Goal: Task Accomplishment & Management: Complete application form

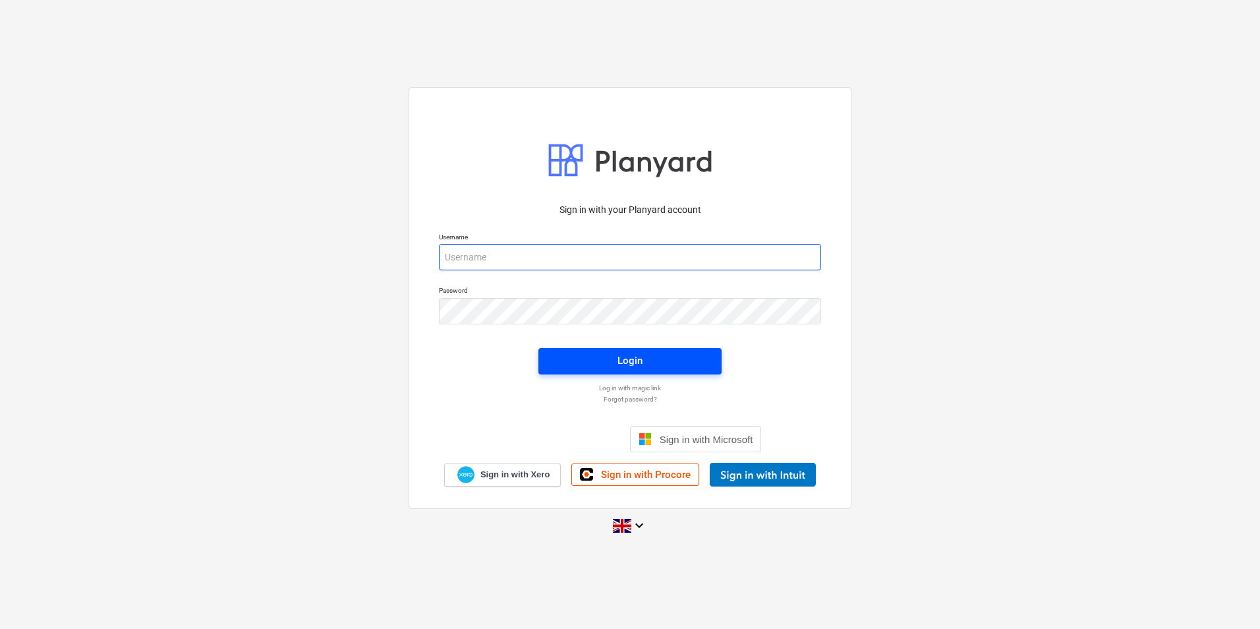
type input "[EMAIL_ADDRESS][DOMAIN_NAME]"
click at [596, 361] on span "Login" at bounding box center [630, 360] width 152 height 17
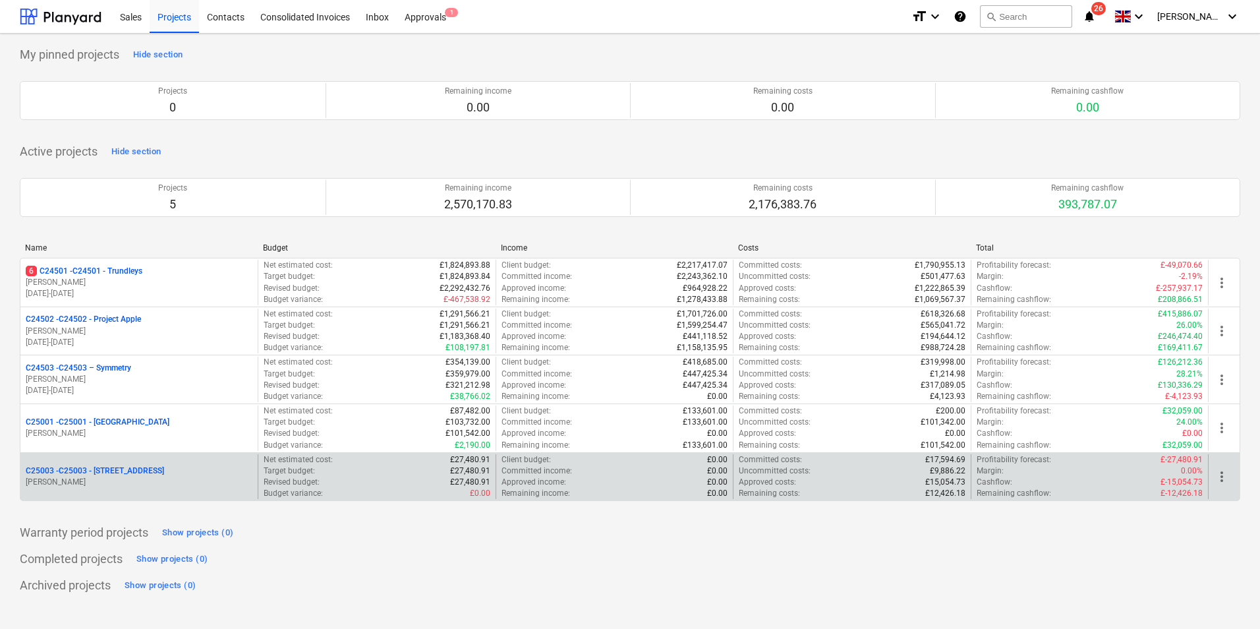
click at [137, 470] on p "C25003 - C25003 - [STREET_ADDRESS]" at bounding box center [95, 470] width 138 height 11
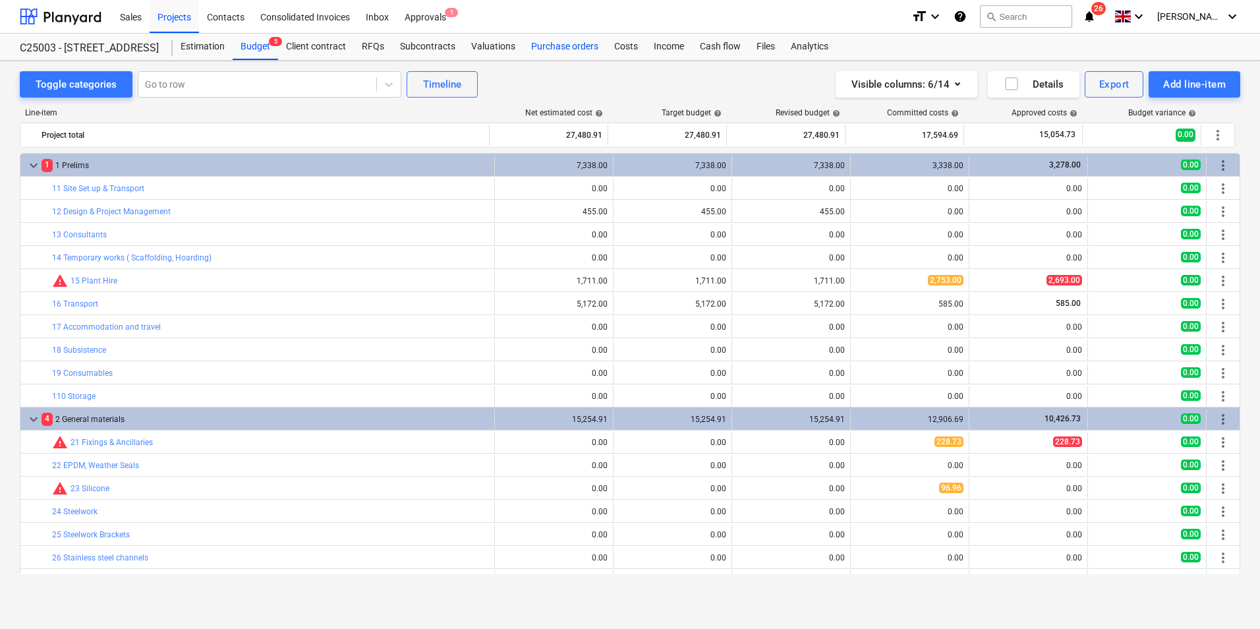
click at [562, 44] on div "Purchase orders" at bounding box center [564, 47] width 83 height 26
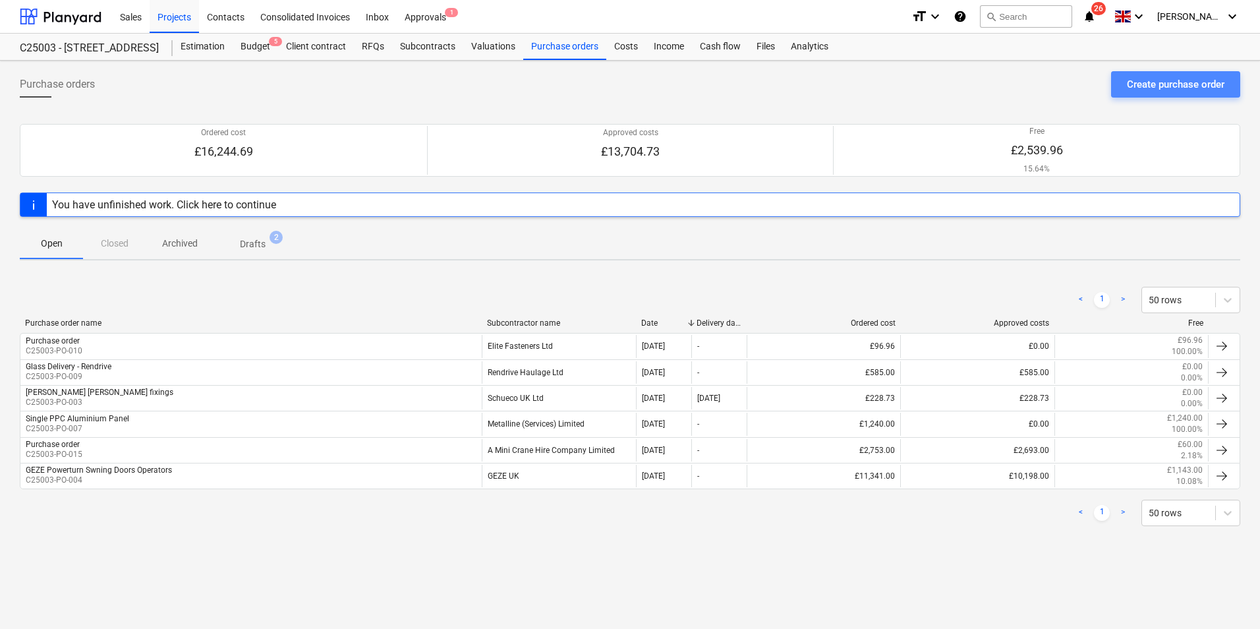
click at [1162, 78] on div "Create purchase order" at bounding box center [1176, 84] width 98 height 17
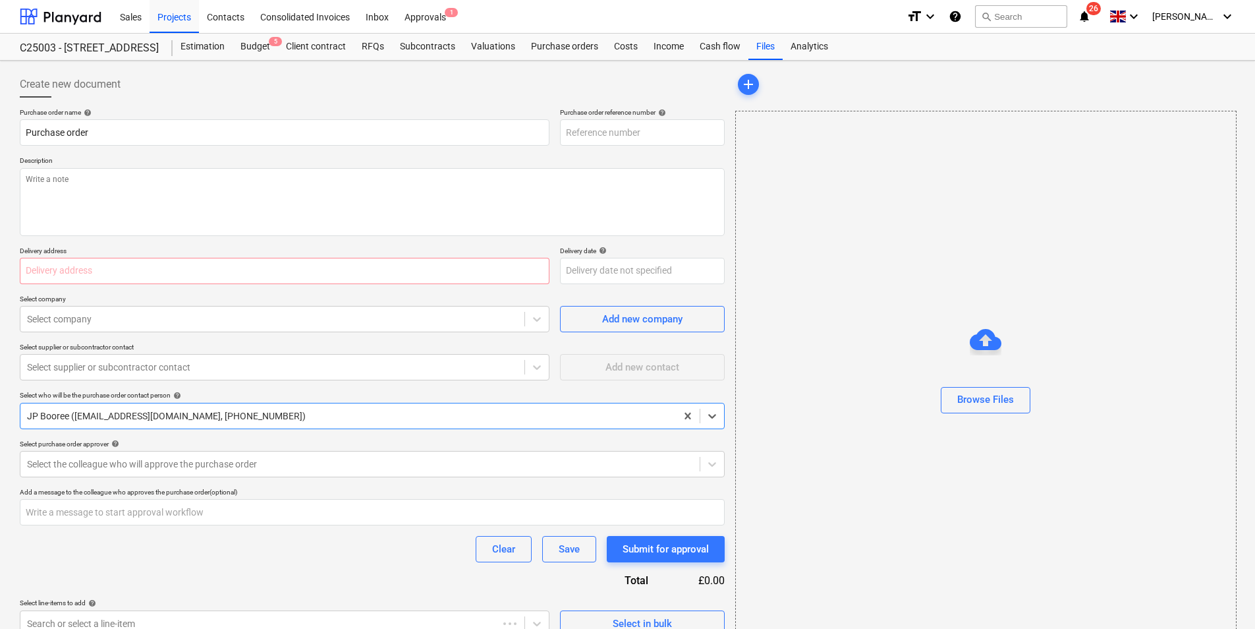
type textarea "x"
type input "C25003-PO-011"
click at [97, 132] on input "Purchase order" at bounding box center [285, 132] width 530 height 26
drag, startPoint x: 116, startPoint y: 127, endPoint x: 1, endPoint y: 133, distance: 115.5
click at [1, 133] on div "Create new document Purchase order name help Purchase order Purchase order refe…" at bounding box center [627, 354] width 1255 height 586
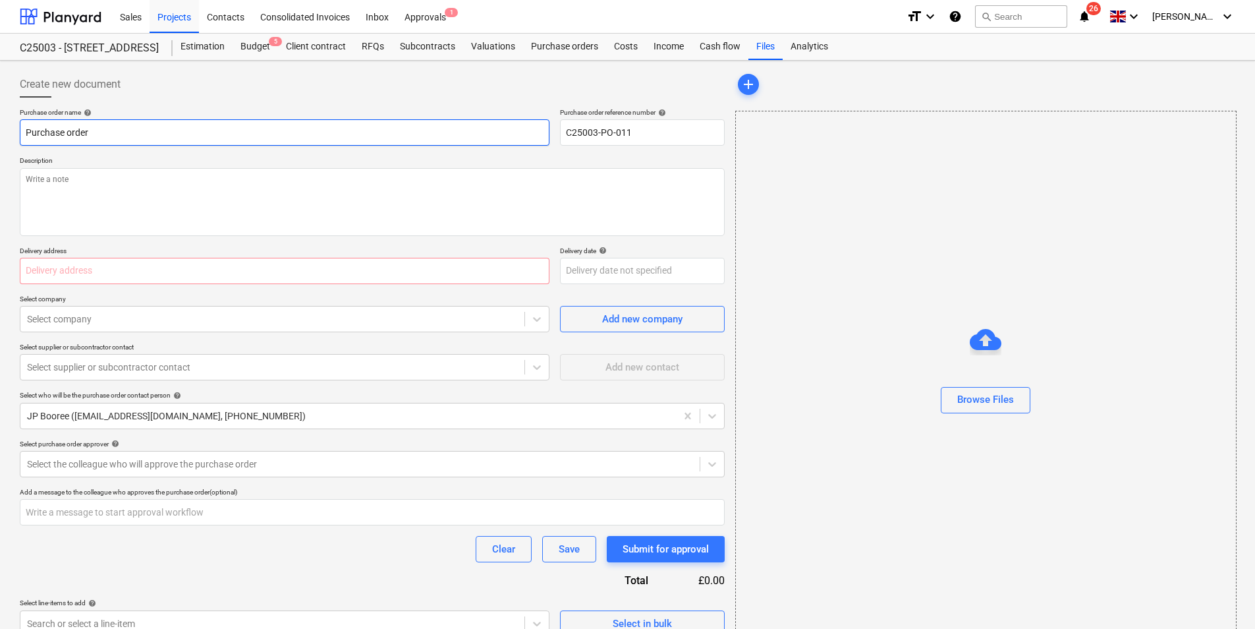
type textarea "x"
type input "G"
type textarea "x"
type input "GE"
type textarea "x"
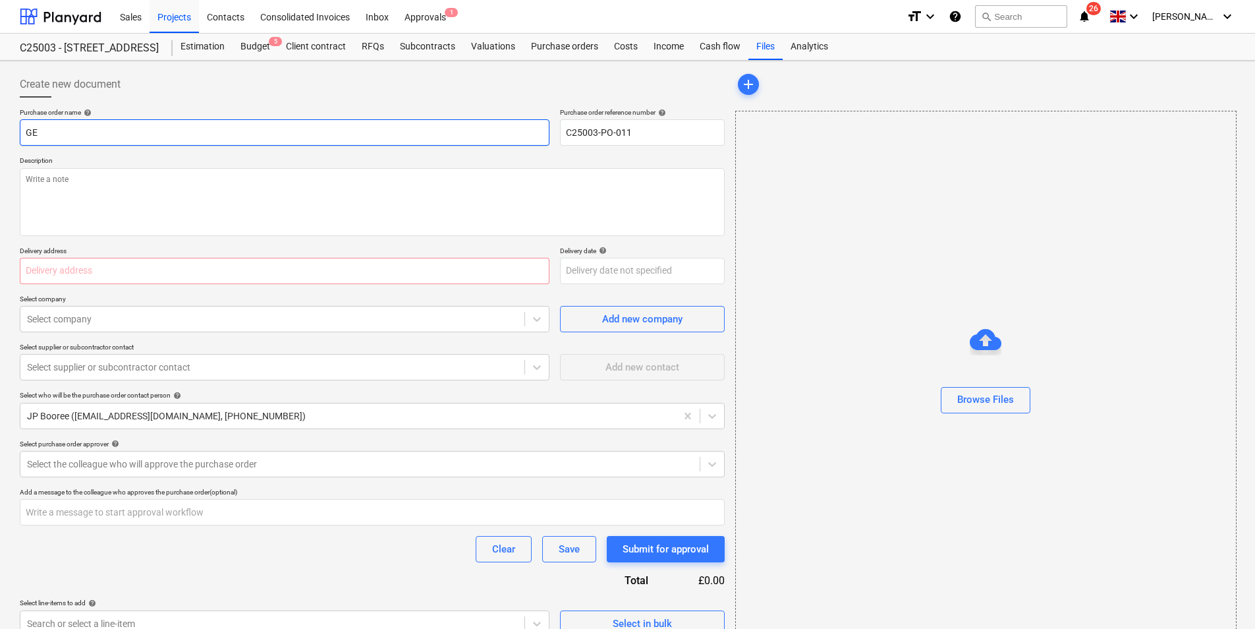
type input "GEZ"
type textarea "x"
type input "GEZE"
type textarea "x"
type input "GEZE"
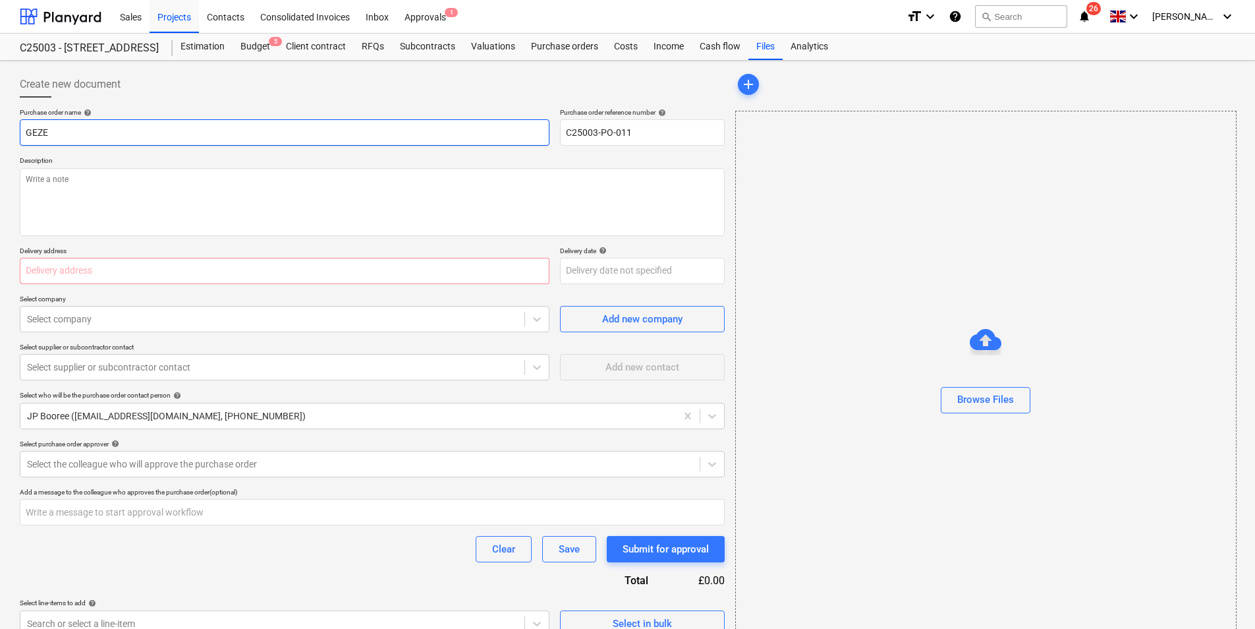
type textarea "x"
type input "GEZE d"
type textarea "x"
type input "GEZE do"
type textarea "x"
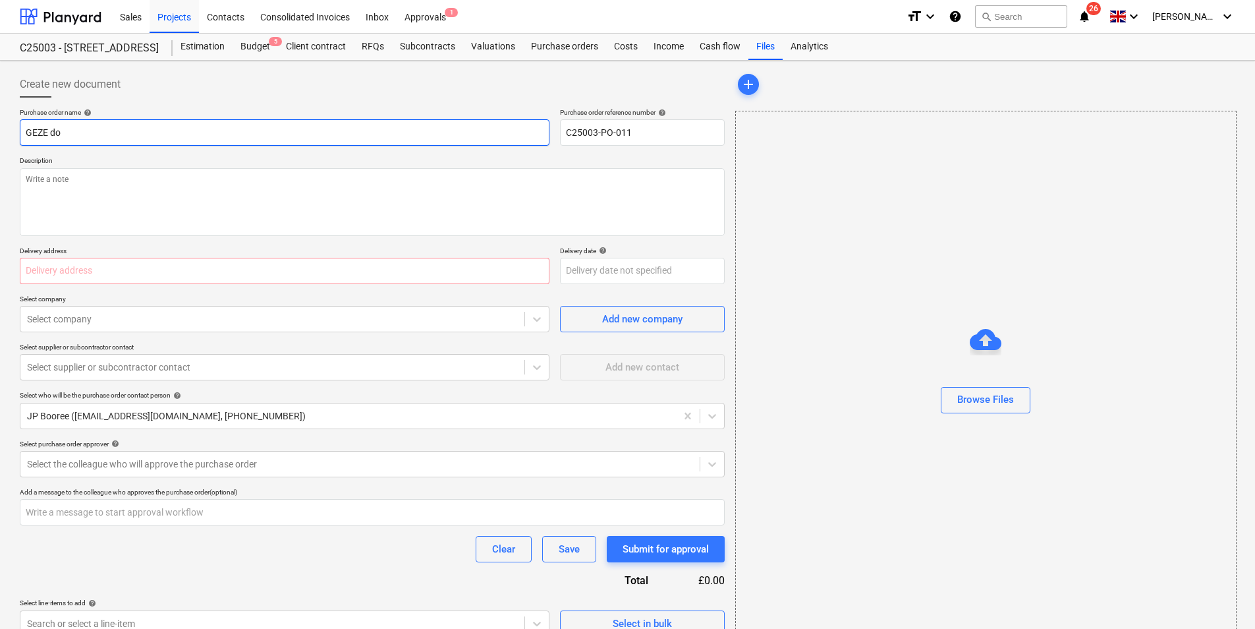
type input "GEZE dou"
type textarea "x"
type input "GEZE [PERSON_NAME]"
type textarea "x"
type input "GEZE doubl"
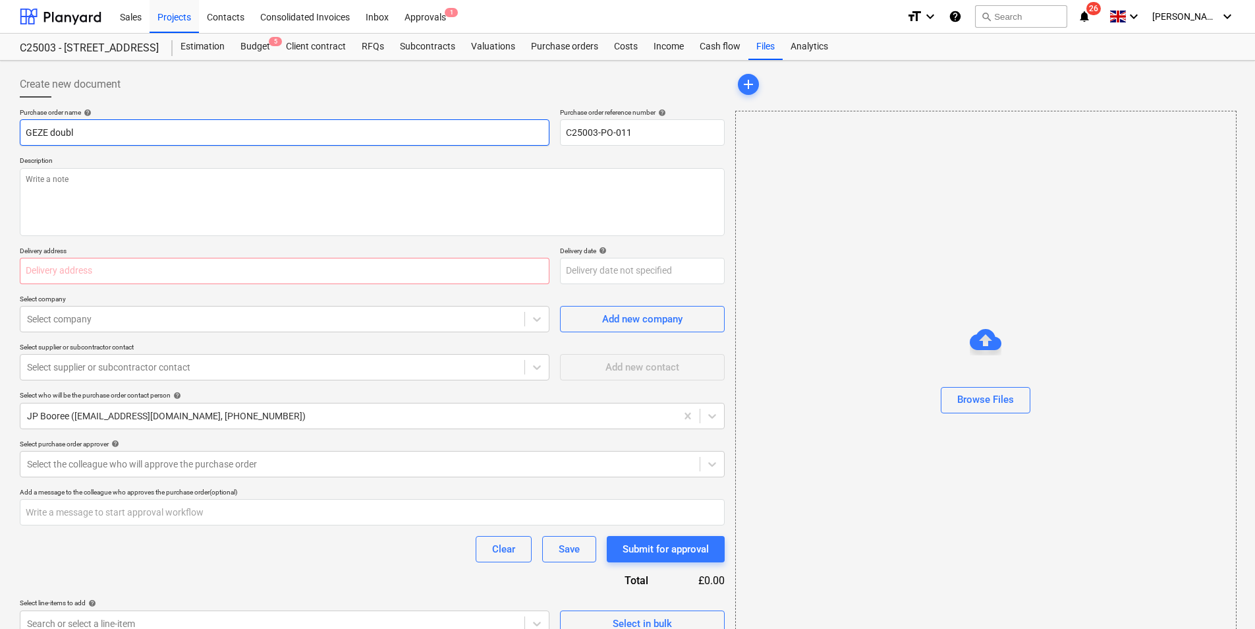
type textarea "x"
type input "GEZE double"
type textarea "x"
type input "GEZE double"
type textarea "x"
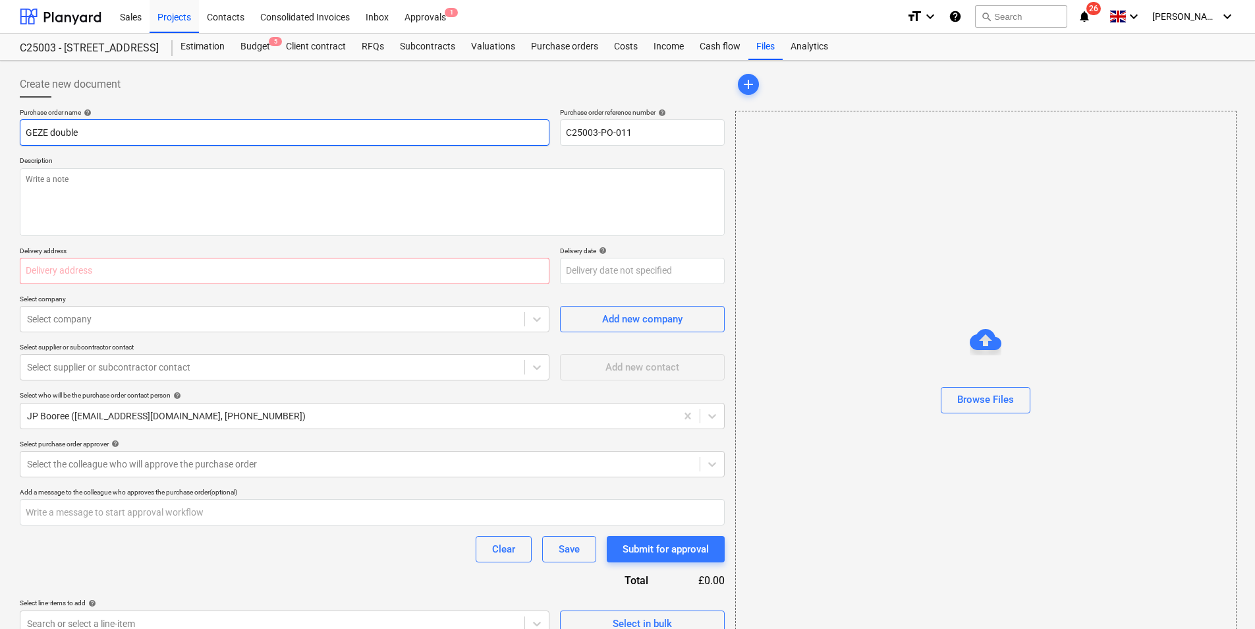
type input "GEZE double d"
type textarea "x"
type input "GEZE double do"
type textarea "x"
type input "GEZE double doo"
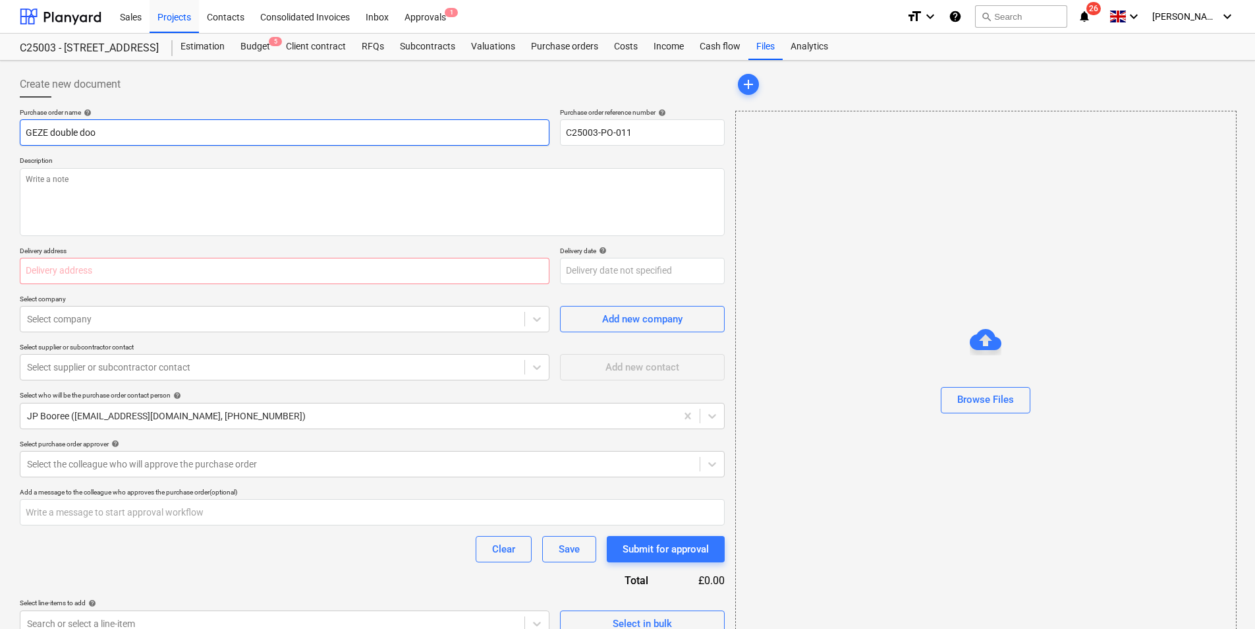
type textarea "x"
type input "GEZE double door"
type textarea "x"
type input "GEZE double doors"
type textarea "x"
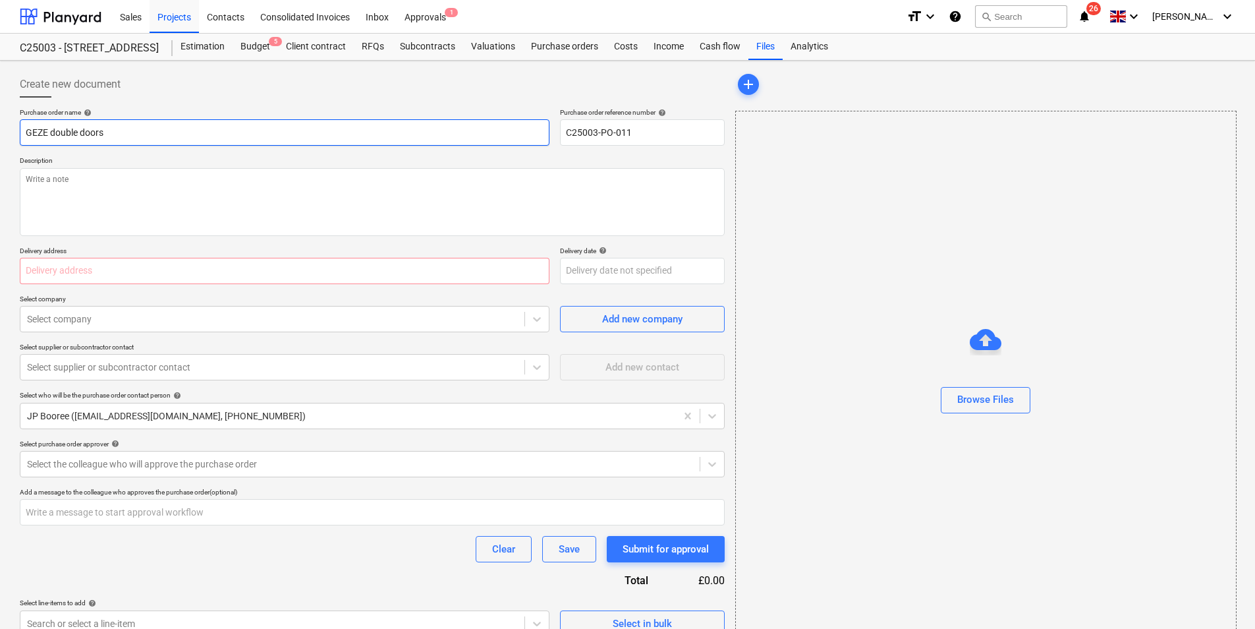
type input "GEZE double doors"
type textarea "x"
type input "GEZE double doors a"
type textarea "x"
type input "GEZE double doors an"
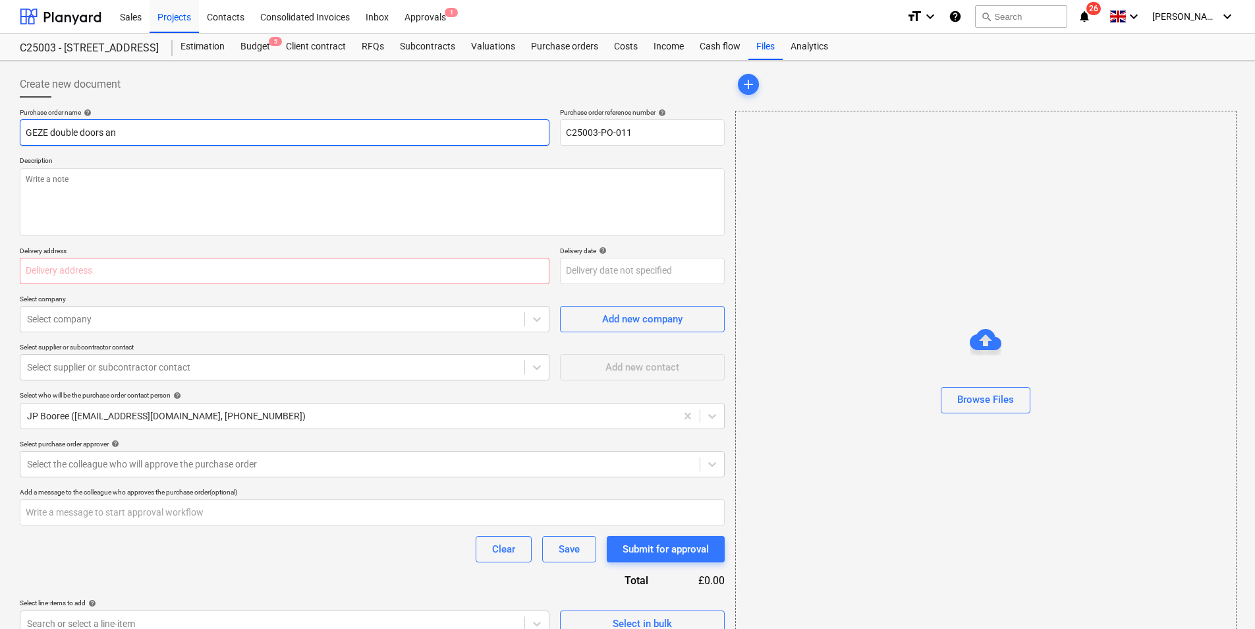
type textarea "x"
type input "GEZE double doors ang"
type textarea "x"
type input "GEZE double doors angl"
type textarea "x"
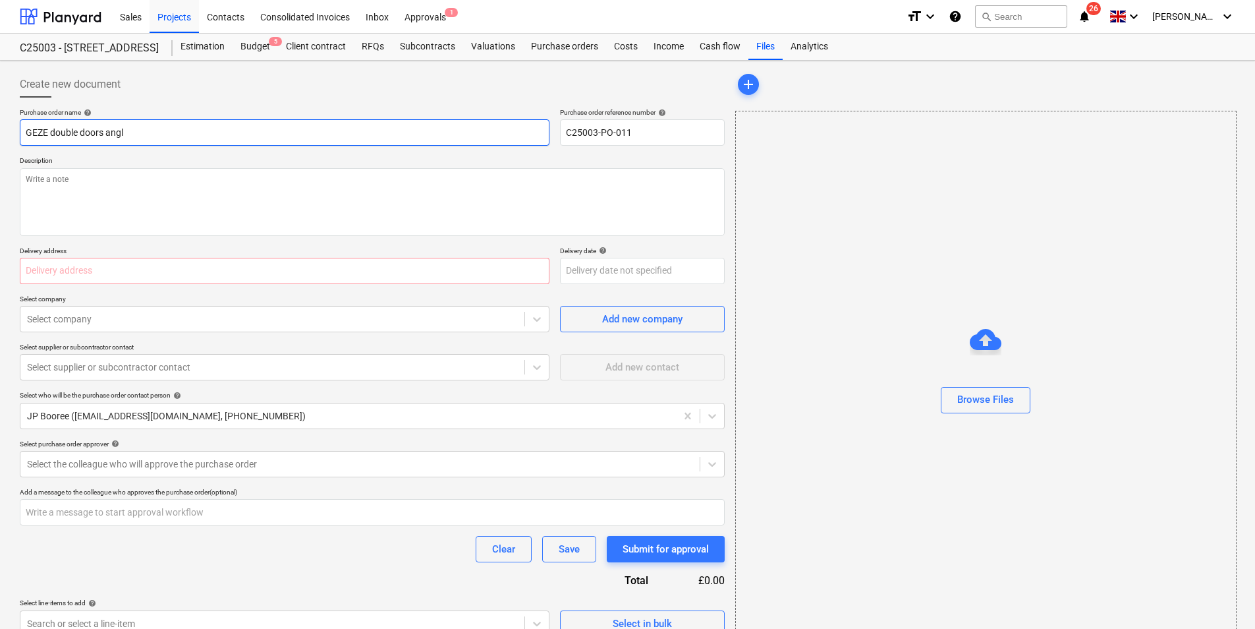
type input "GEZE double doors angle"
type textarea "x"
type input "GEZE double doors angle"
type textarea "x"
type input "GEZE double doors angle s"
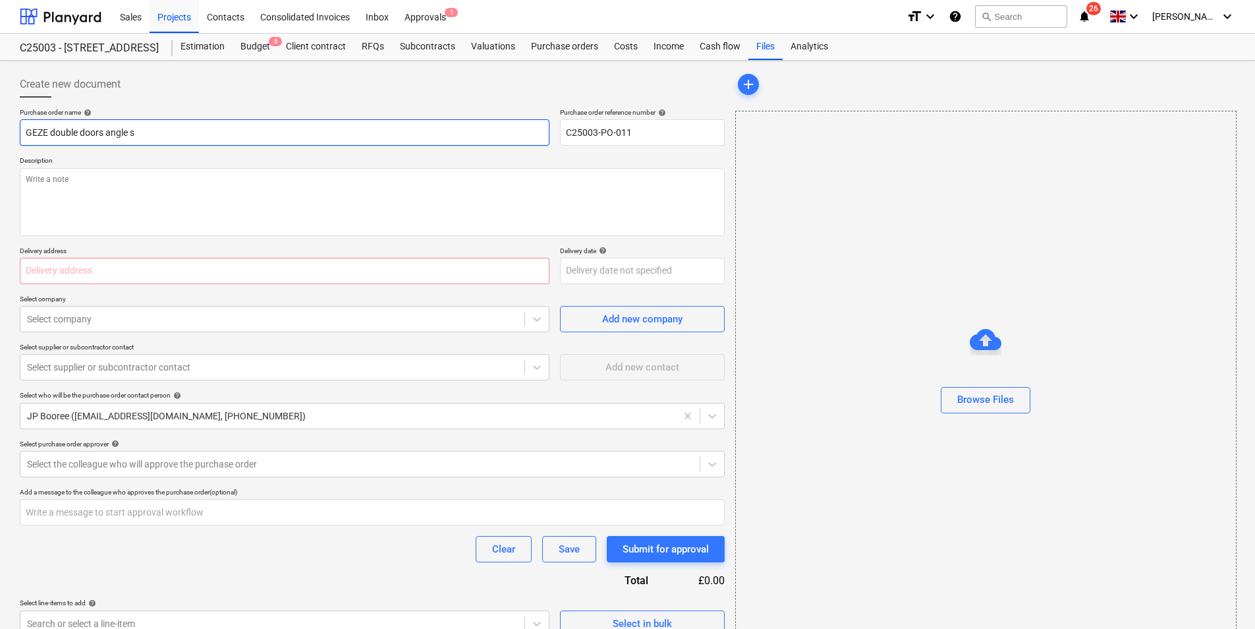
type textarea "x"
type input "GEZE double doors angle su"
type textarea "x"
type input "GEZE double doors angle sup"
type textarea "x"
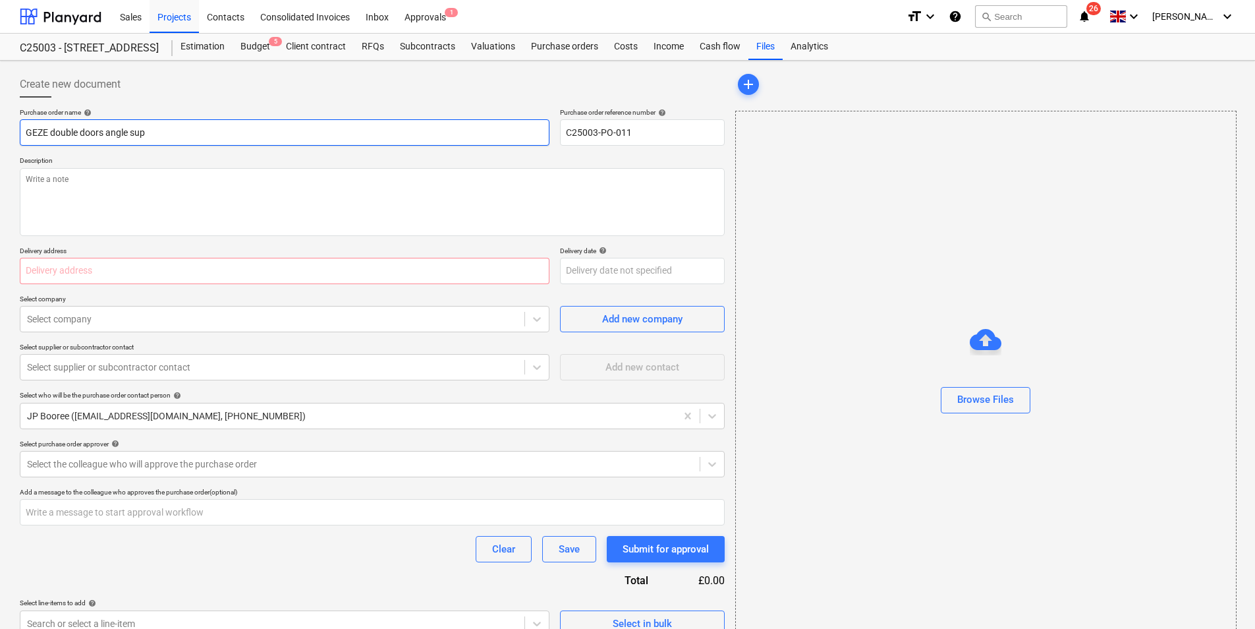
type input "GEZE double doors angle supp"
type textarea "x"
type input "GEZE double doors angle suppo"
type textarea "x"
type input "GEZE double doors angle suppor"
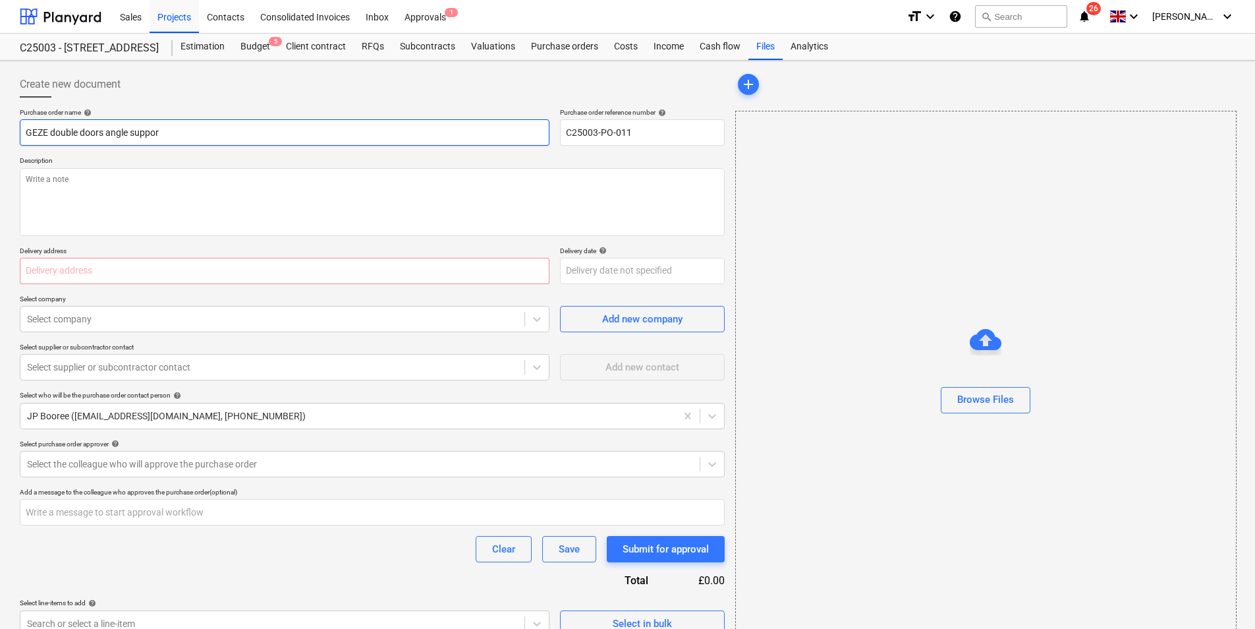
type textarea "x"
type input "GEZE double doors angle support"
click at [83, 271] on input "text" at bounding box center [285, 271] width 530 height 26
type textarea "x"
type input "2"
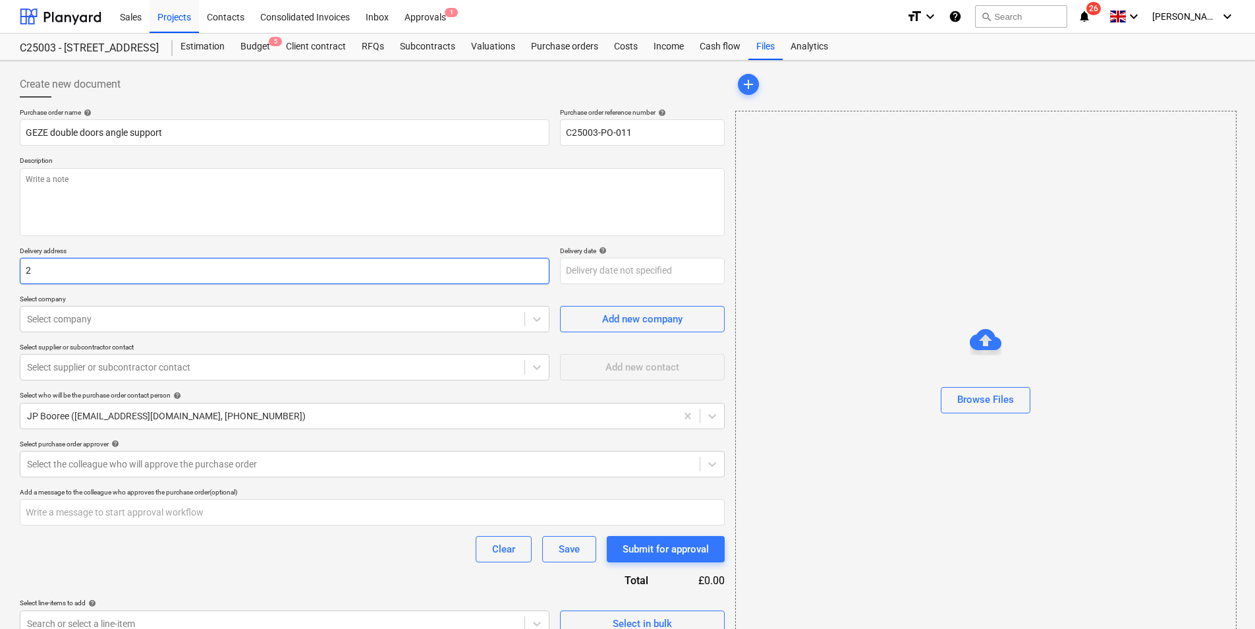
type textarea "x"
type input "24"
type textarea "x"
type input "242"
type textarea "x"
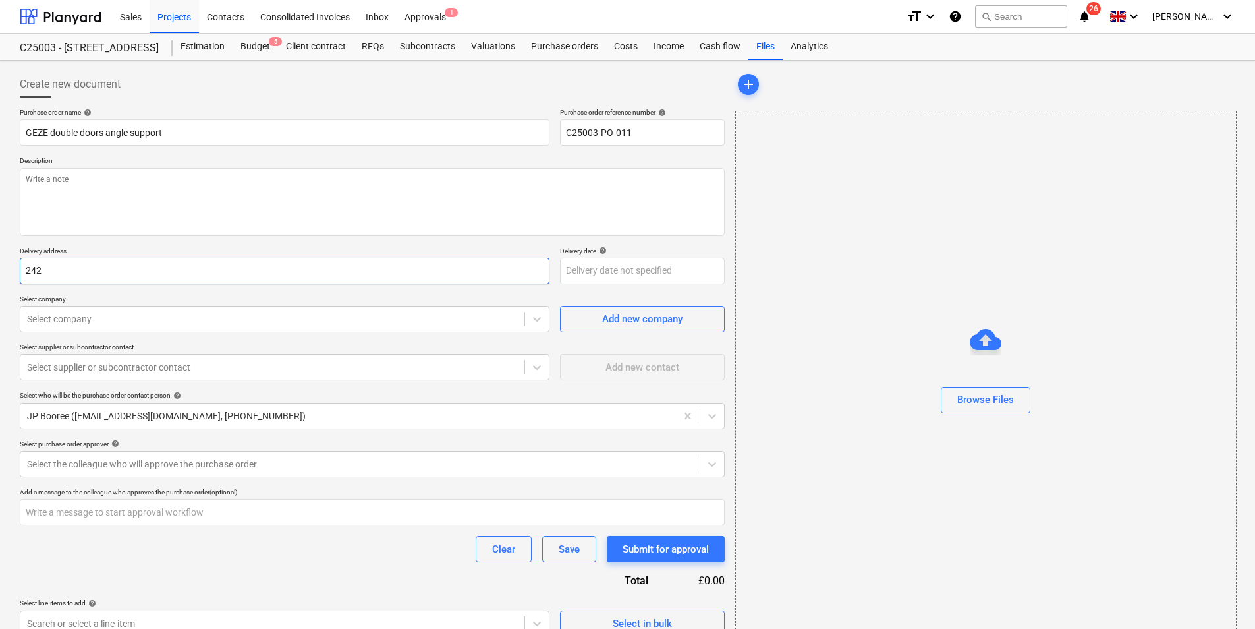
type input "242"
type textarea "x"
type input "242 M"
type textarea "x"
type input "242 Ma"
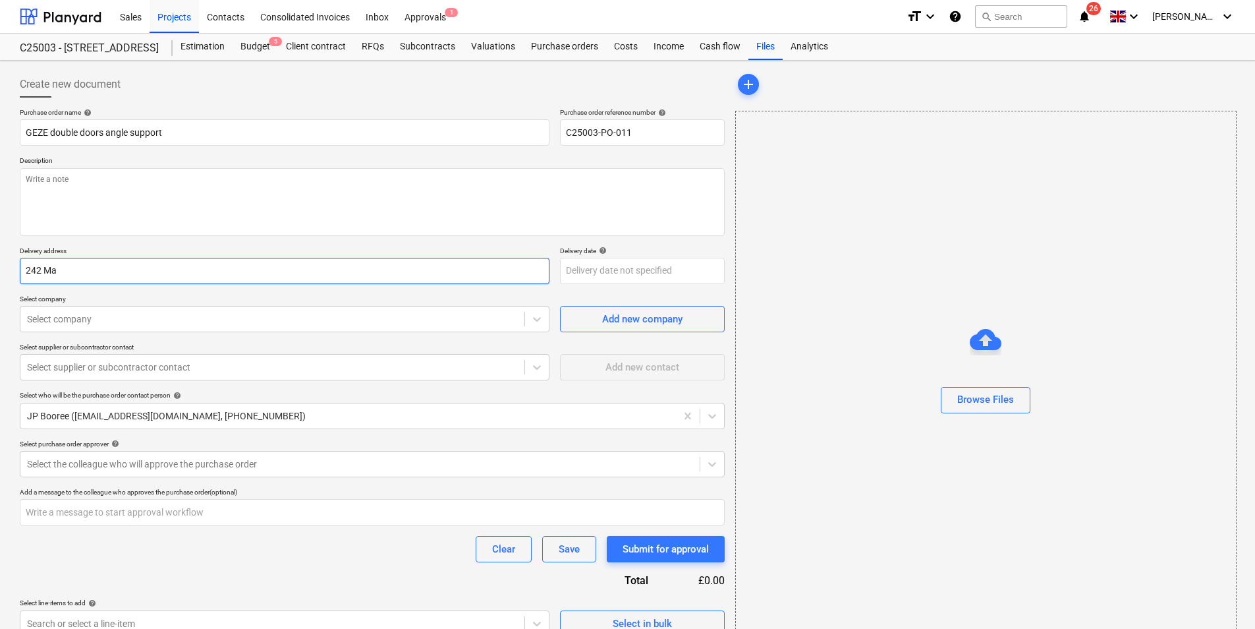
type textarea "x"
type input "242 Mar"
type textarea "x"
type input "242 [PERSON_NAME]"
type textarea "x"
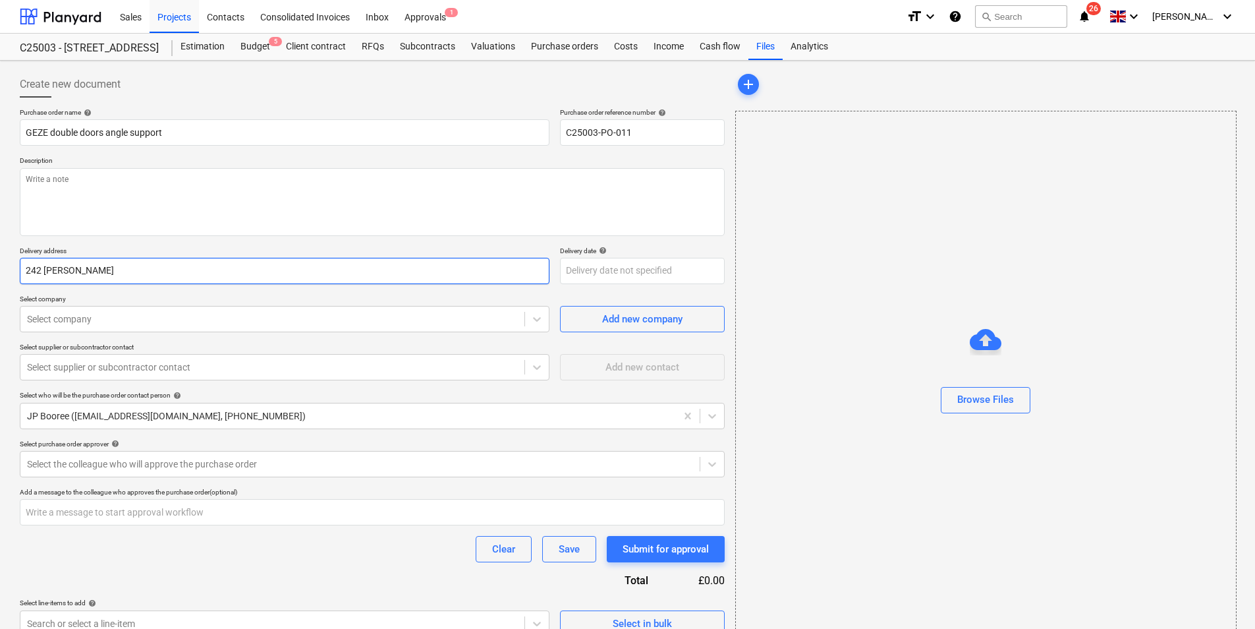
type input "242 [PERSON_NAME]"
type textarea "x"
type input "242 Maryle"
type textarea "x"
type input "242 Maryleb"
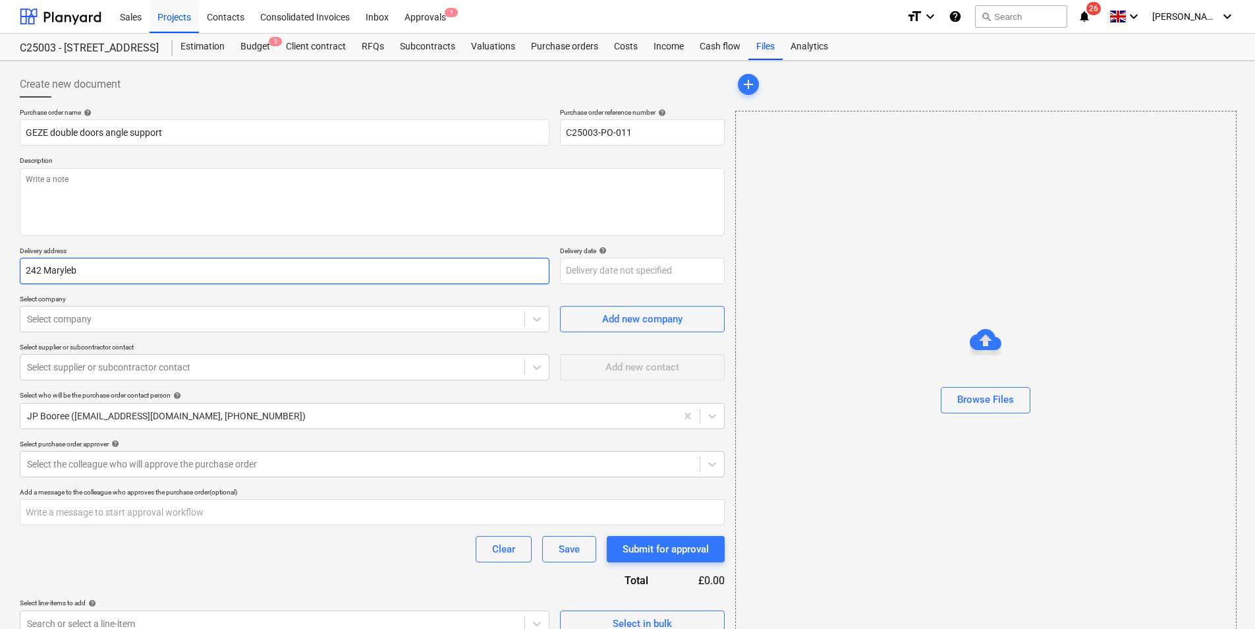
type textarea "x"
type input "242 Marylebo"
type textarea "x"
type input "242 Marylebon"
type textarea "x"
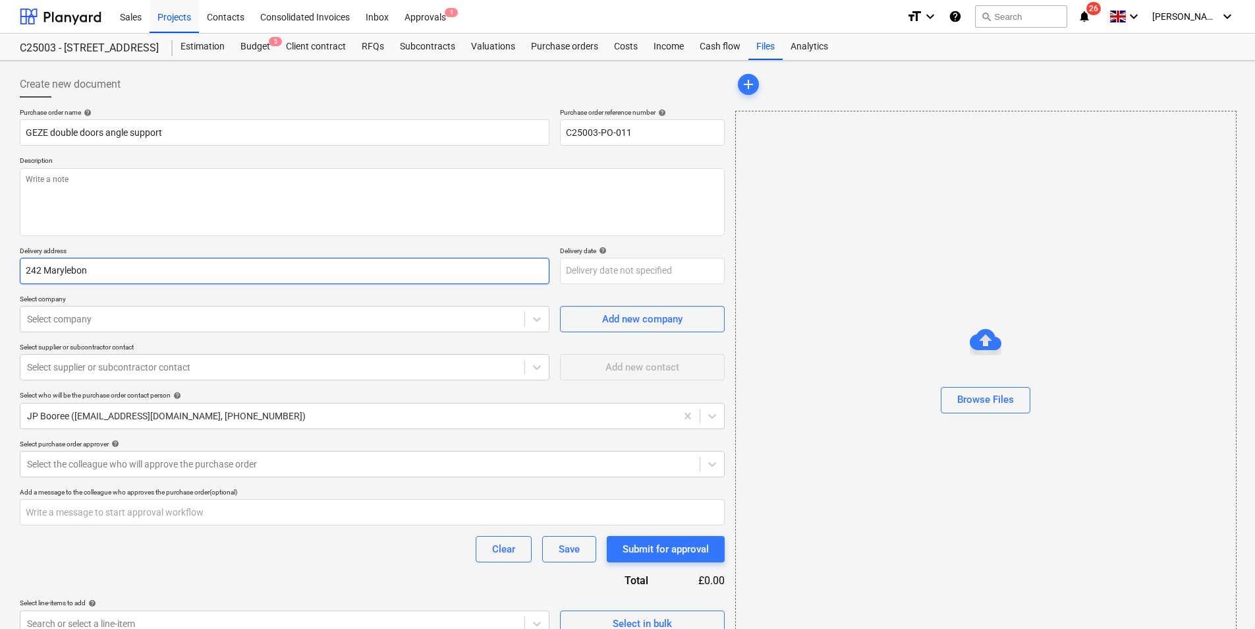
type input "242 Marylebone"
type textarea "x"
type input "242 Marylebone"
type textarea "x"
type input "242 Marylebone S"
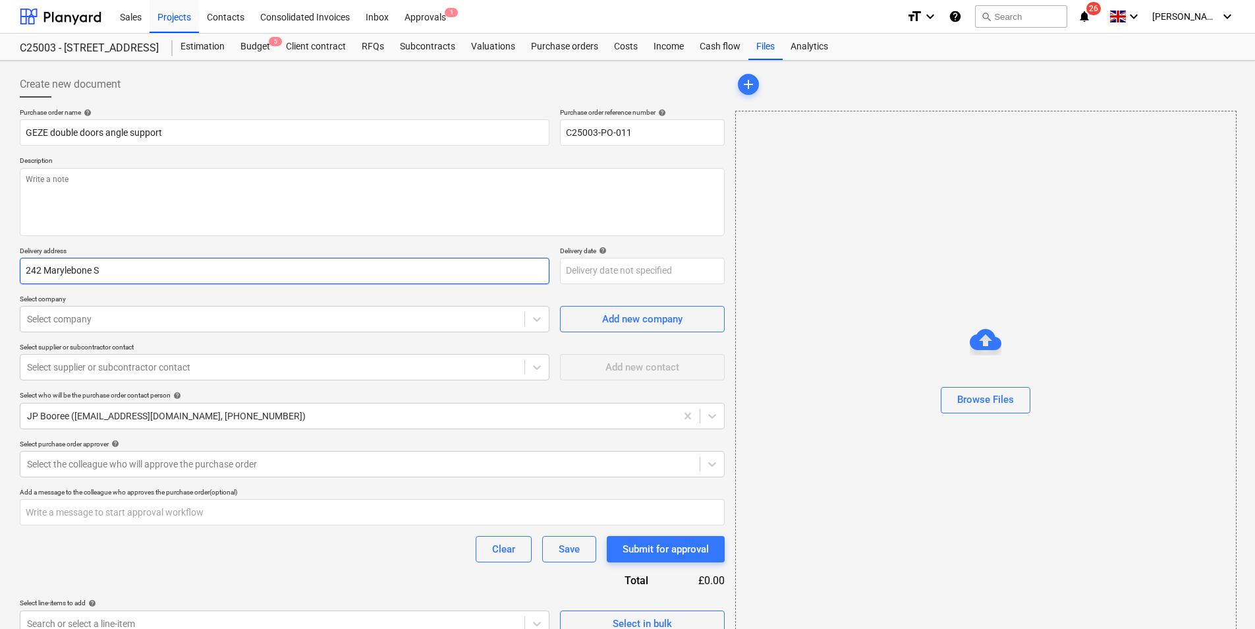
type textarea "x"
type input "[STREET_ADDRESS]"
type textarea "x"
type input "[STREET_ADDRESS]"
type textarea "x"
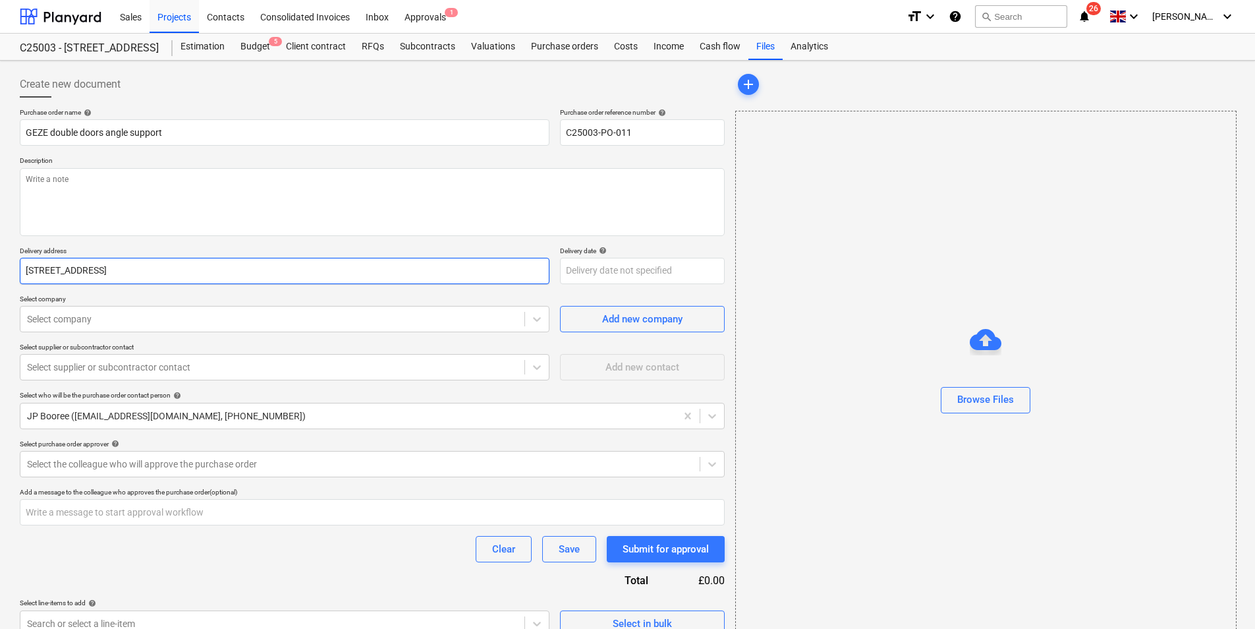
type input "[STREET_ADDRESS]"
type textarea "x"
type input "[STREET_ADDRESS]"
type textarea "x"
type input "[STREET_ADDRESS]"
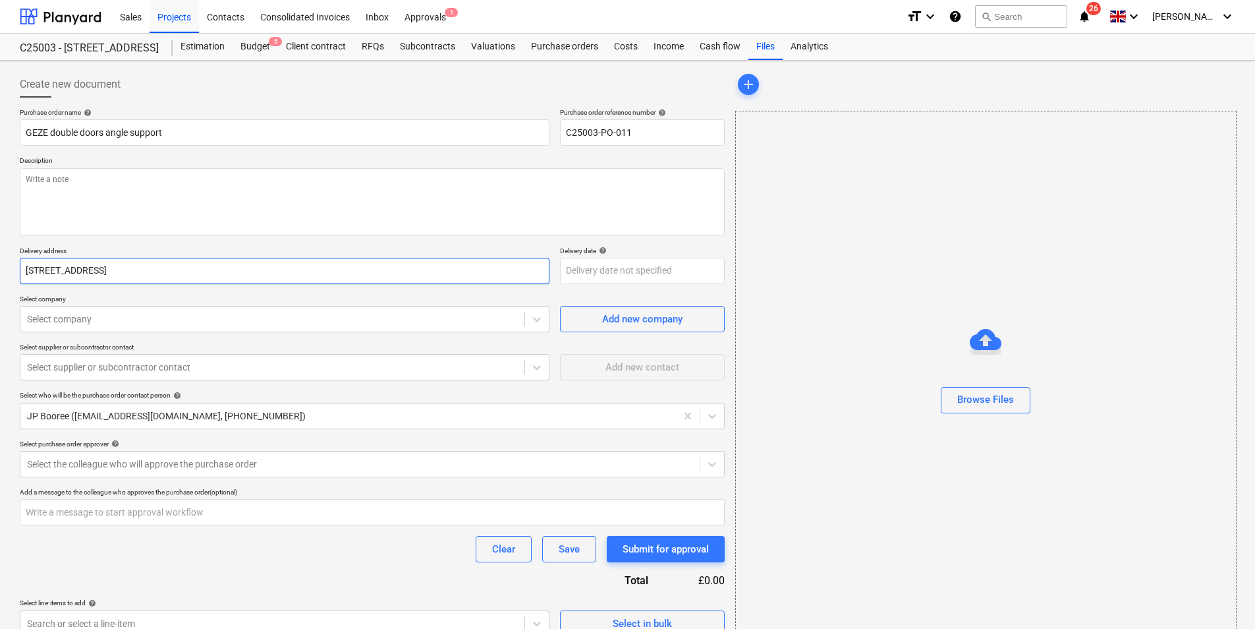
type textarea "x"
type input "[STREET_ADDRESS]"
type textarea "x"
type input "[STREET_ADDRESS]"
type textarea "x"
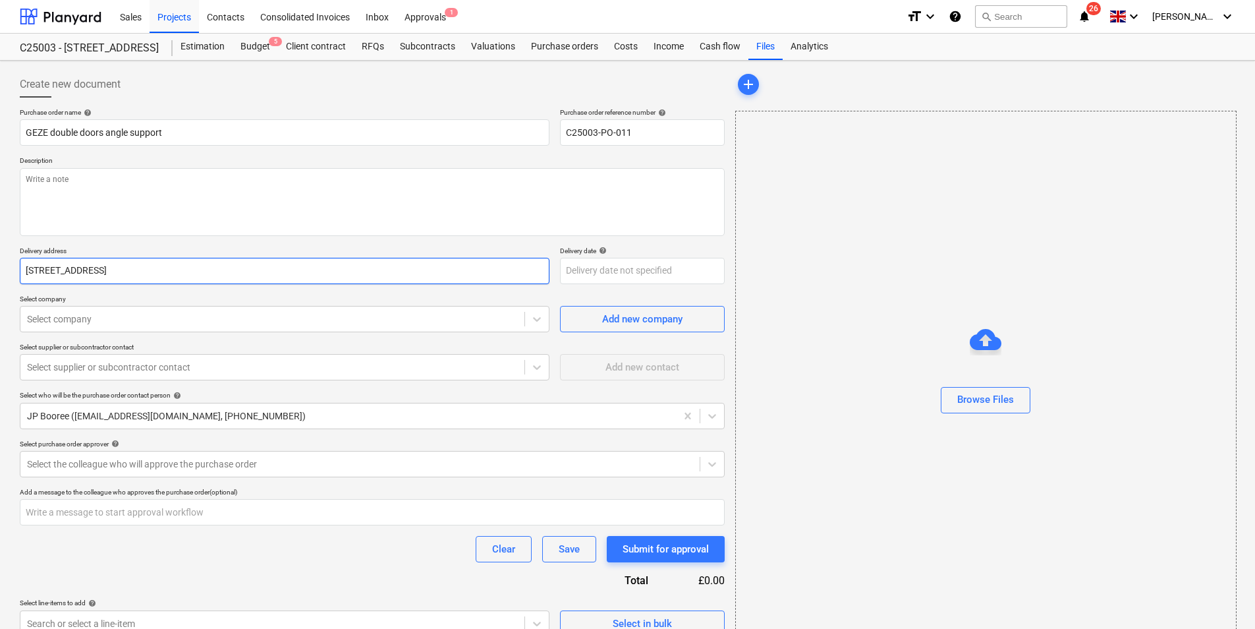
type input "[STREET_ADDRESS]"
type textarea "x"
type input "[STREET_ADDRESS]"
type textarea "x"
type input "[STREET_ADDRESS]"
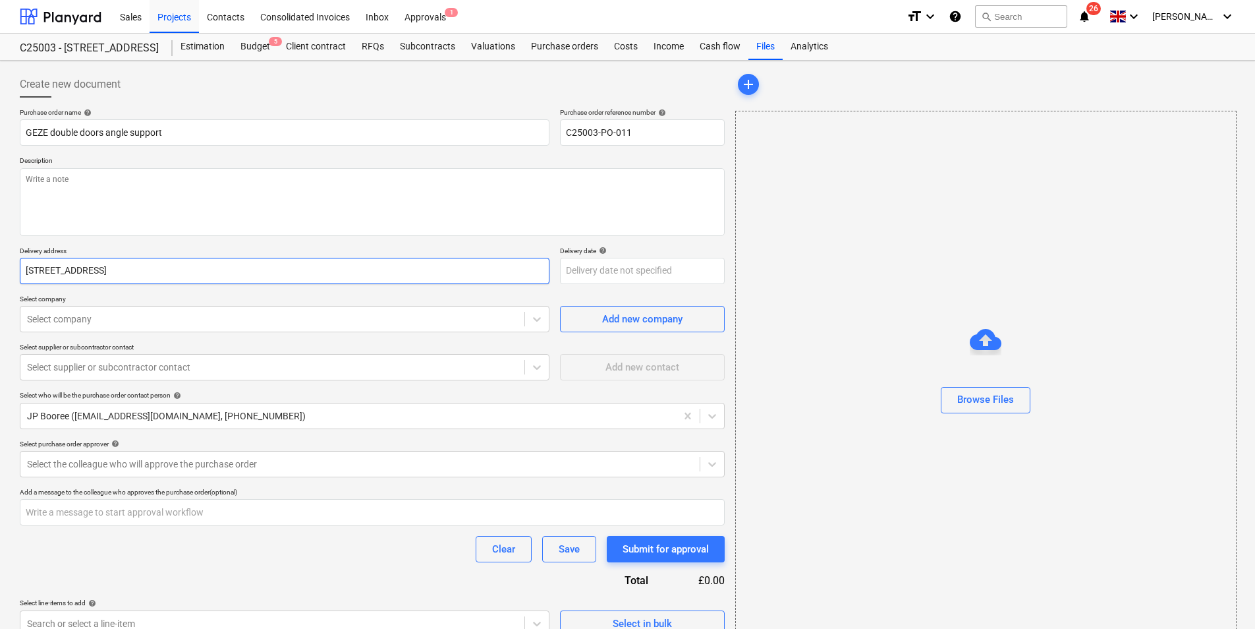
type textarea "x"
type input "[STREET_ADDRESS] Londo"
type textarea "x"
type input "[STREET_ADDRESS]"
type textarea "x"
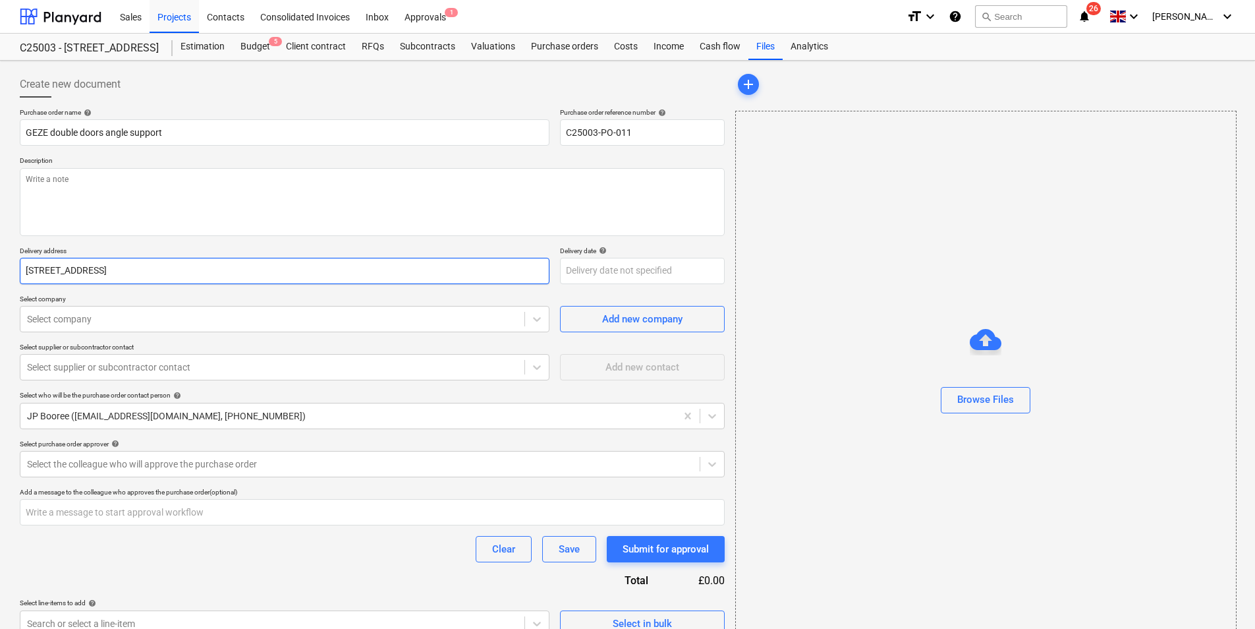
type input "[STREET_ADDRESS]."
type textarea "x"
type input "[STREET_ADDRESS]."
type textarea "x"
type input "[STREET_ADDRESS]. F"
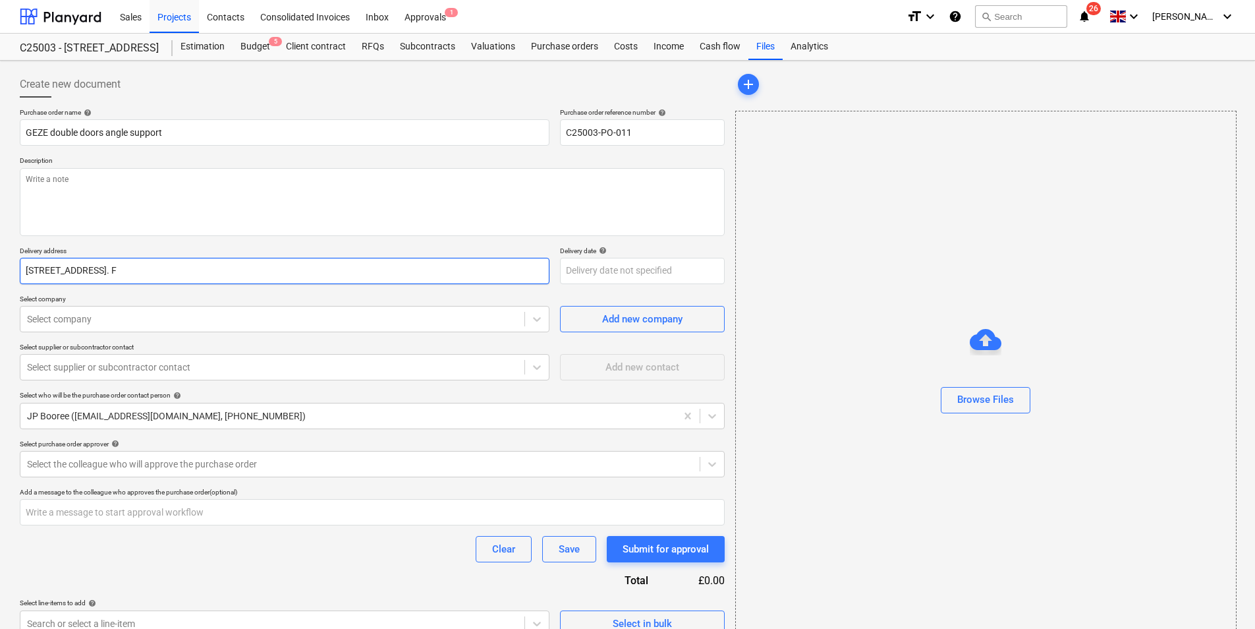
type textarea "x"
type input "[STREET_ADDRESS]. FA"
type textarea "x"
type input "[STREET_ADDRESS]. FAO"
type textarea "x"
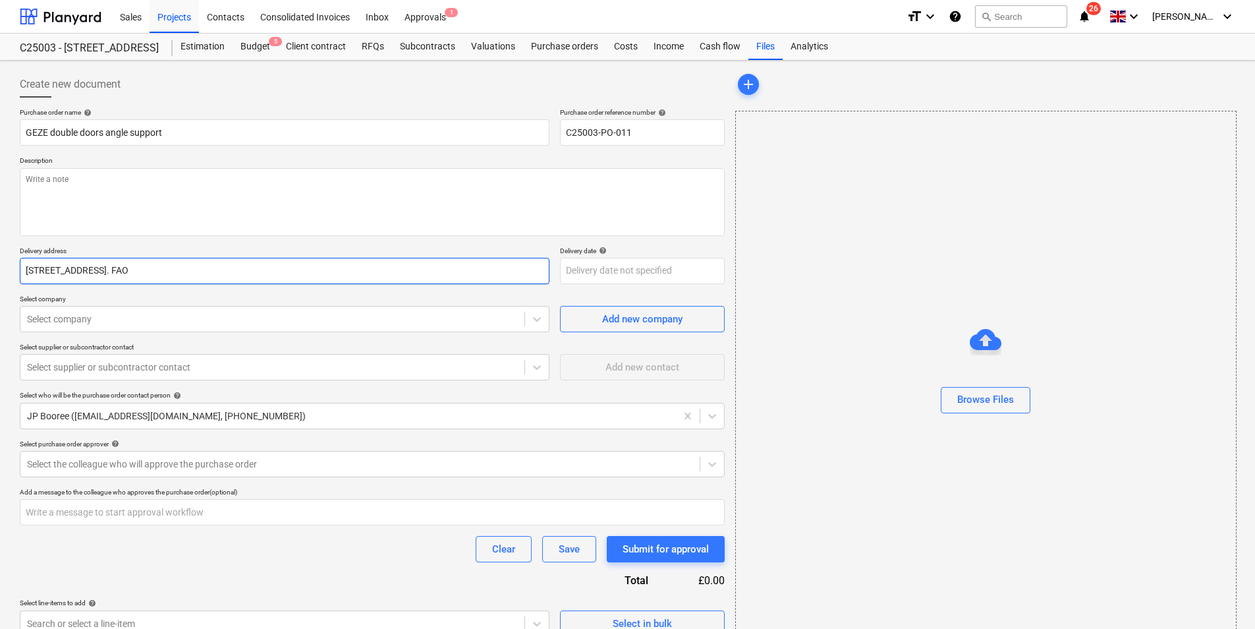
type input "[STREET_ADDRESS]. FAO"
type textarea "x"
type input "[STREET_ADDRESS]. FAO N"
type textarea "x"
type input "[STREET_ADDRESS]. FAO Ni"
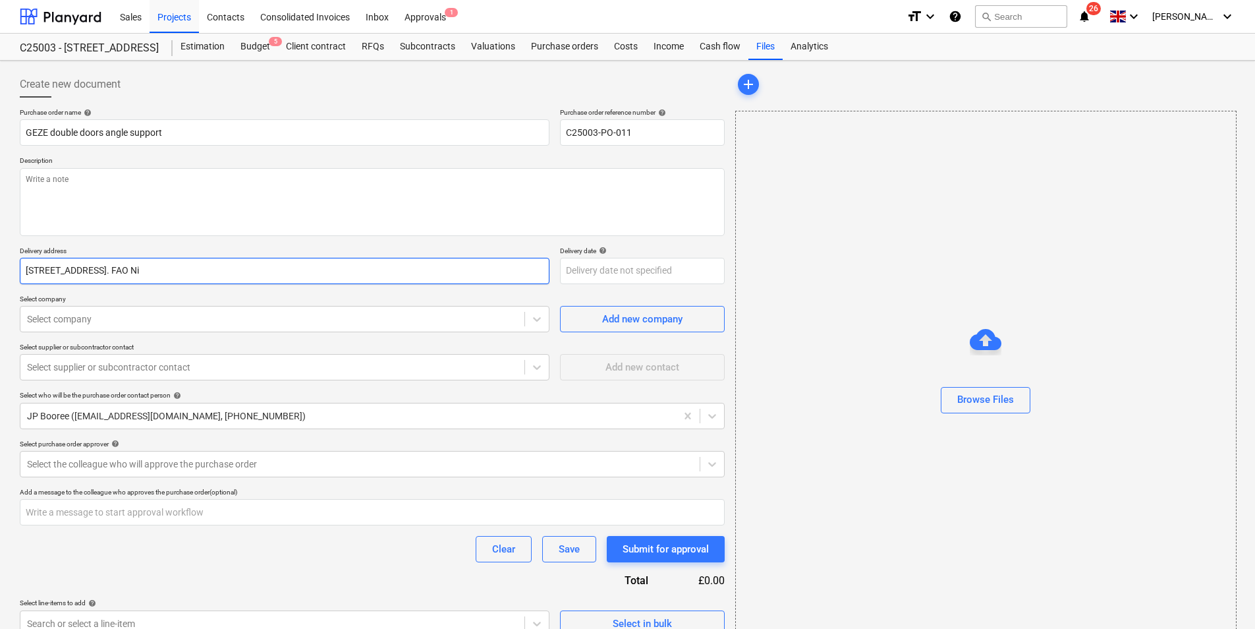
type textarea "x"
type input "[STREET_ADDRESS]. FAO Nic"
type textarea "x"
type input "[STREET_ADDRESS]. FAO [PERSON_NAME]"
type textarea "x"
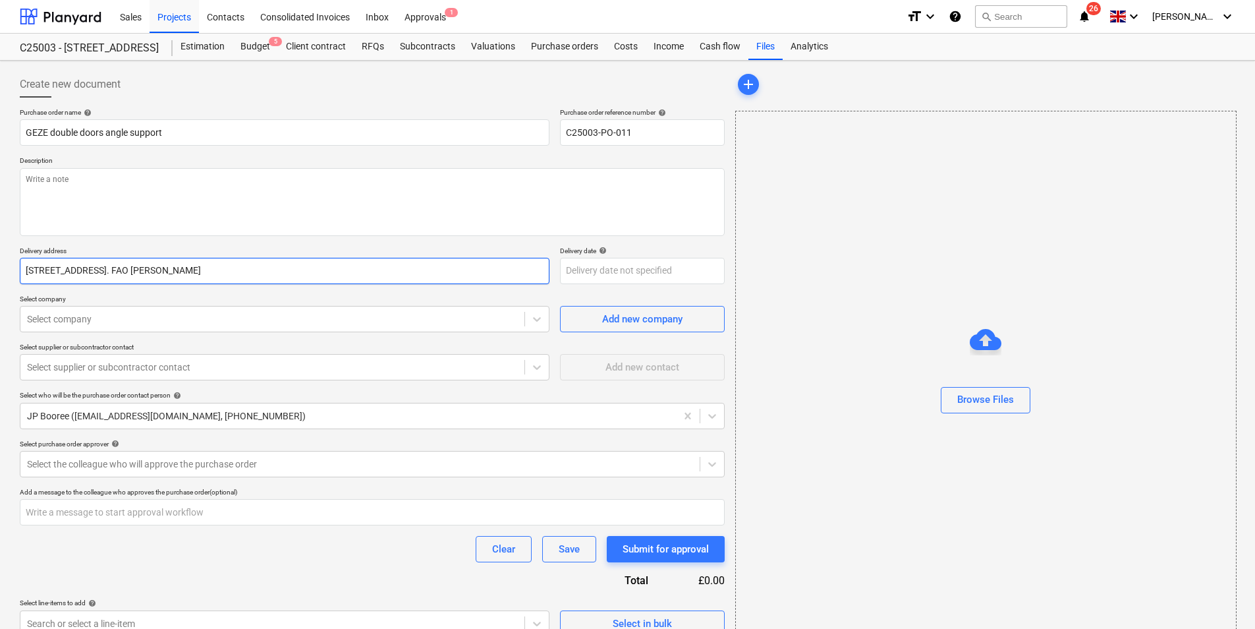
type input "[STREET_ADDRESS]. FAO [PERSON_NAME]"
type textarea "x"
type input "[STREET_ADDRESS]. FAO [PERSON_NAME]"
type textarea "x"
type input "[STREET_ADDRESS]. FAO [PERSON_NAME]"
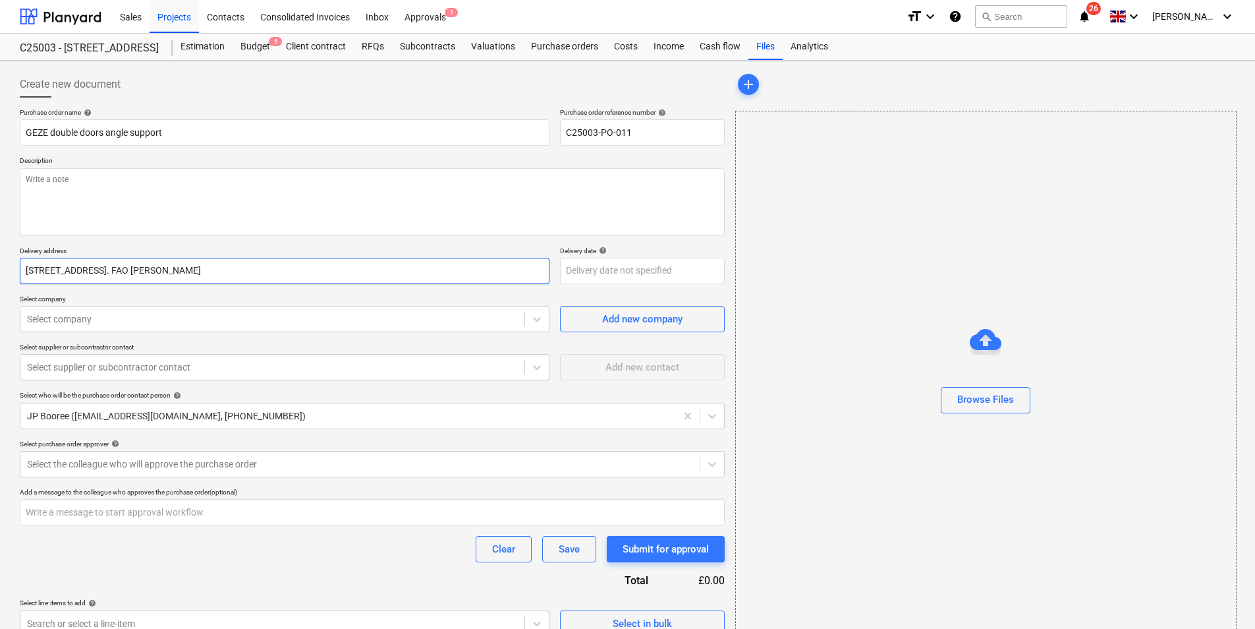
type textarea "x"
type input "[STREET_ADDRESS]. FAO [PERSON_NAME]"
type textarea "x"
type input "[STREET_ADDRESS]. FAO [PERSON_NAME] [PERSON_NAME]"
type textarea "x"
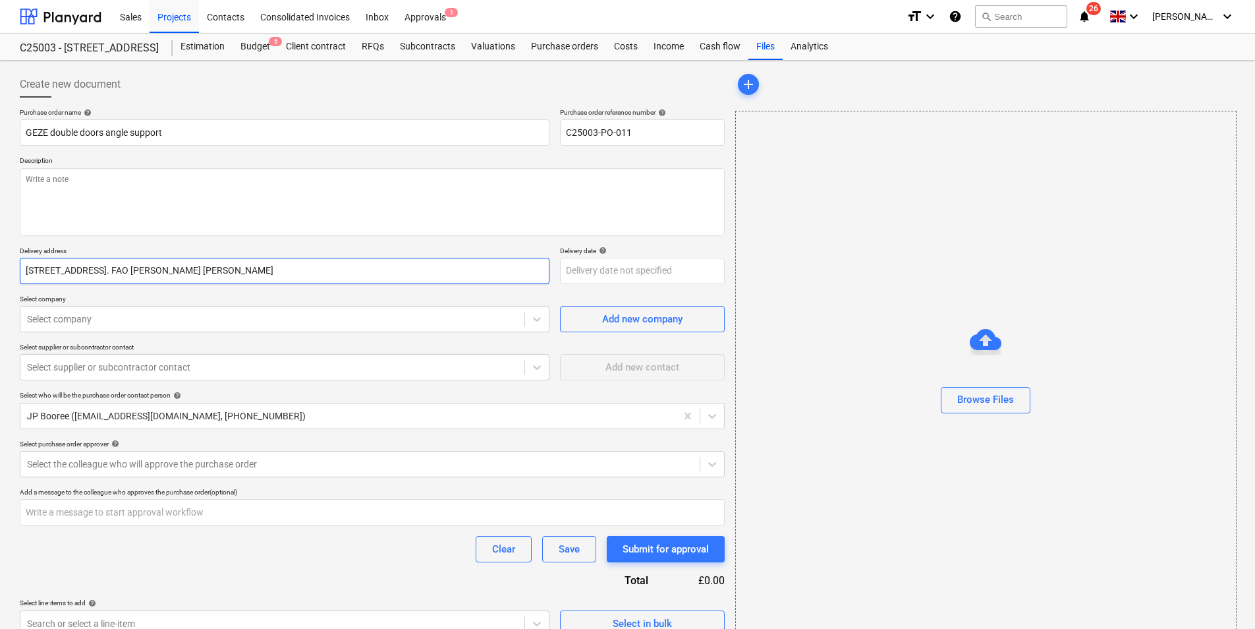
type input "[STREET_ADDRESS]. FAO [PERSON_NAME]"
type textarea "x"
type input "[STREET_ADDRESS]. FAO [PERSON_NAME]"
type textarea "x"
type input "[STREET_ADDRESS]. FAO [PERSON_NAME]"
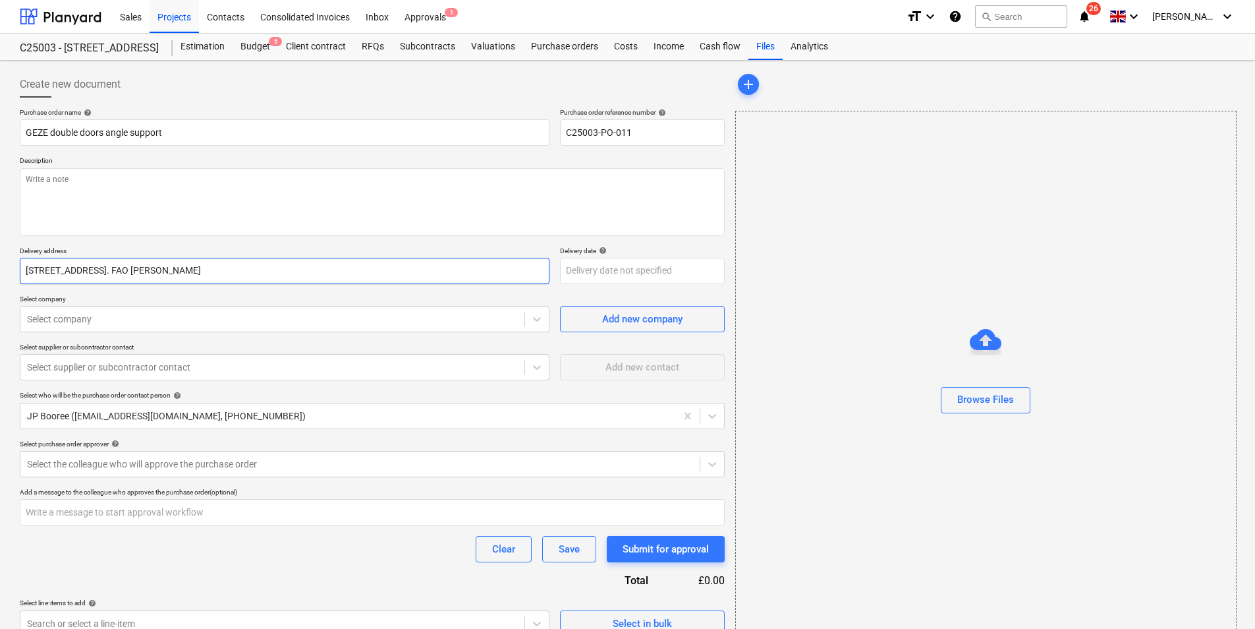
type textarea "x"
type input "[STREET_ADDRESS]. FAO [PERSON_NAME]"
type textarea "x"
type input "[STREET_ADDRESS]. FAO [PERSON_NAME]"
type textarea "x"
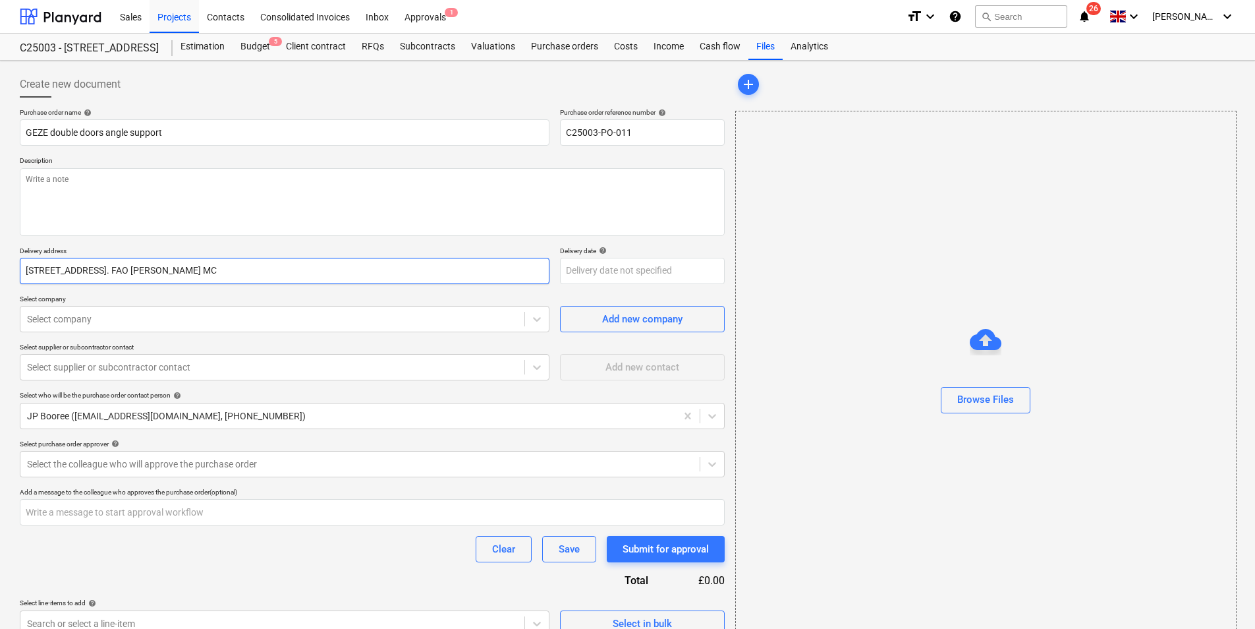
type input "[STREET_ADDRESS]. FAO [PERSON_NAME]"
type textarea "x"
type input "[STREET_ADDRESS]. FAO [PERSON_NAME] MC"
type textarea "x"
type input "[STREET_ADDRESS]. FAO [PERSON_NAME]"
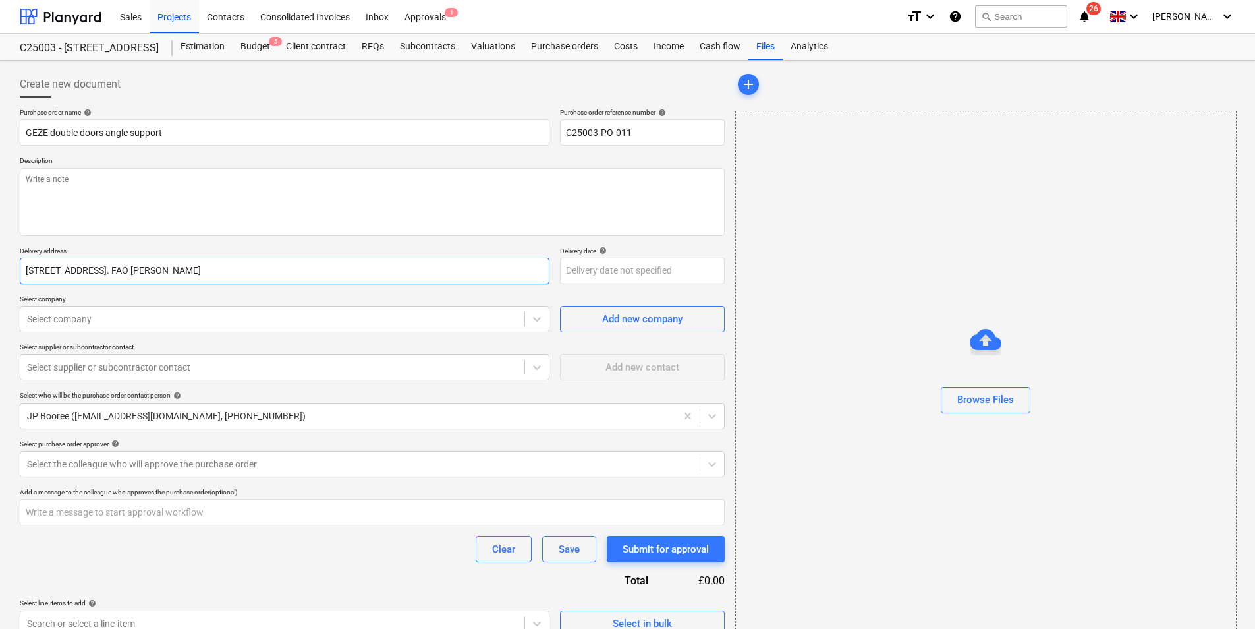
type textarea "x"
type input "[STREET_ADDRESS]. FAO [PERSON_NAME]"
type textarea "x"
type input "[STREET_ADDRESS]. FAO [PERSON_NAME]"
type textarea "x"
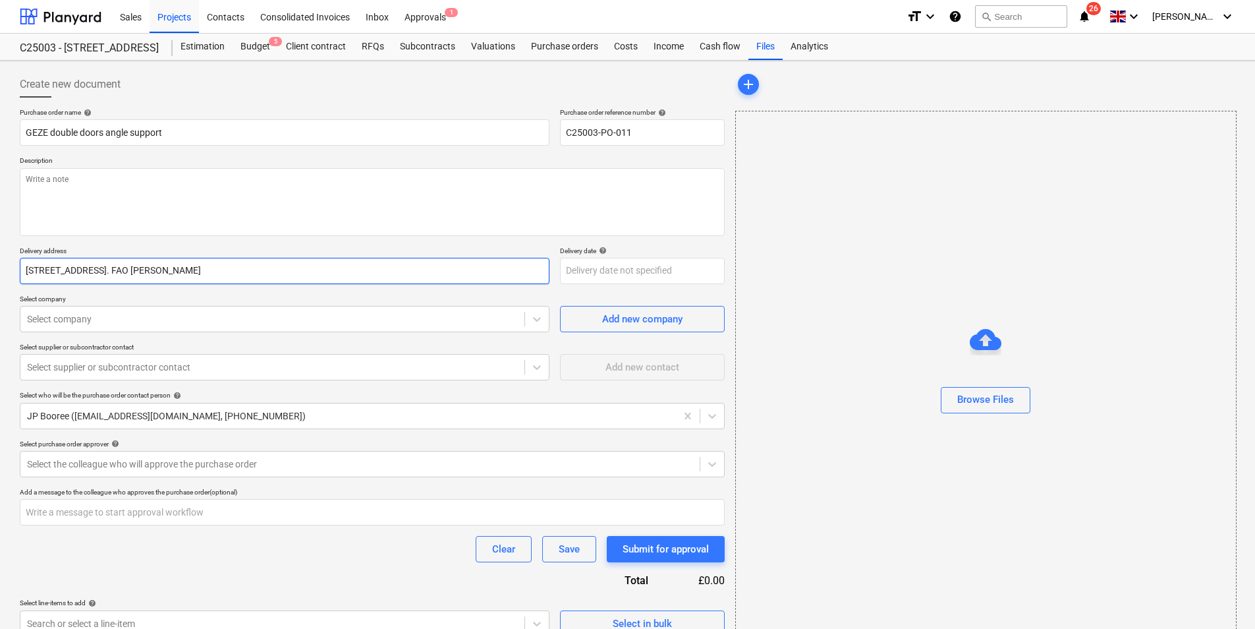
type input "[STREET_ADDRESS]. FAO [PERSON_NAME]"
type textarea "x"
type input "[STREET_ADDRESS]. FAO [PERSON_NAME]"
type textarea "x"
type input "[STREET_ADDRESS]. FAO [PERSON_NAME]"
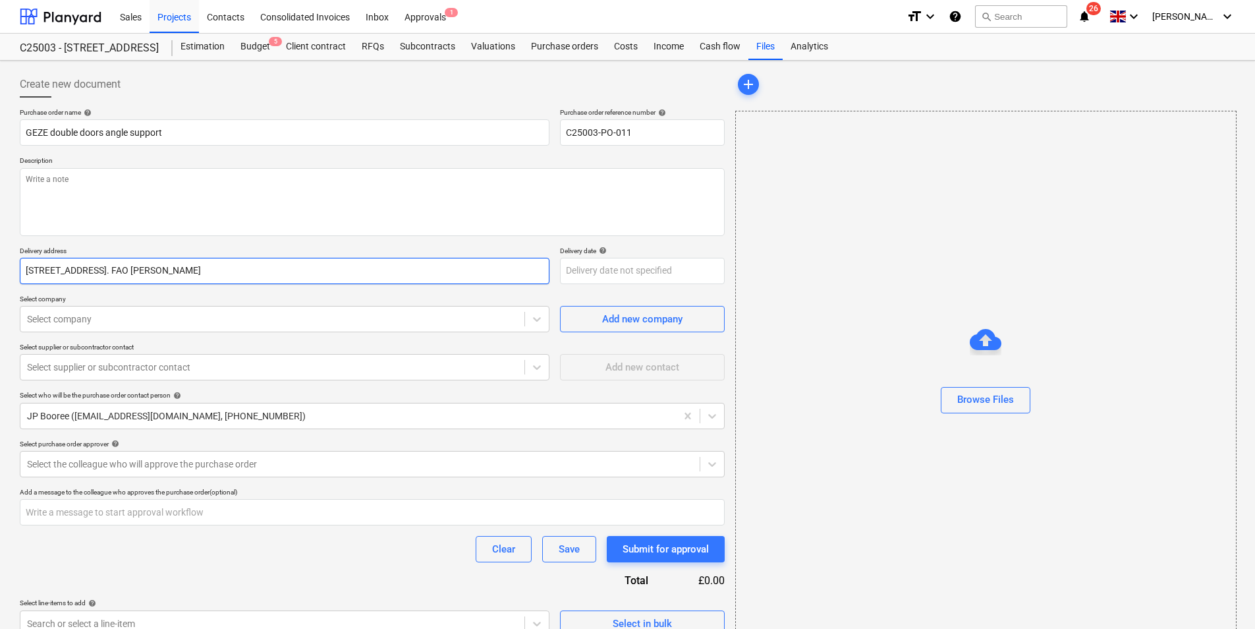
type textarea "x"
type input "[STREET_ADDRESS]. FAO [PERSON_NAME]"
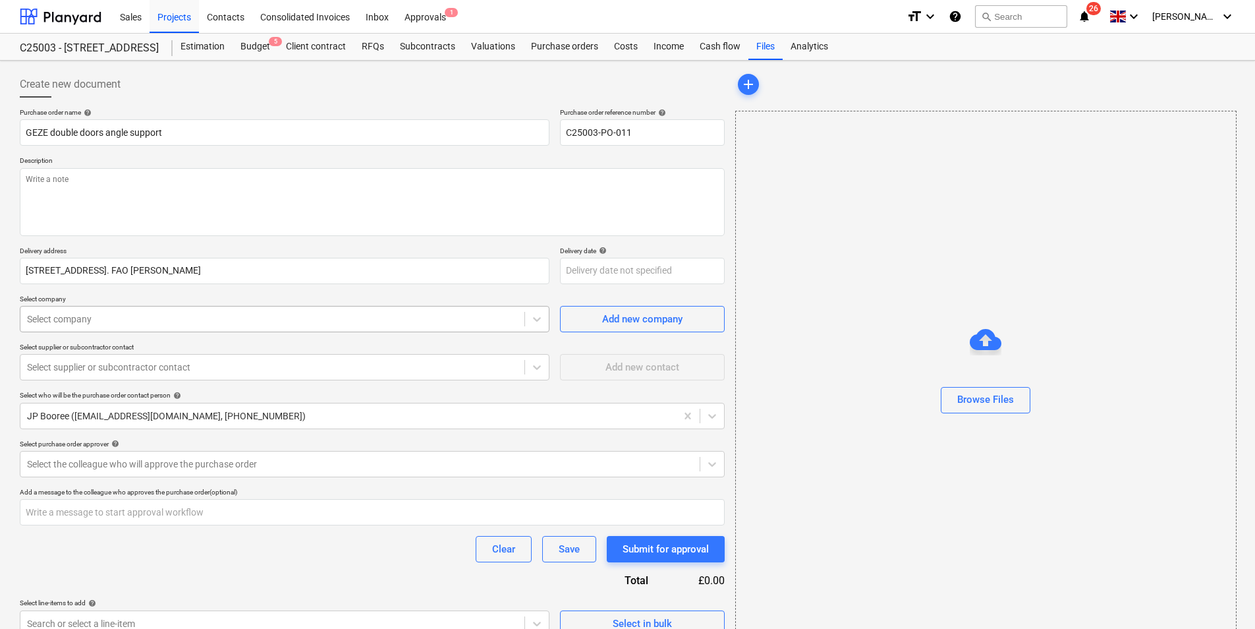
click at [107, 315] on div at bounding box center [272, 318] width 491 height 13
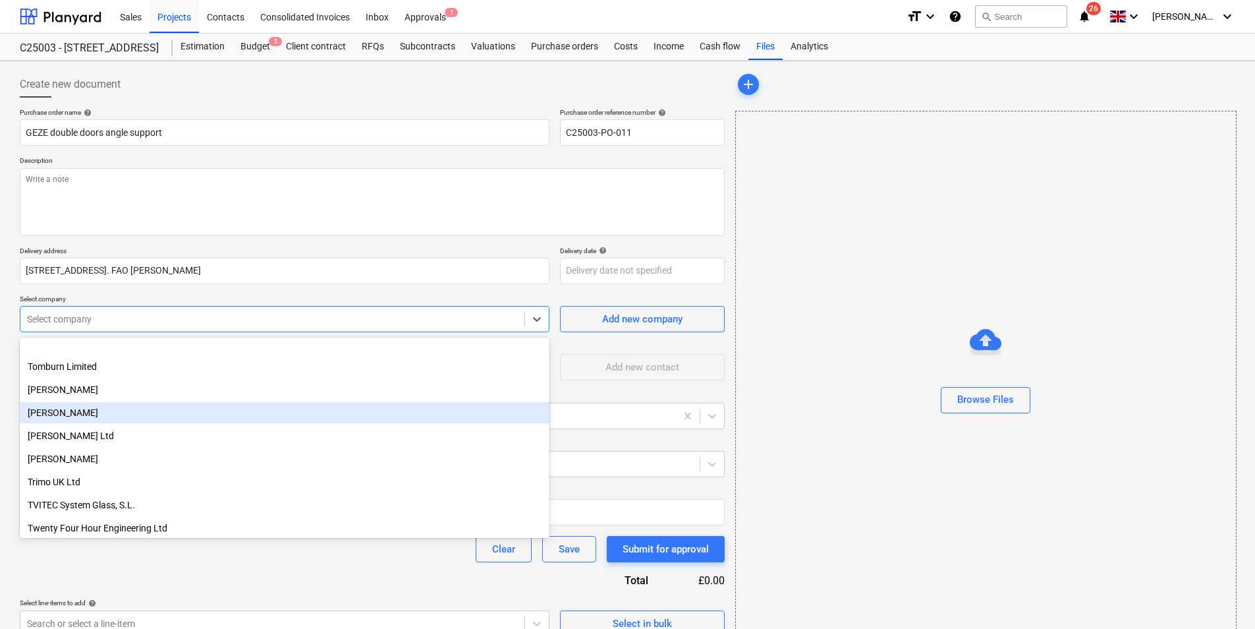
scroll to position [2372, 0]
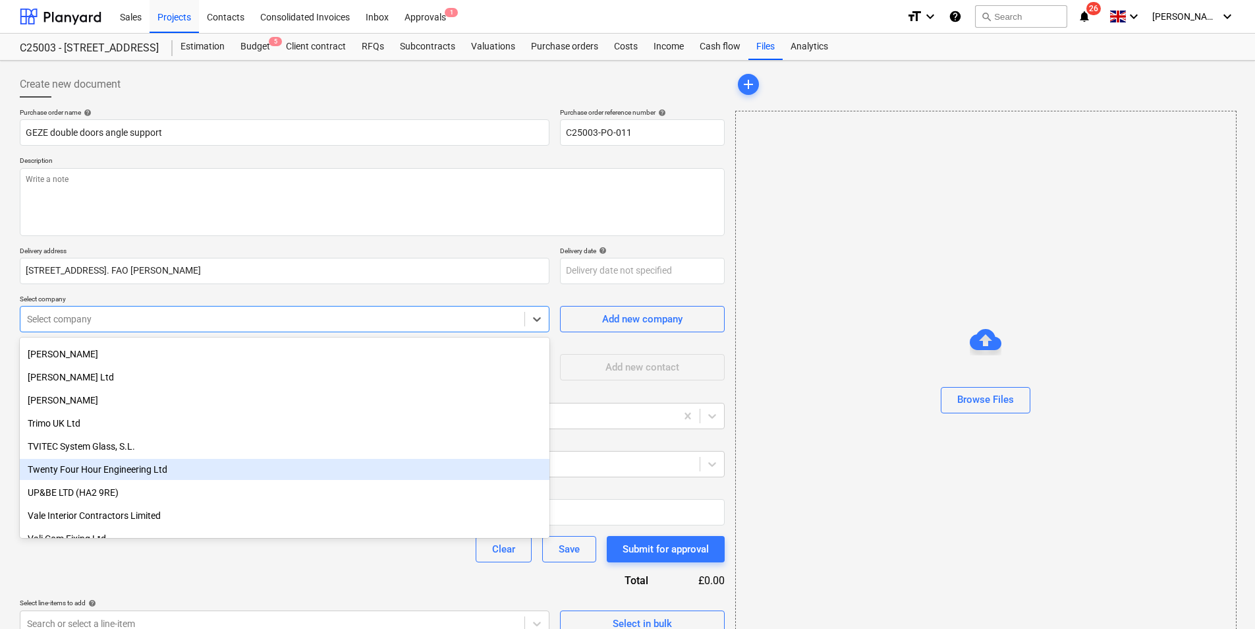
click at [82, 469] on div "Twenty Four Hour Engineering Ltd" at bounding box center [285, 469] width 530 height 21
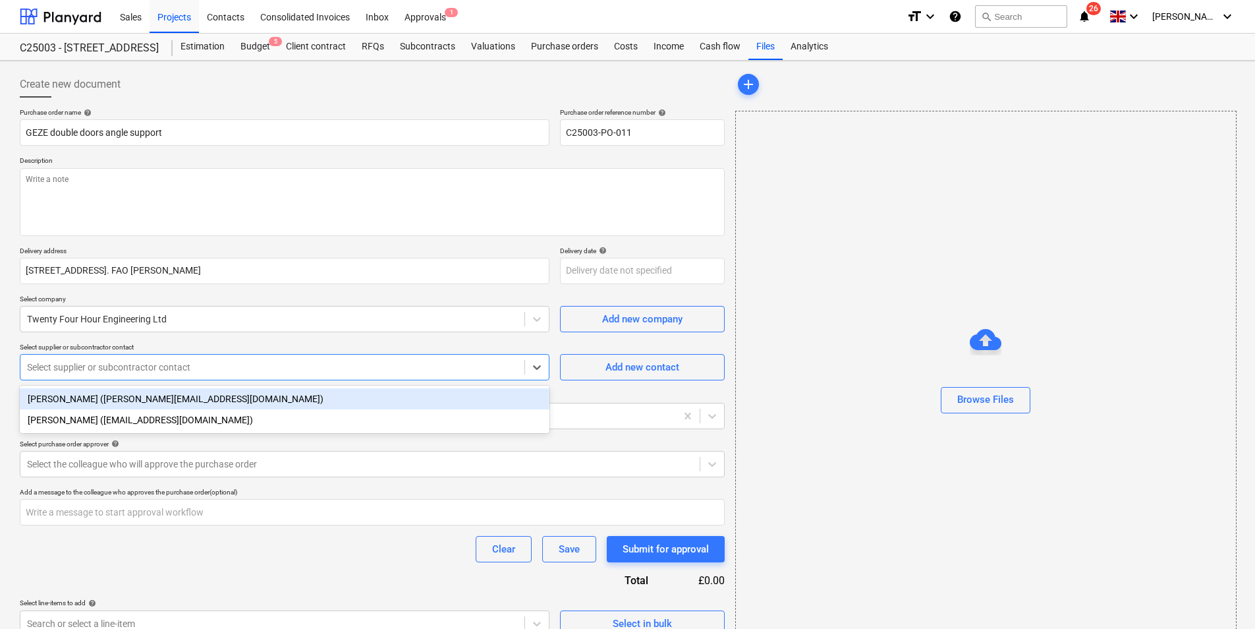
click at [101, 370] on div at bounding box center [272, 366] width 491 height 13
click at [111, 399] on div "[PERSON_NAME] ([PERSON_NAME][EMAIL_ADDRESS][DOMAIN_NAME])" at bounding box center [285, 398] width 530 height 21
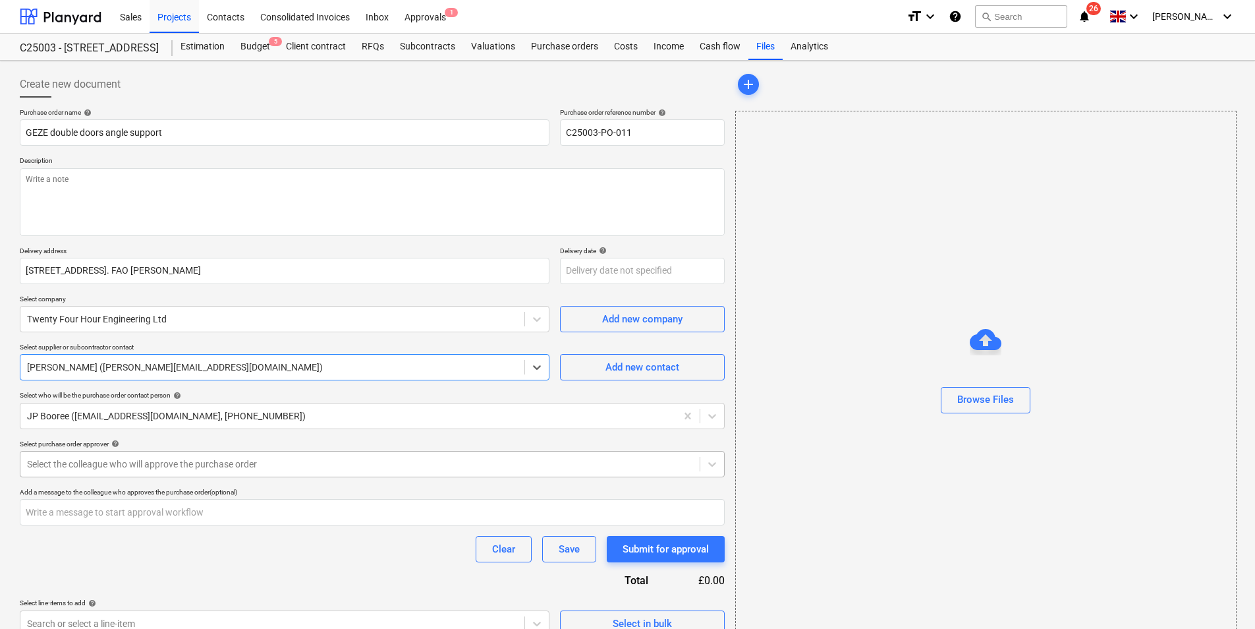
click at [132, 462] on div at bounding box center [360, 463] width 666 height 13
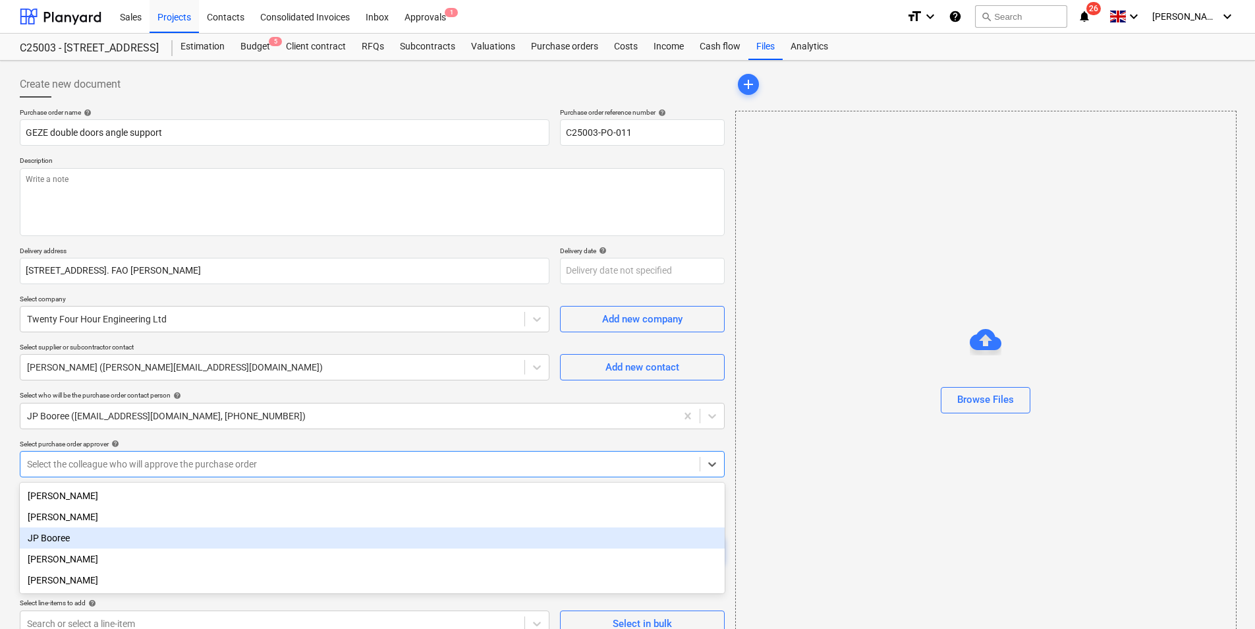
click at [63, 534] on div "JP Booree" at bounding box center [372, 537] width 705 height 21
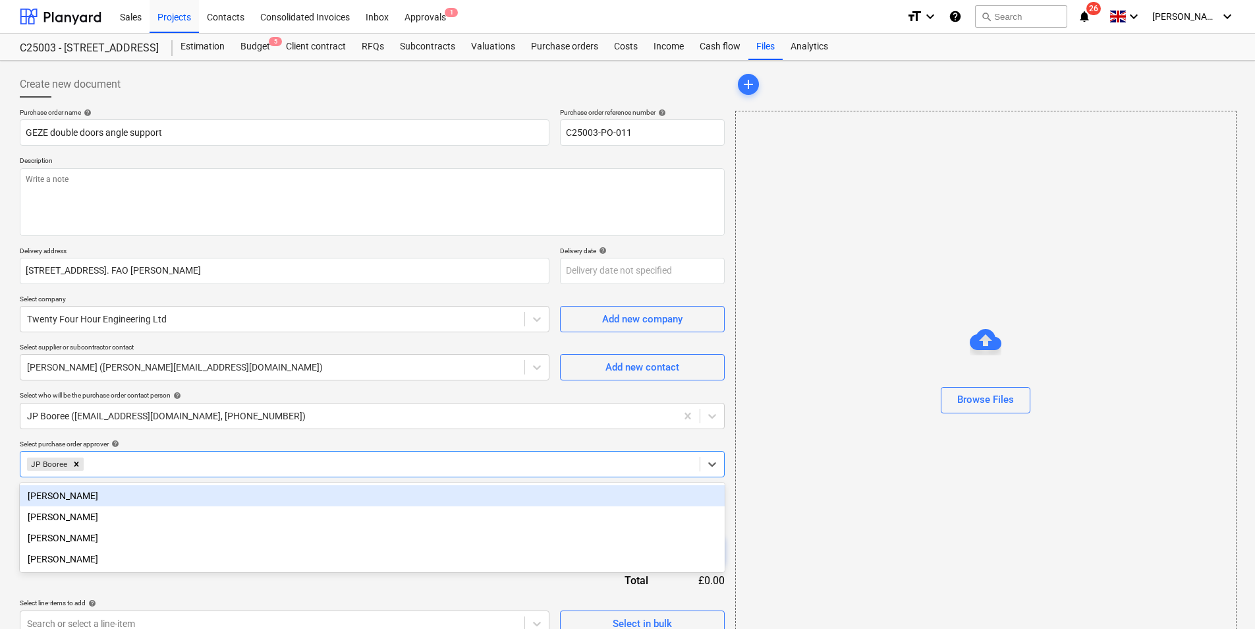
click at [327, 388] on div "Purchase order name help GEZE double doors angle support Purchase order referen…" at bounding box center [372, 372] width 705 height 528
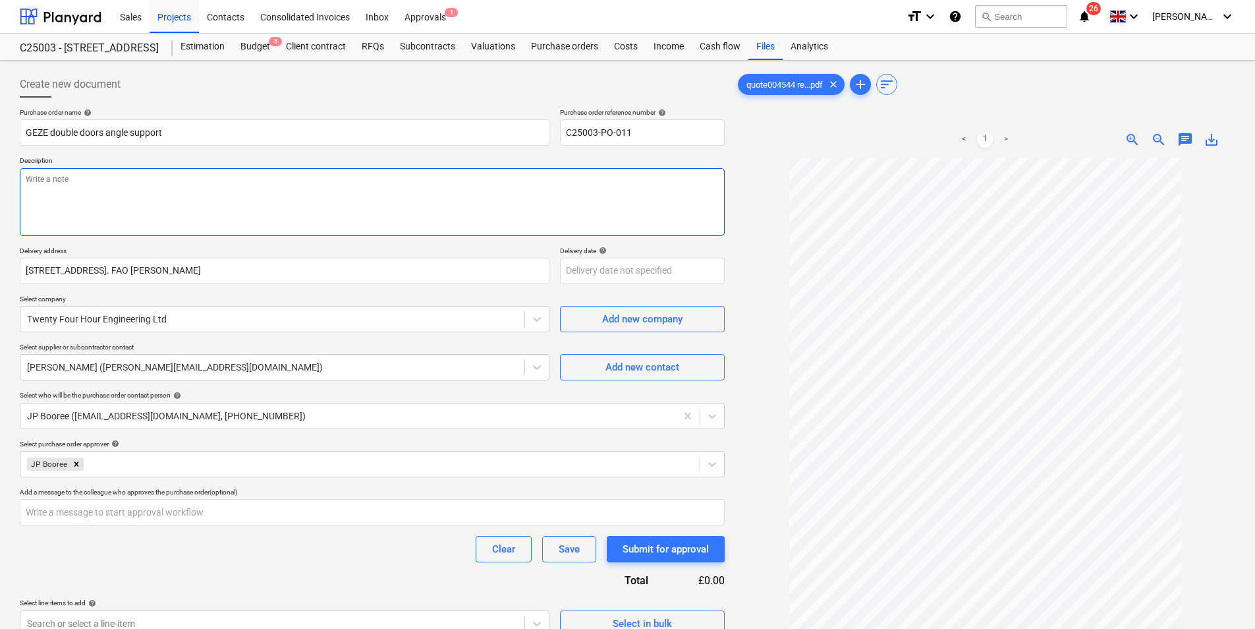
click at [66, 180] on textarea at bounding box center [372, 202] width 705 height 68
paste textarea "60x30x5mm mild steel angle with 8no. 10mm holes. PPC RAL 9001 matt"
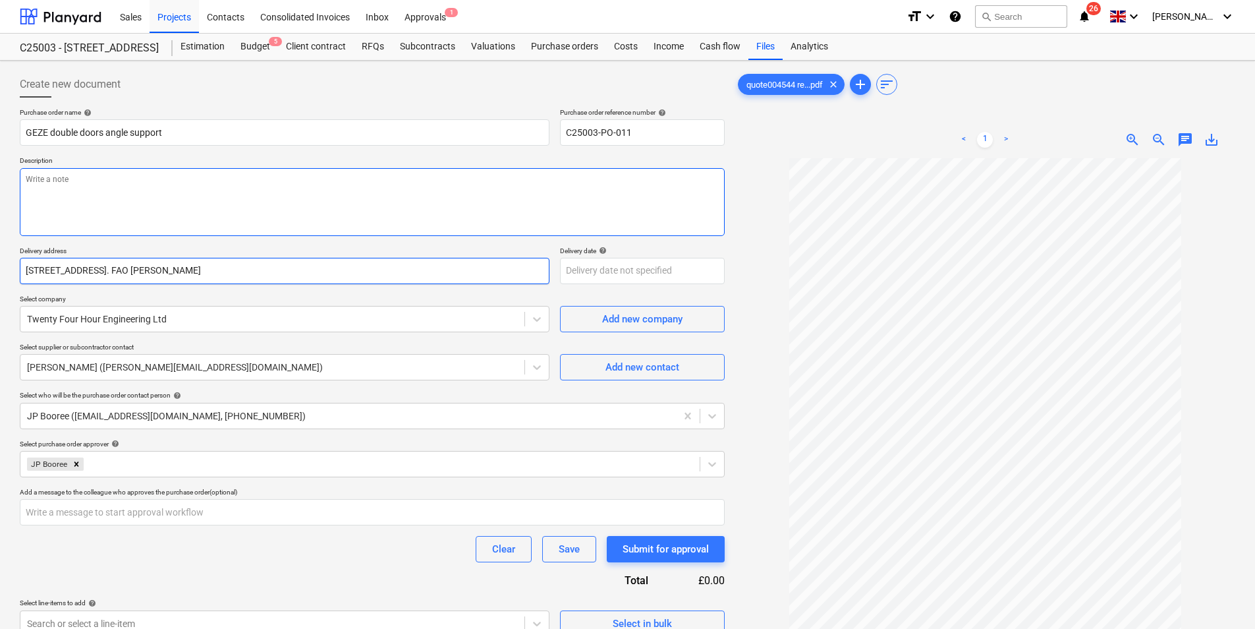
type textarea "x"
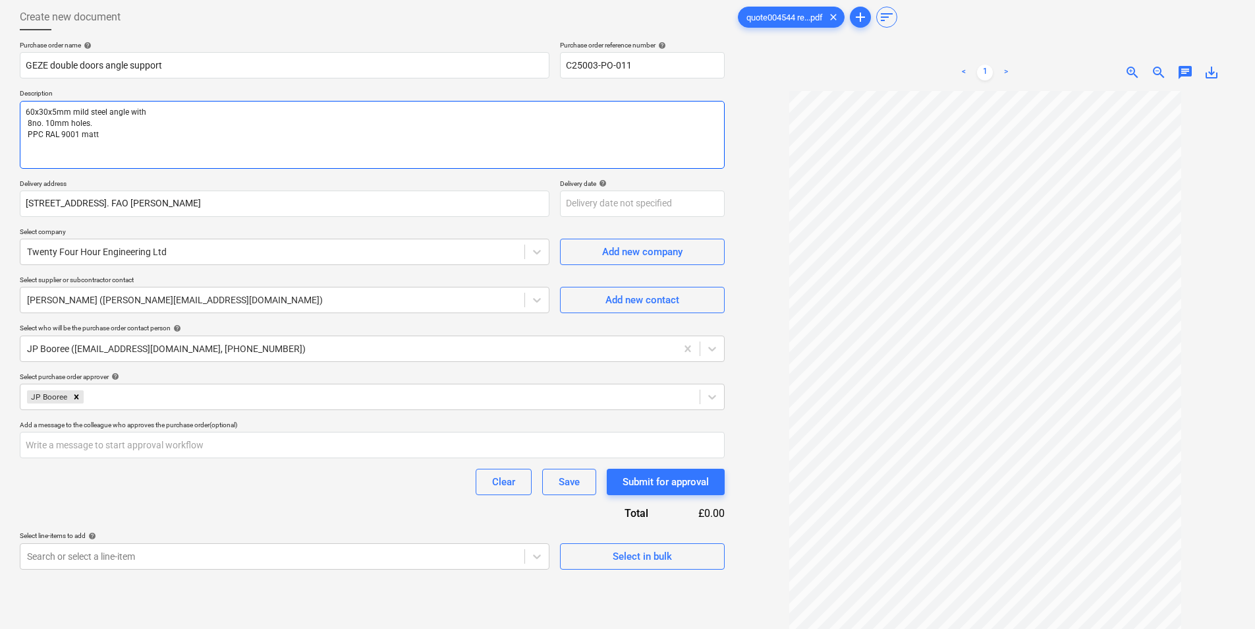
scroll to position [132, 0]
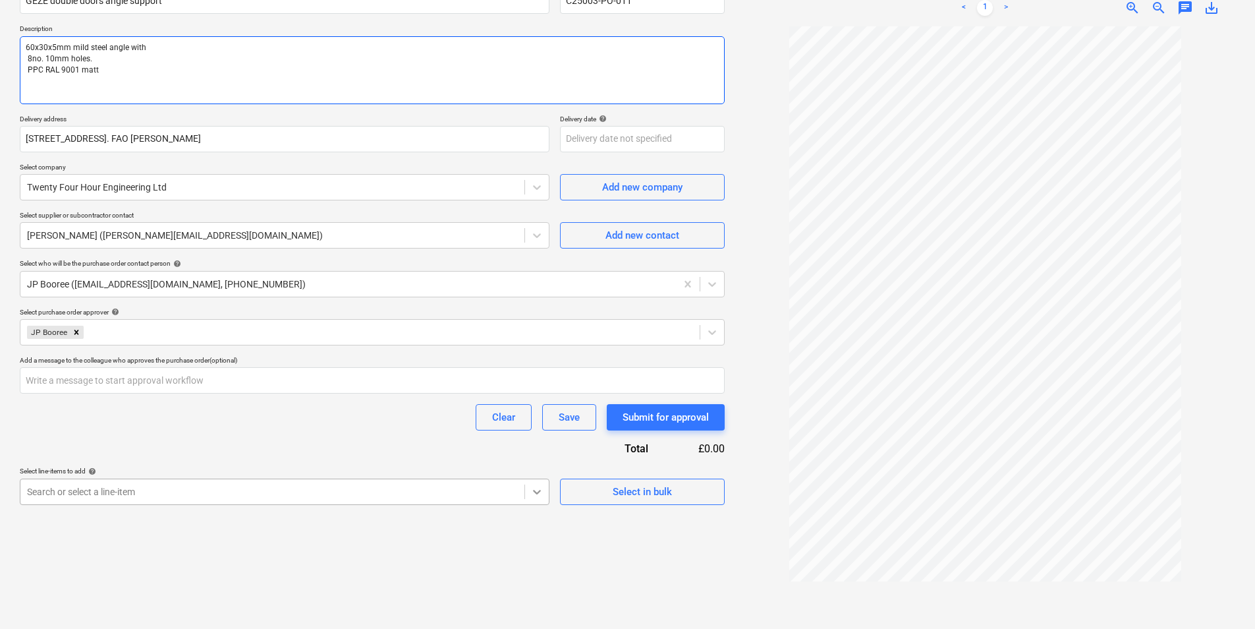
type textarea "60x30x5mm mild steel angle with 8no. 10mm holes. PPC RAL 9001 matt"
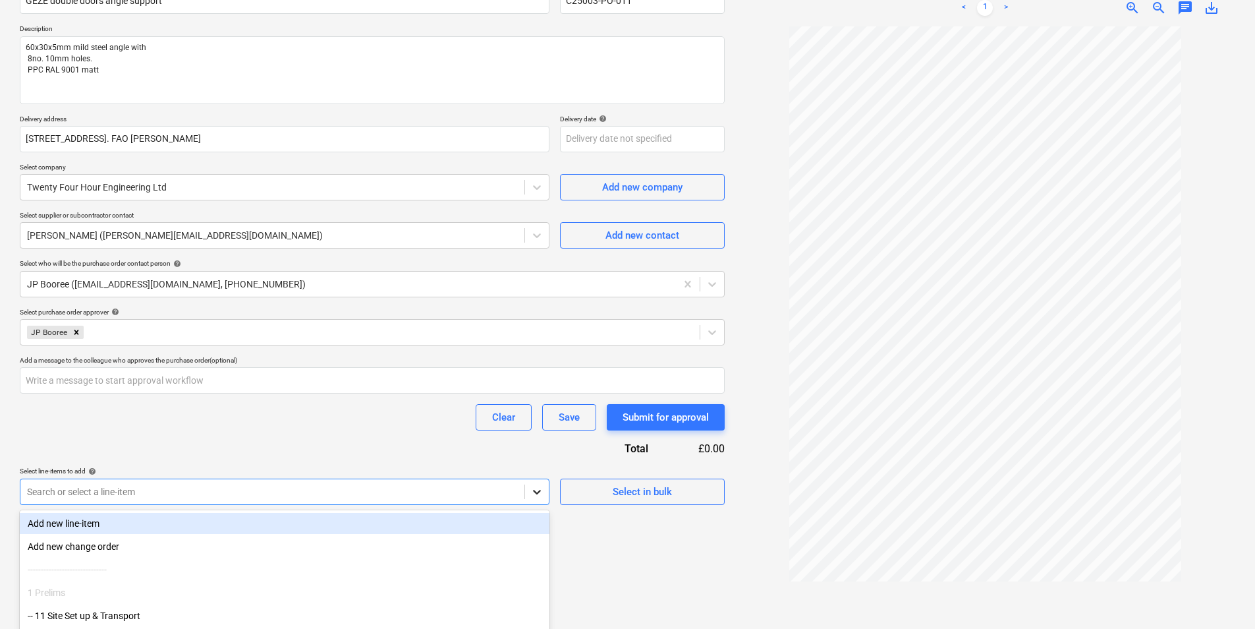
click at [539, 490] on body "Sales Projects Contacts Consolidated Invoices Inbox Approvals 1 format_size key…" at bounding box center [627, 182] width 1255 height 629
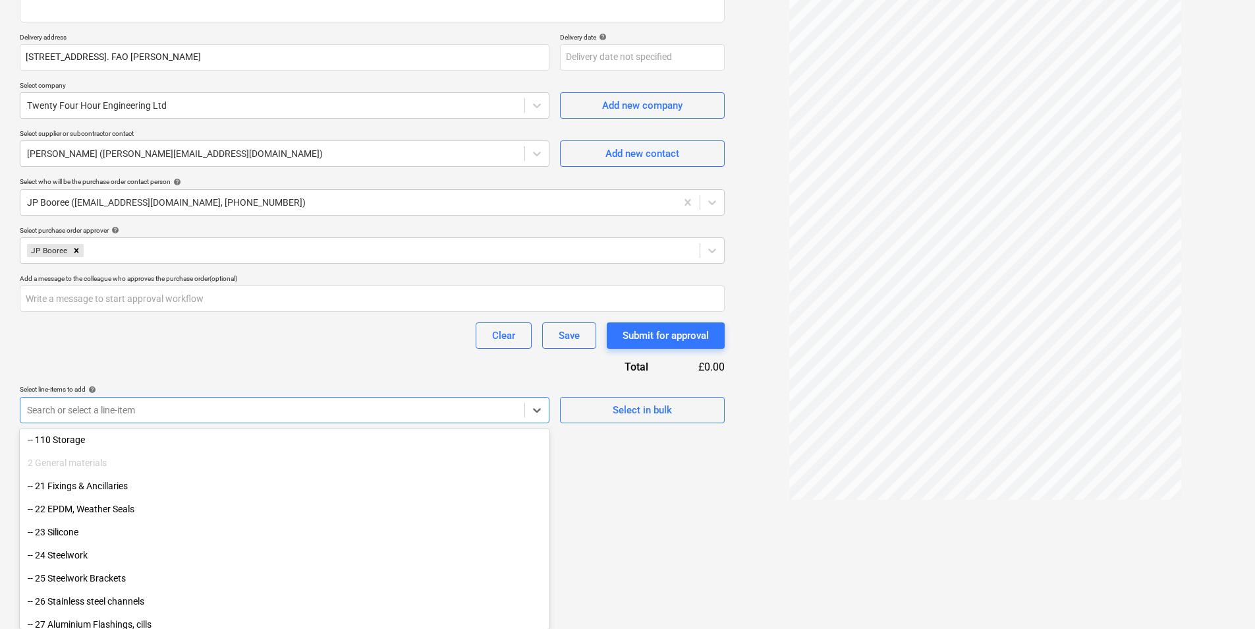
scroll to position [329, 0]
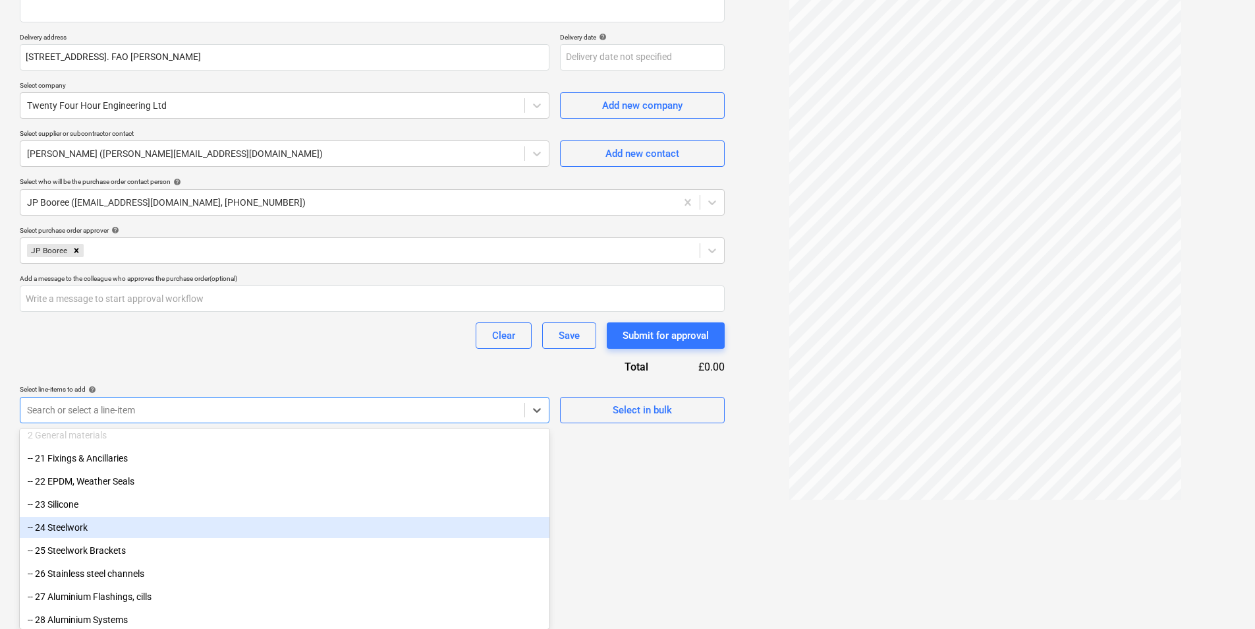
click at [76, 530] on div "-- 24 Steelwork" at bounding box center [285, 527] width 530 height 21
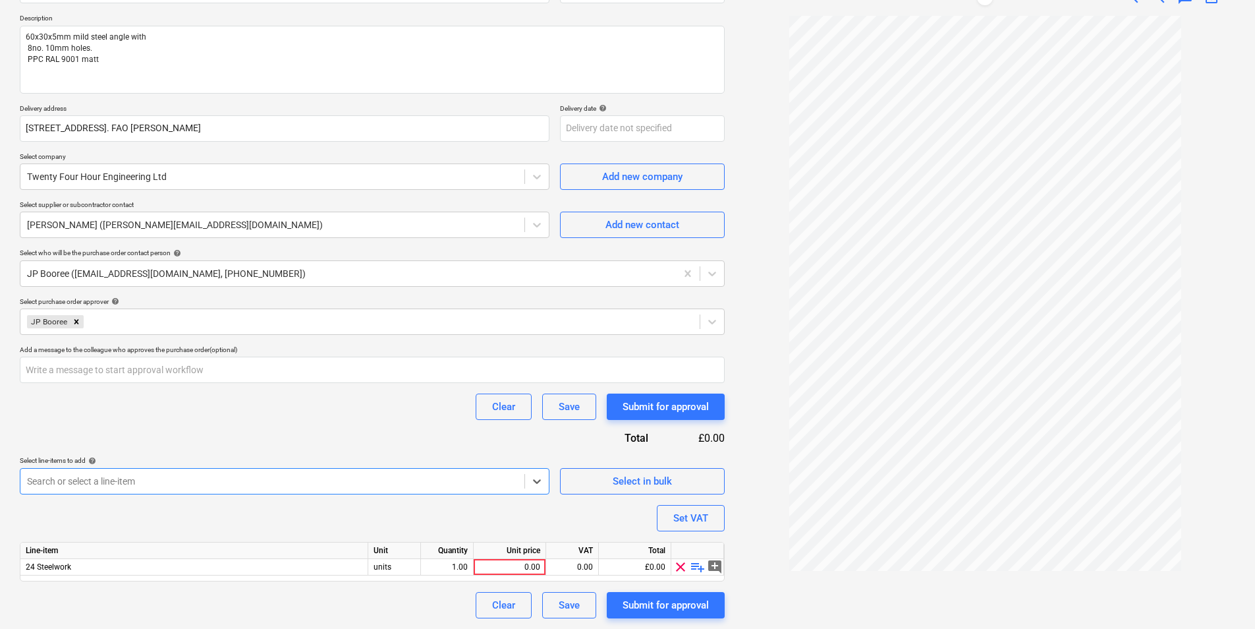
scroll to position [142, 0]
type textarea "x"
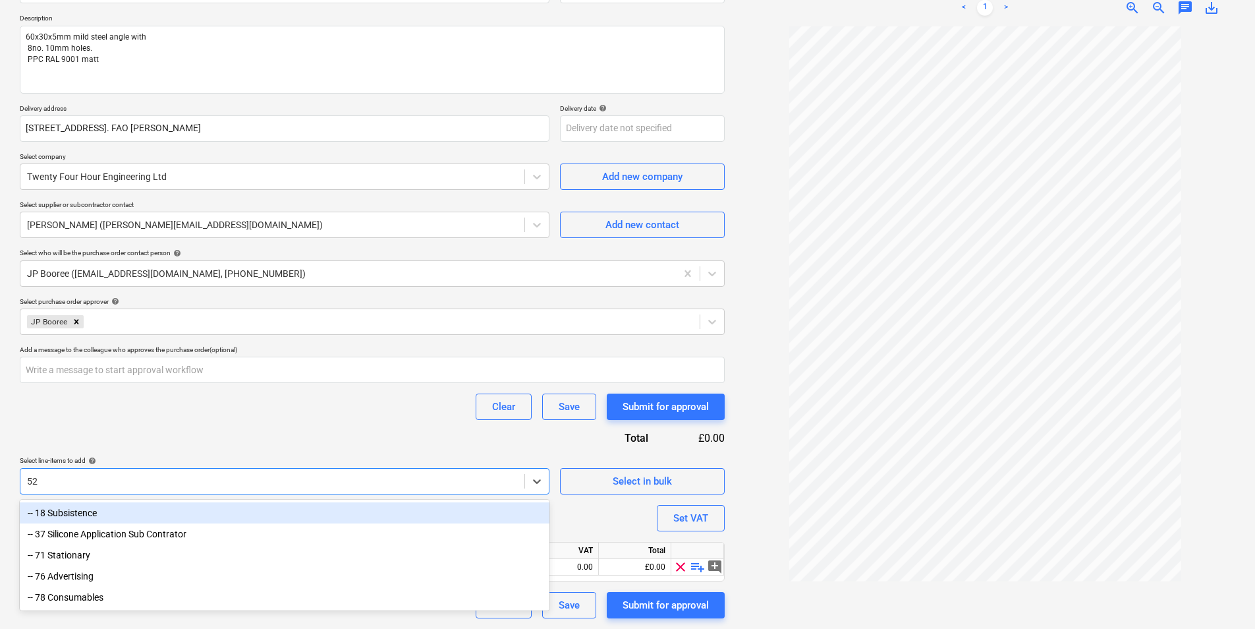
type input "5"
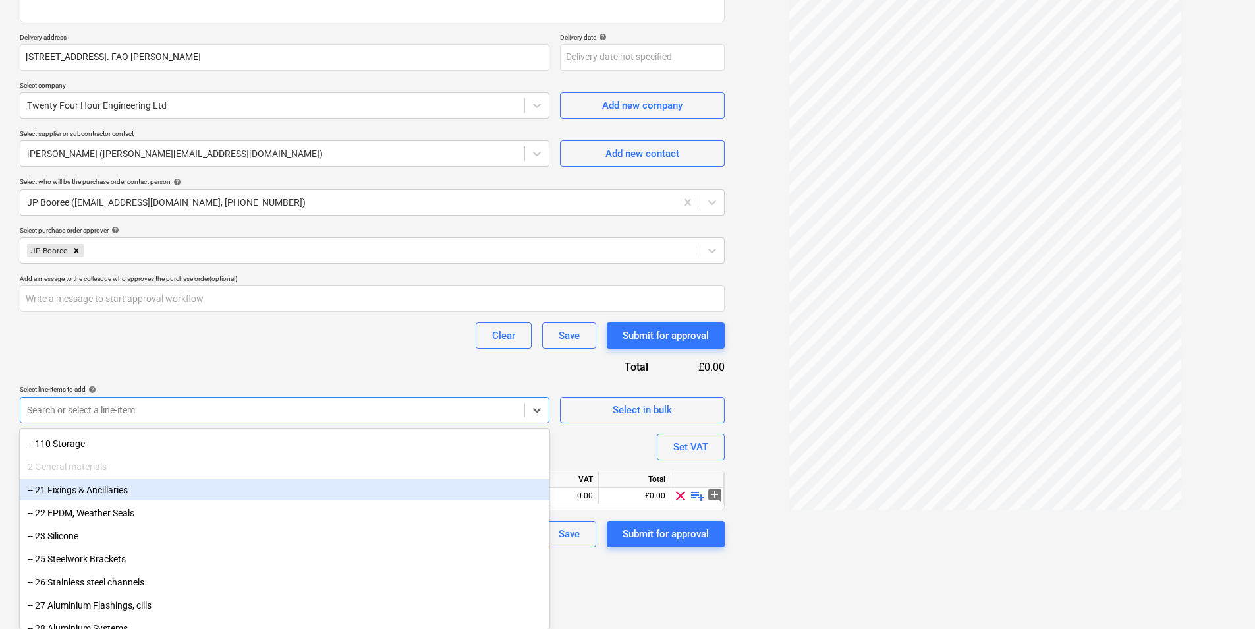
scroll to position [329, 0]
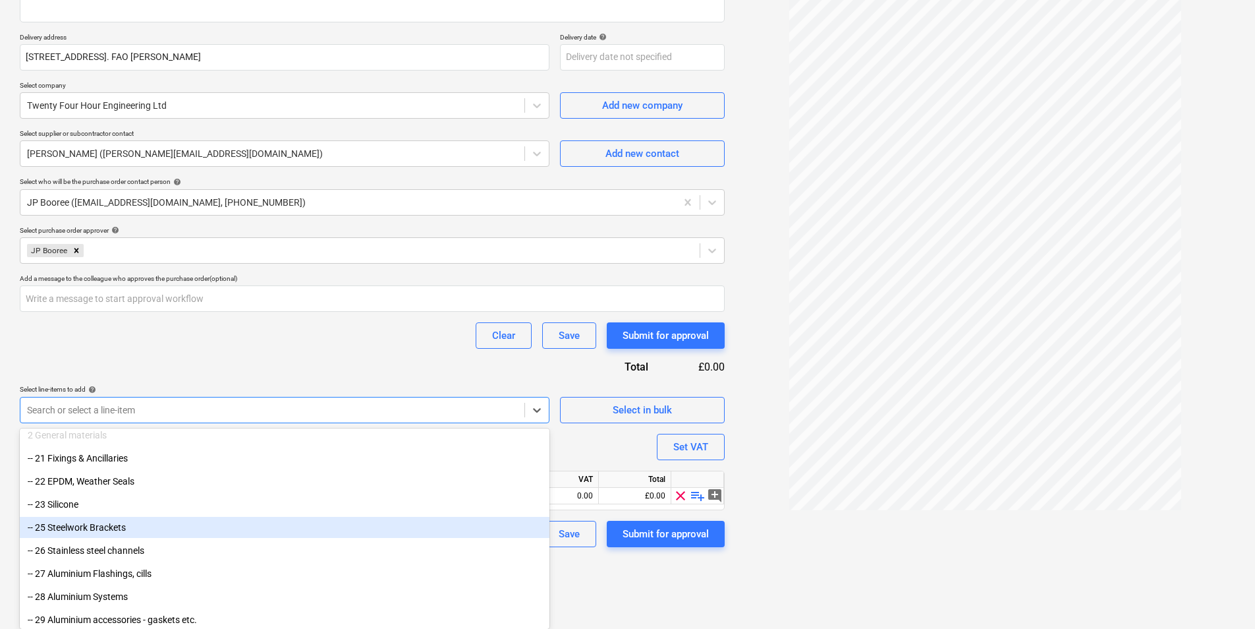
click at [98, 528] on div "-- 25 Steelwork Brackets" at bounding box center [285, 527] width 530 height 21
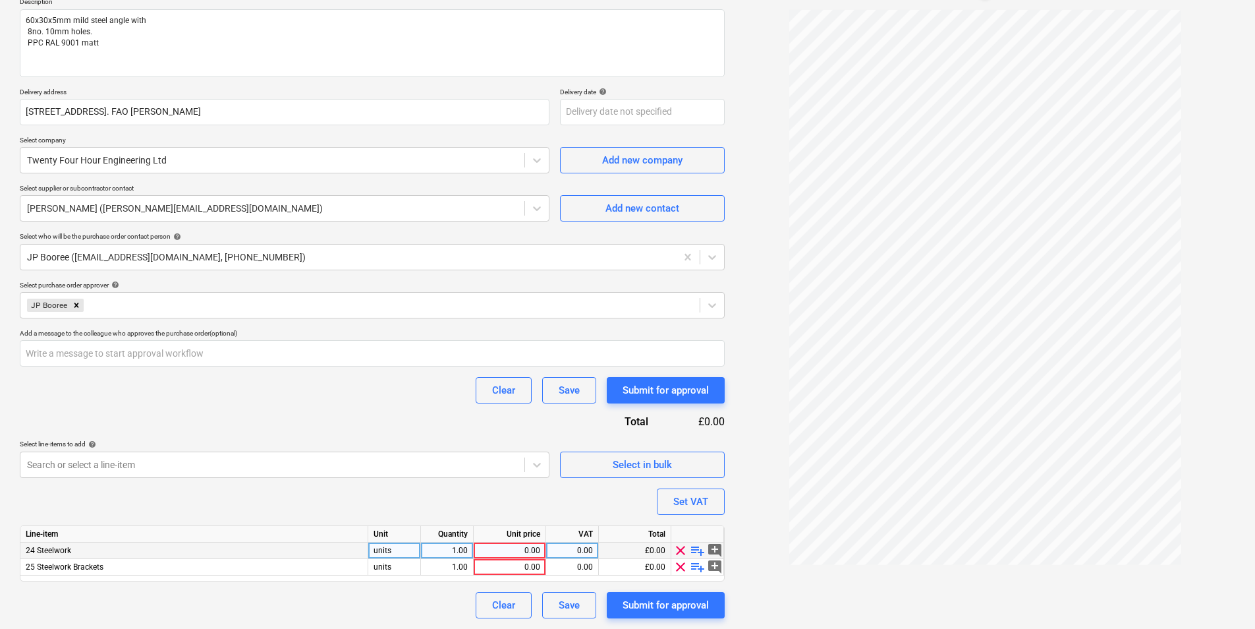
click at [716, 548] on span "add_comment" at bounding box center [715, 550] width 16 height 16
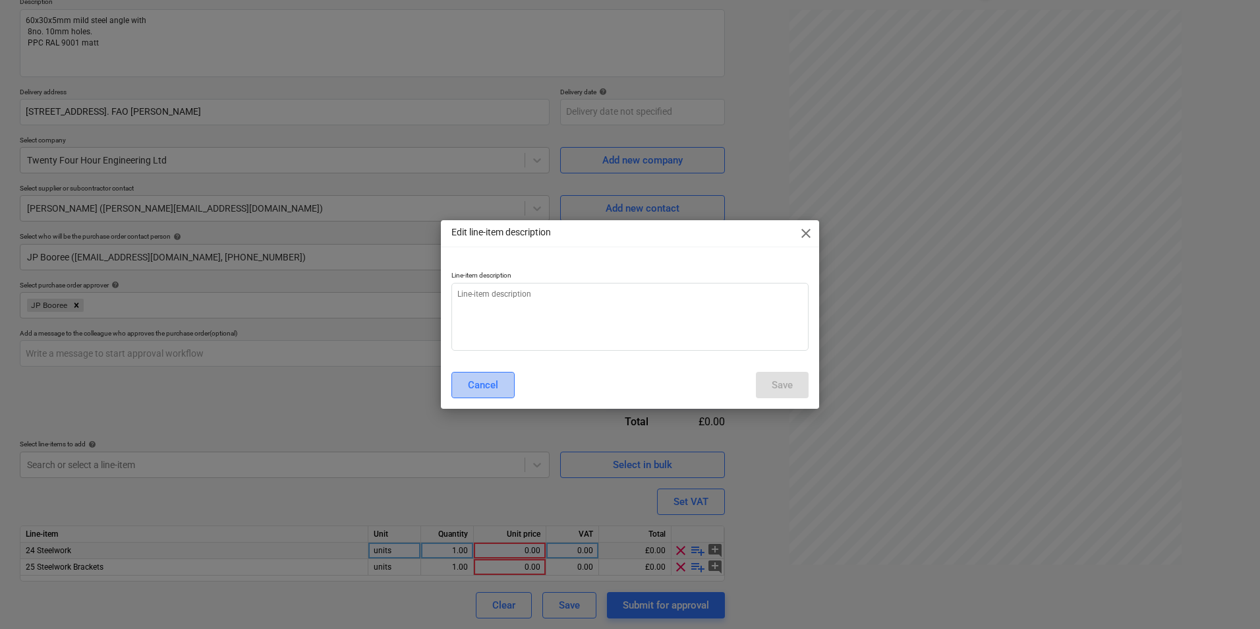
click at [486, 383] on div "Cancel" at bounding box center [483, 384] width 30 height 17
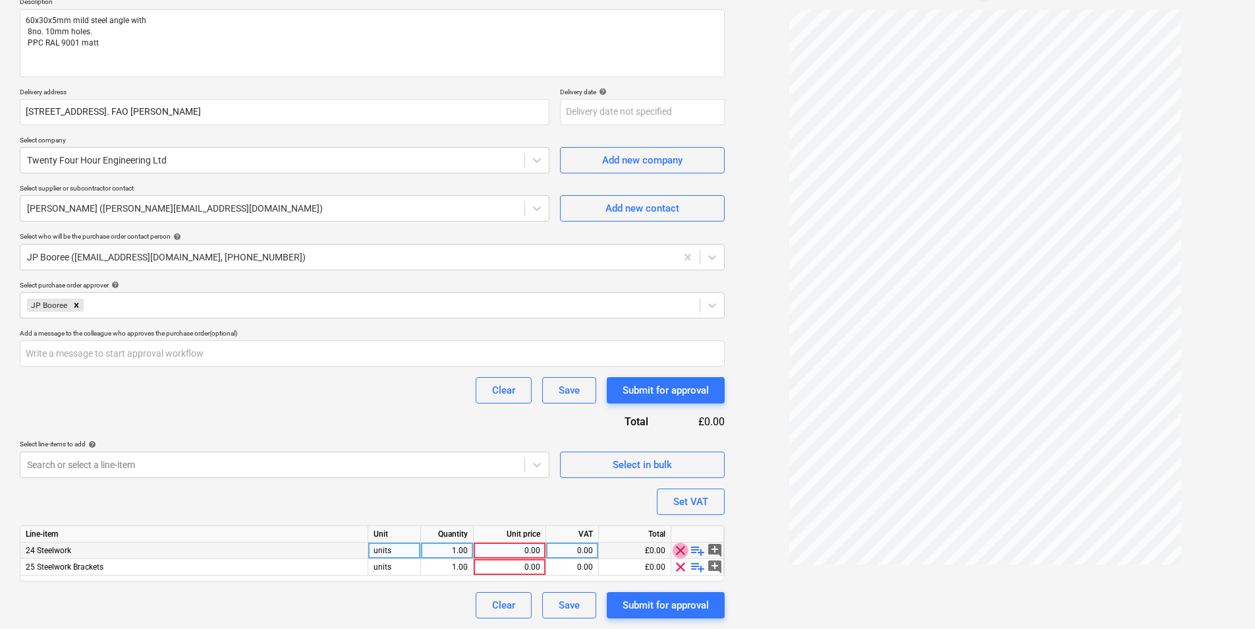
click at [680, 550] on span "clear" at bounding box center [681, 550] width 16 height 16
type textarea "x"
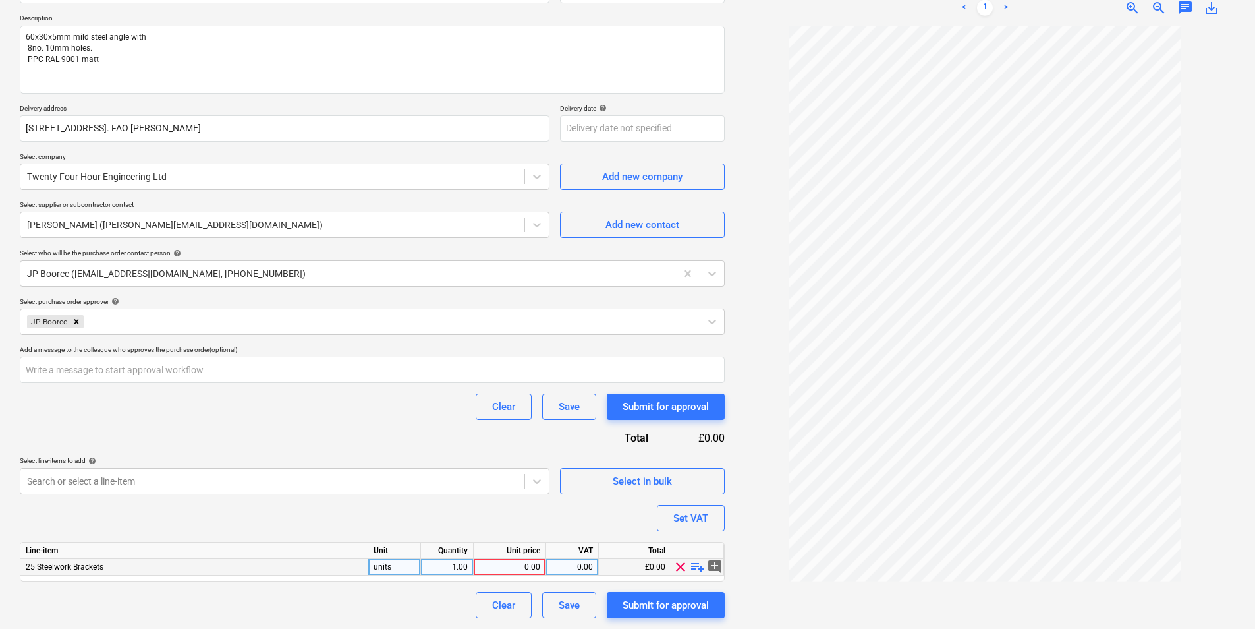
click at [527, 568] on div "0.00" at bounding box center [509, 567] width 61 height 16
type input "528"
click at [455, 592] on div "Clear Save Submit for approval" at bounding box center [372, 605] width 705 height 26
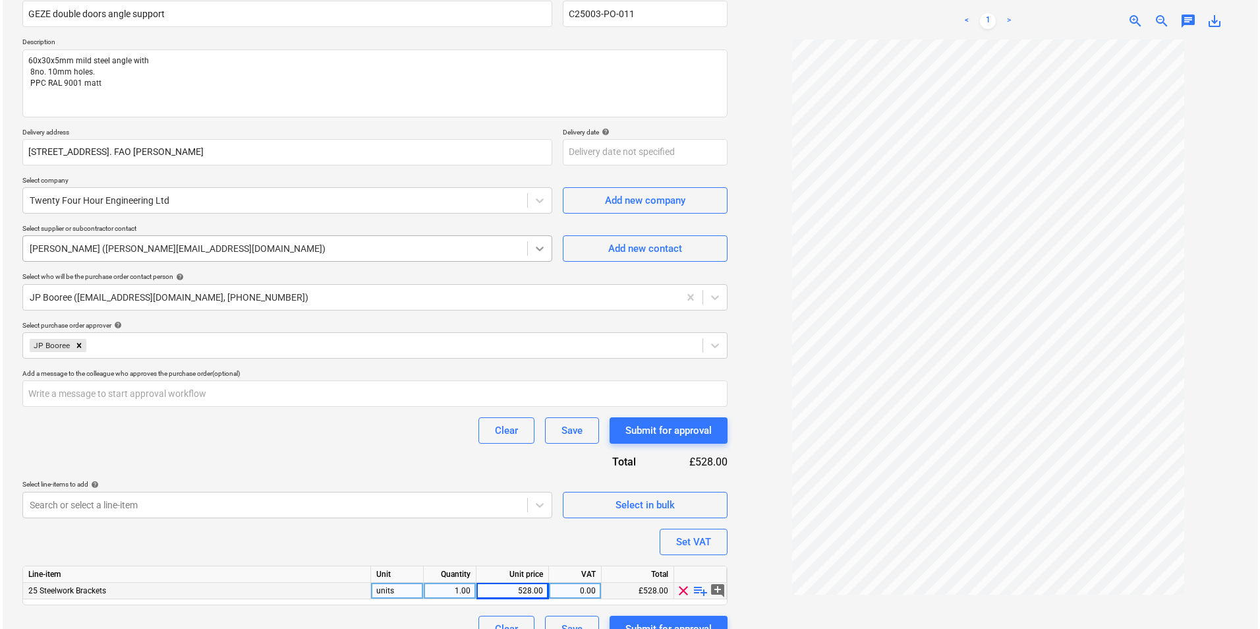
scroll to position [132, 0]
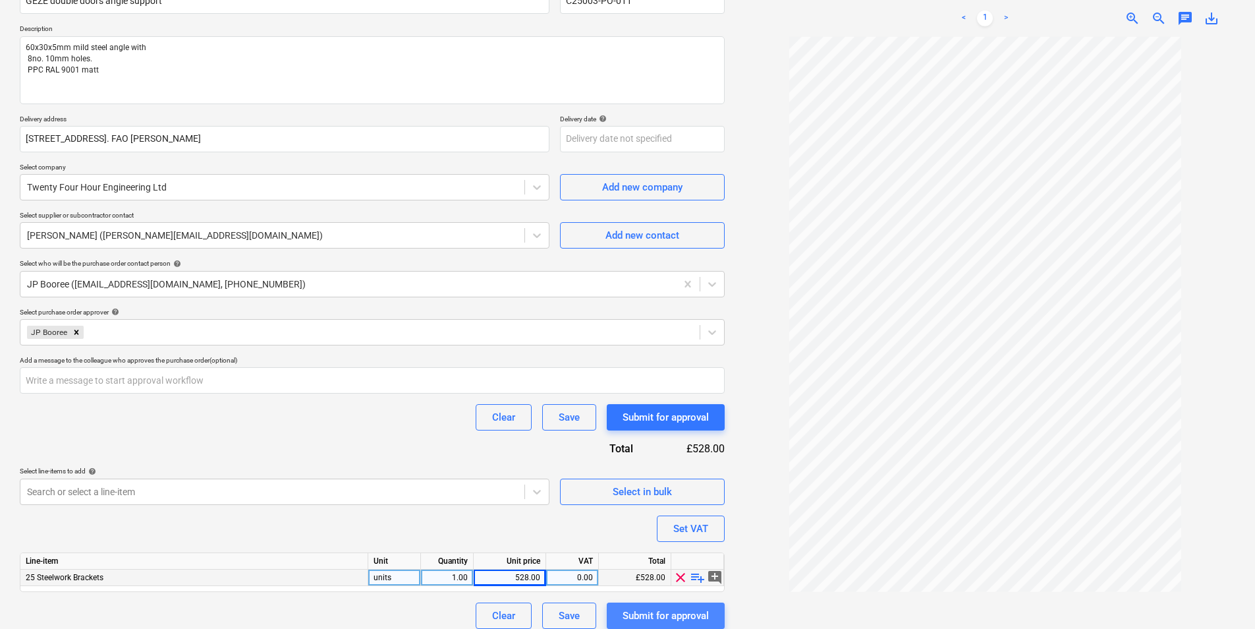
click at [677, 609] on div "Submit for approval" at bounding box center [666, 615] width 86 height 17
type textarea "x"
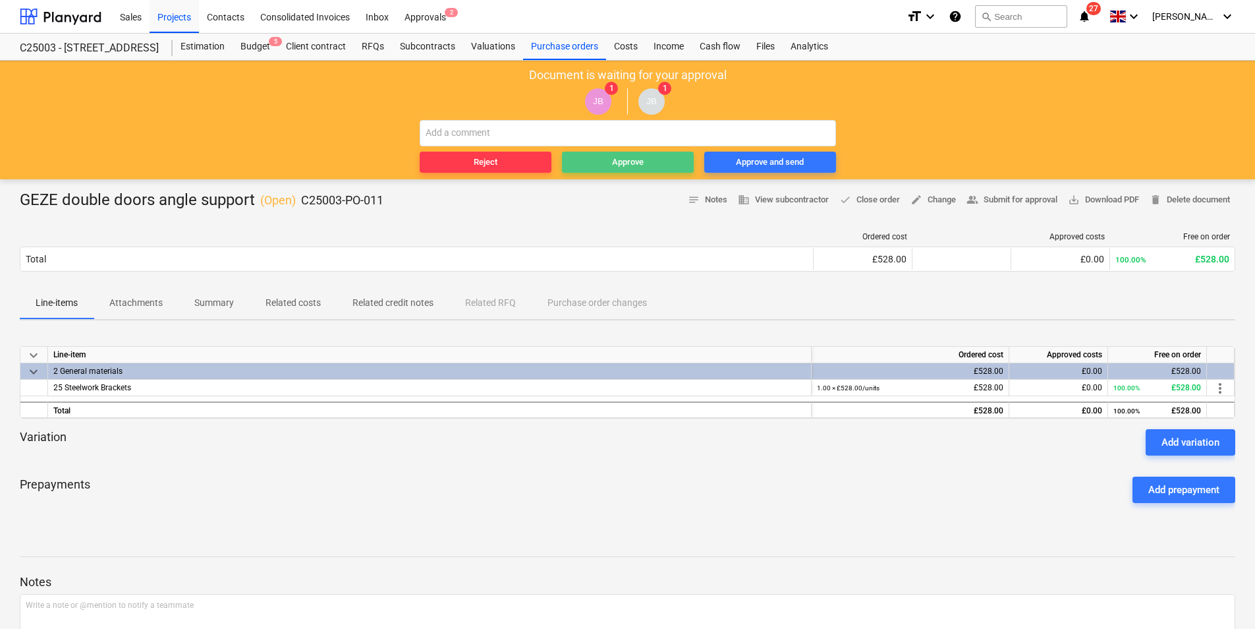
click at [623, 163] on div "Approve" at bounding box center [628, 162] width 32 height 15
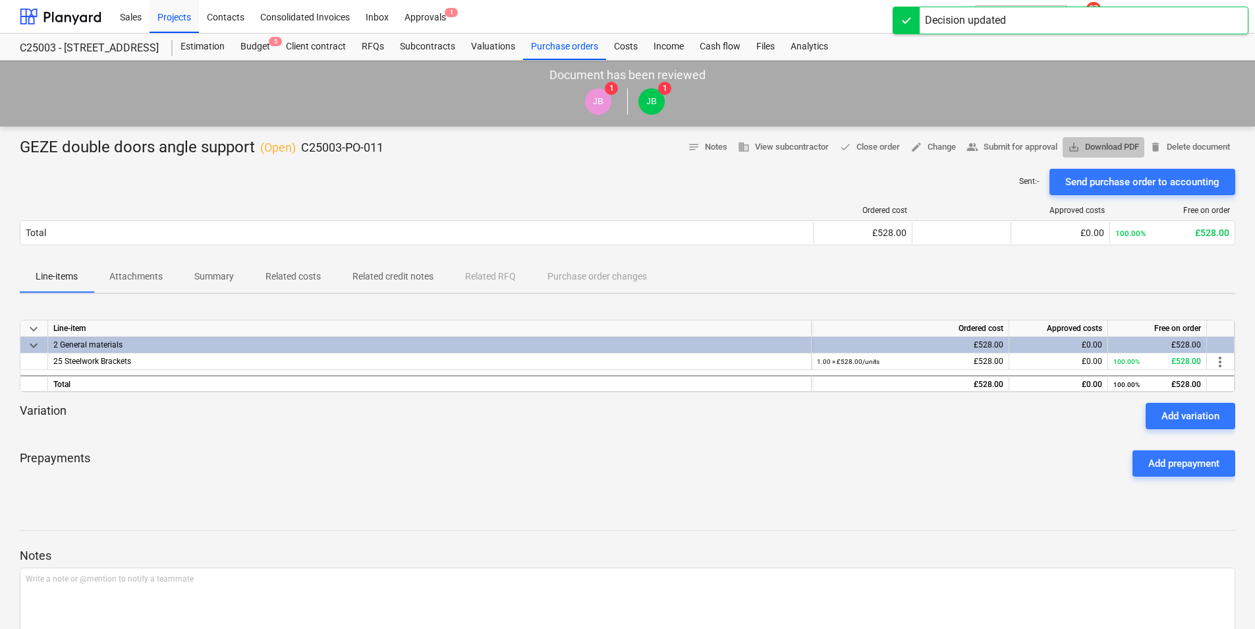
click at [1099, 148] on span "save_alt Download PDF" at bounding box center [1103, 147] width 71 height 15
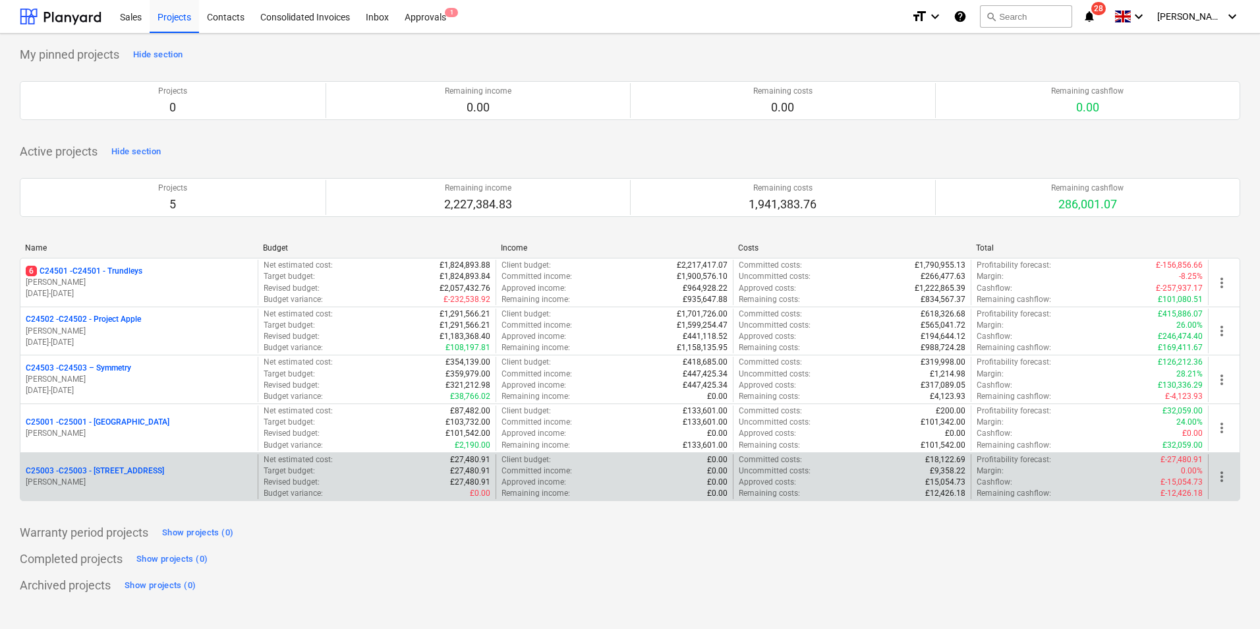
click at [127, 471] on p "C25003 - C25003 - [STREET_ADDRESS]" at bounding box center [95, 470] width 138 height 11
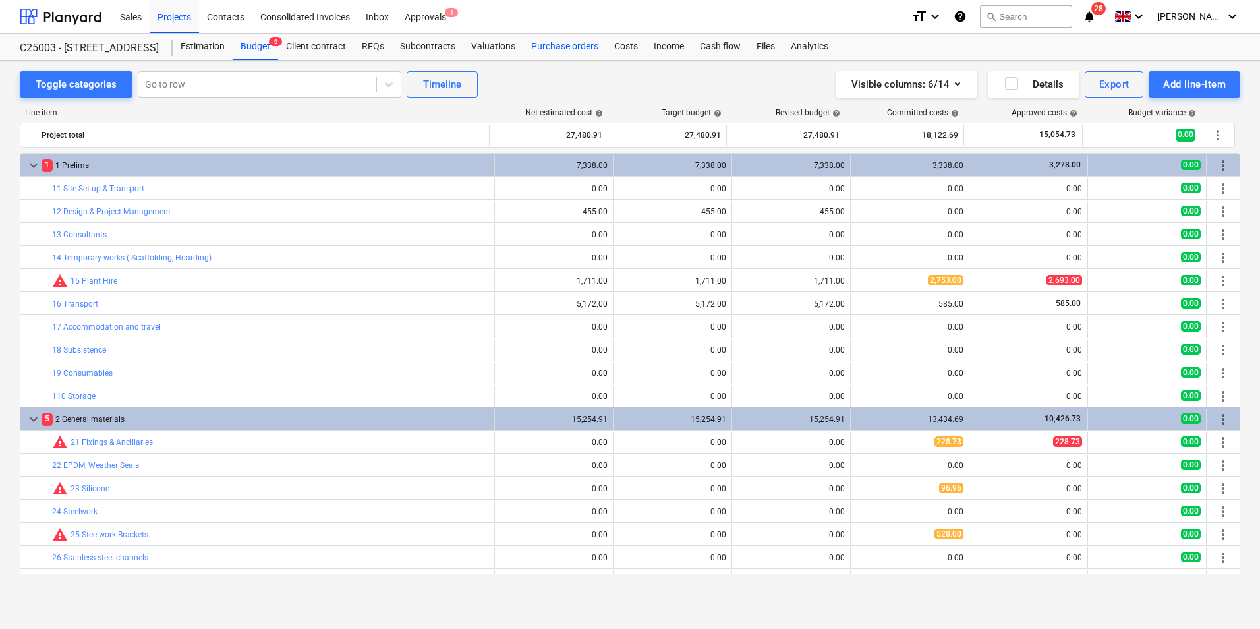
click at [565, 46] on div "Purchase orders" at bounding box center [564, 47] width 83 height 26
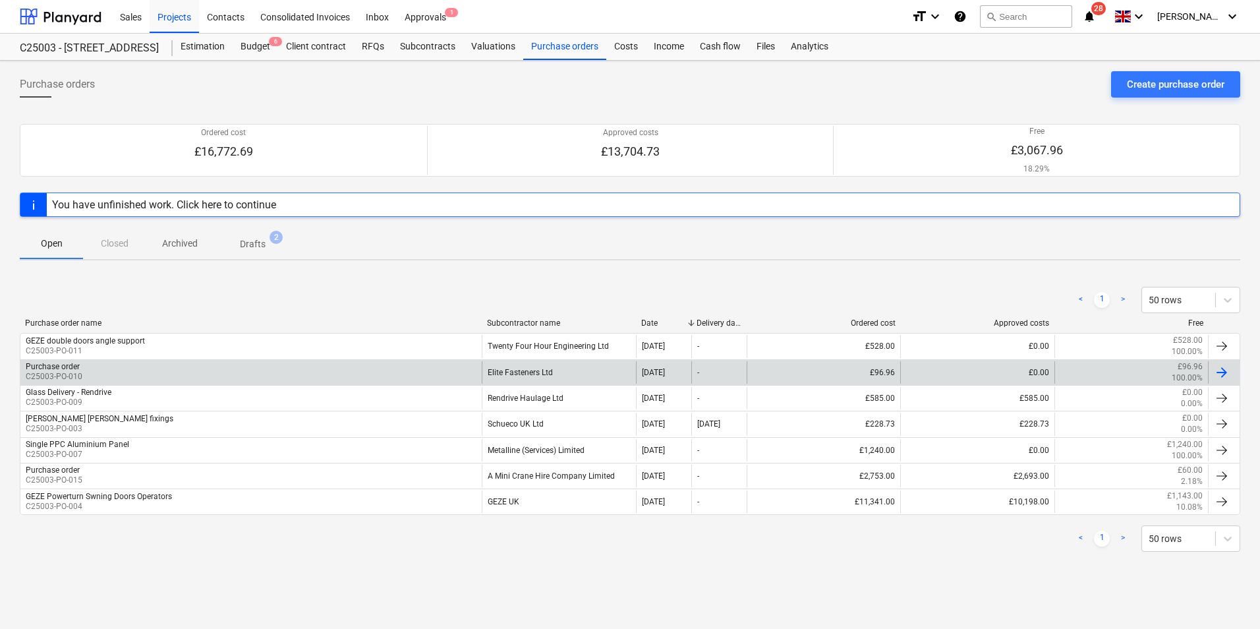
click at [445, 373] on div "Purchase order C25003-PO-010" at bounding box center [250, 372] width 461 height 22
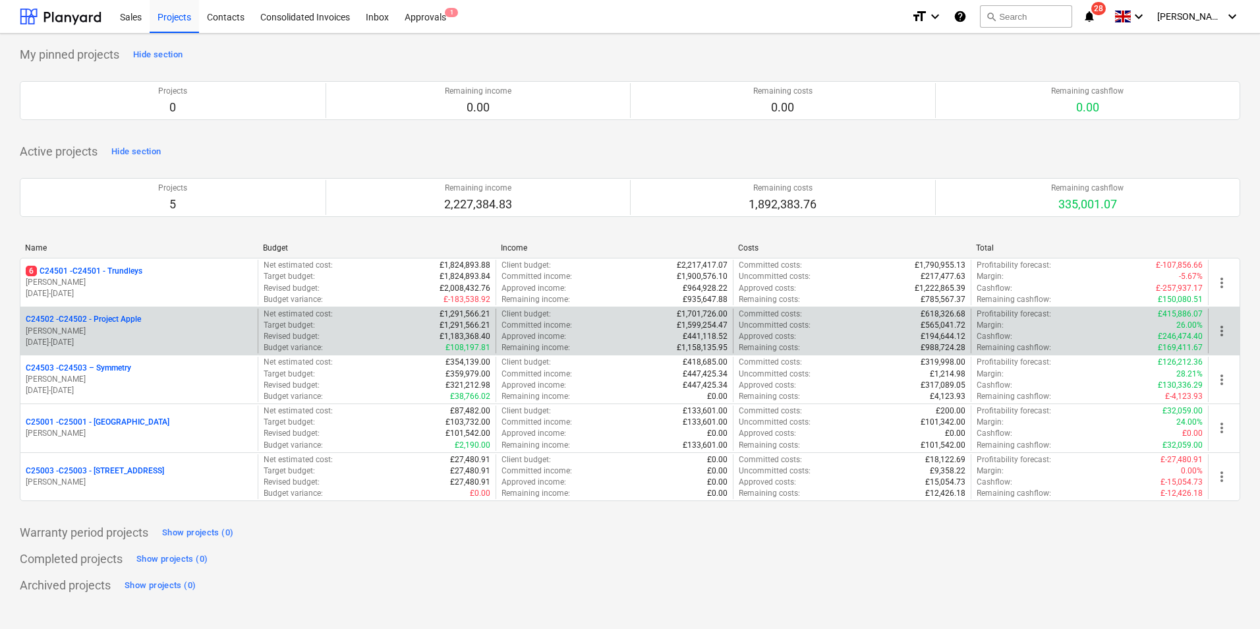
click at [128, 319] on p "C24502 - C24502 - Project Apple" at bounding box center [83, 319] width 115 height 11
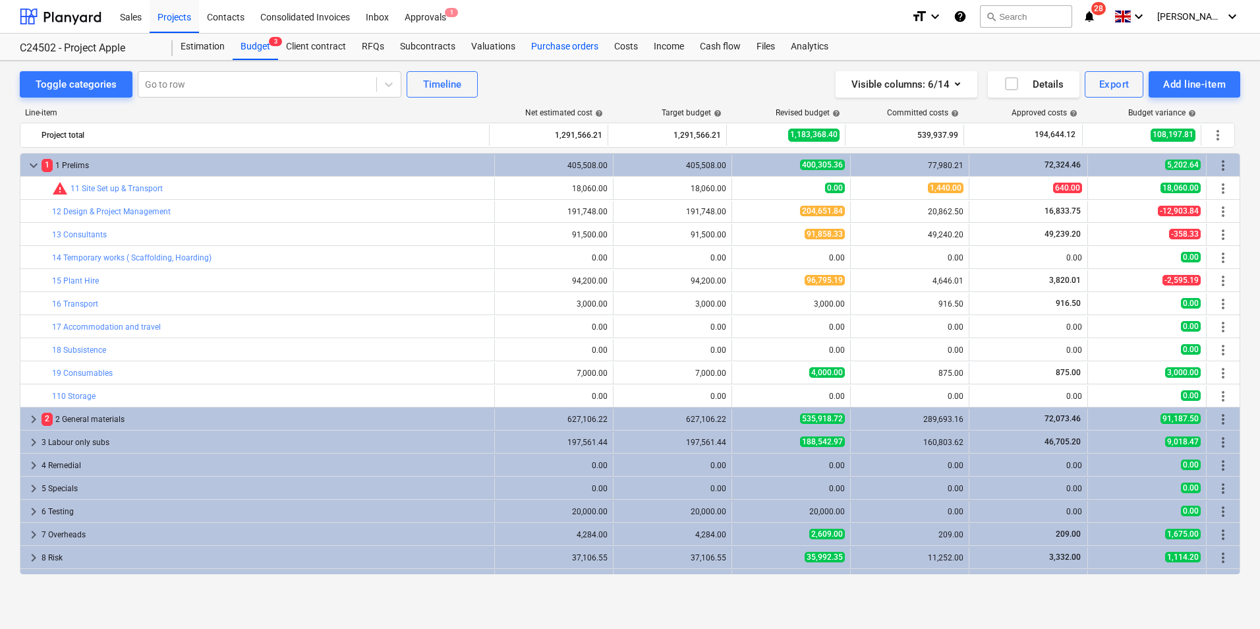
click at [569, 46] on div "Purchase orders" at bounding box center [564, 47] width 83 height 26
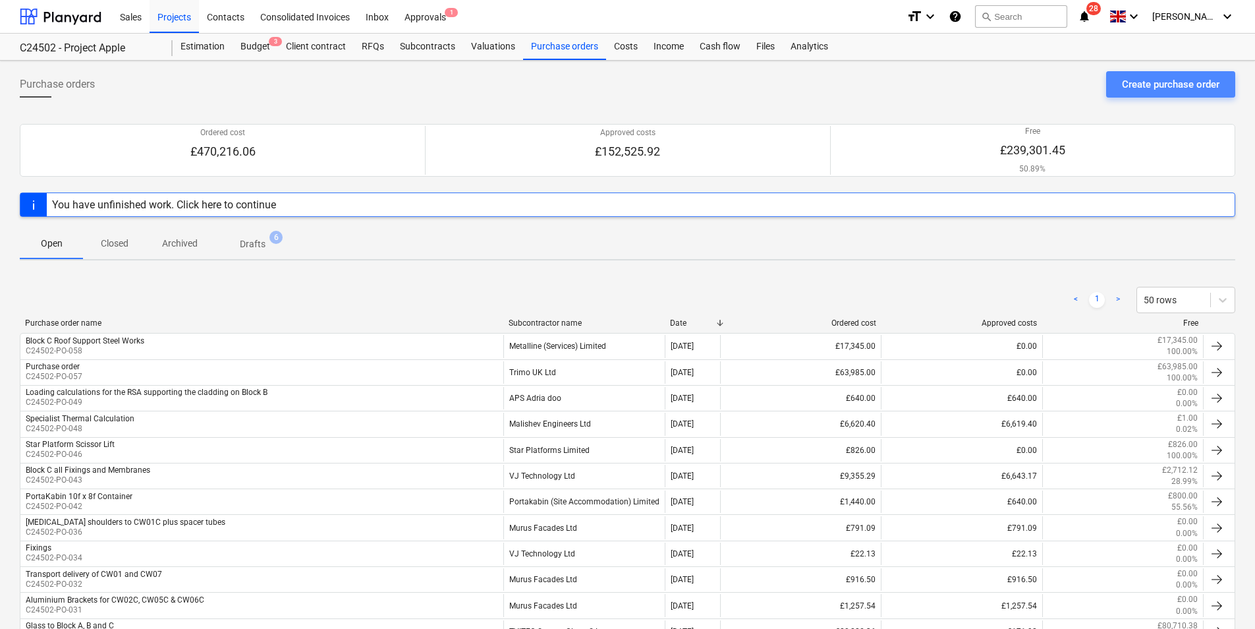
click at [1160, 78] on div "Create purchase order" at bounding box center [1171, 84] width 98 height 17
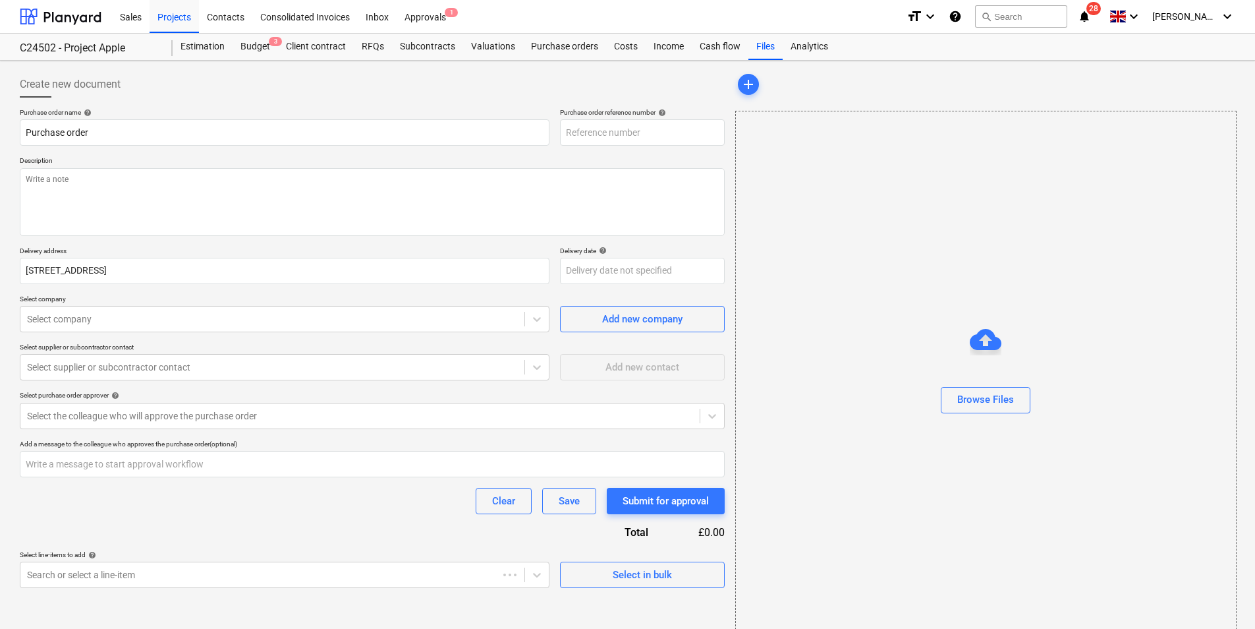
type textarea "x"
type input "C24502-PO-059"
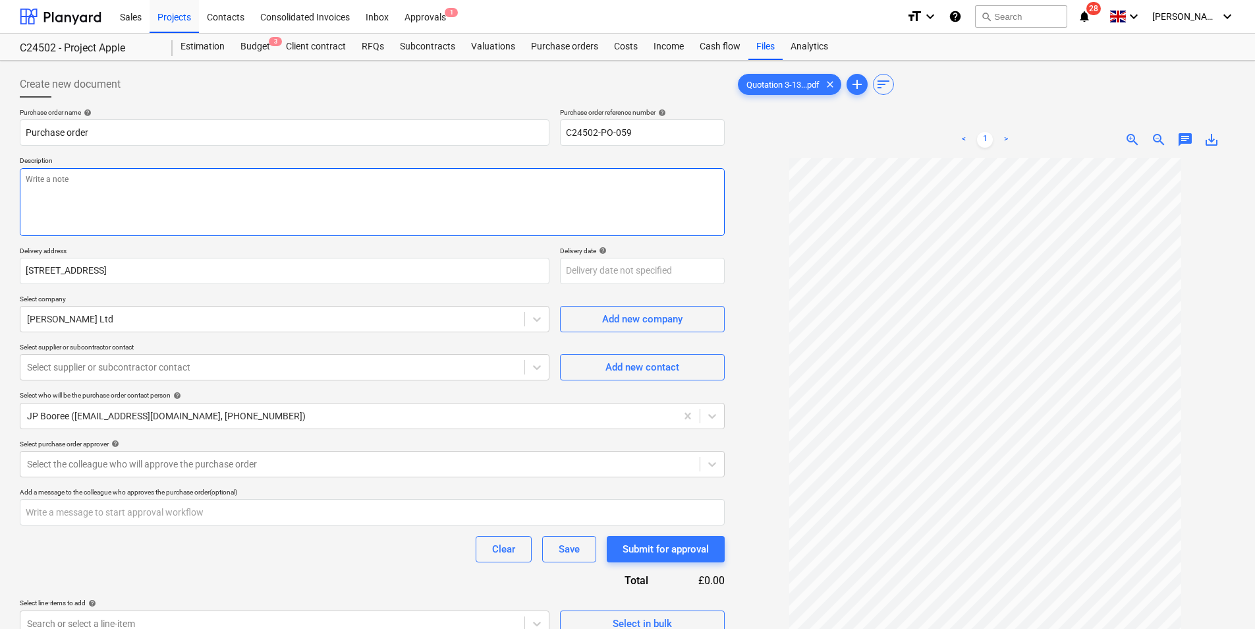
click at [100, 188] on textarea at bounding box center [372, 202] width 705 height 68
click at [105, 133] on input "Purchase order" at bounding box center [285, 132] width 530 height 26
drag, startPoint x: 105, startPoint y: 132, endPoint x: -22, endPoint y: 133, distance: 127.2
click at [0, 133] on html "Sales Projects Contacts Consolidated Invoices Inbox Approvals 1 format_size key…" at bounding box center [627, 314] width 1255 height 629
type textarea "x"
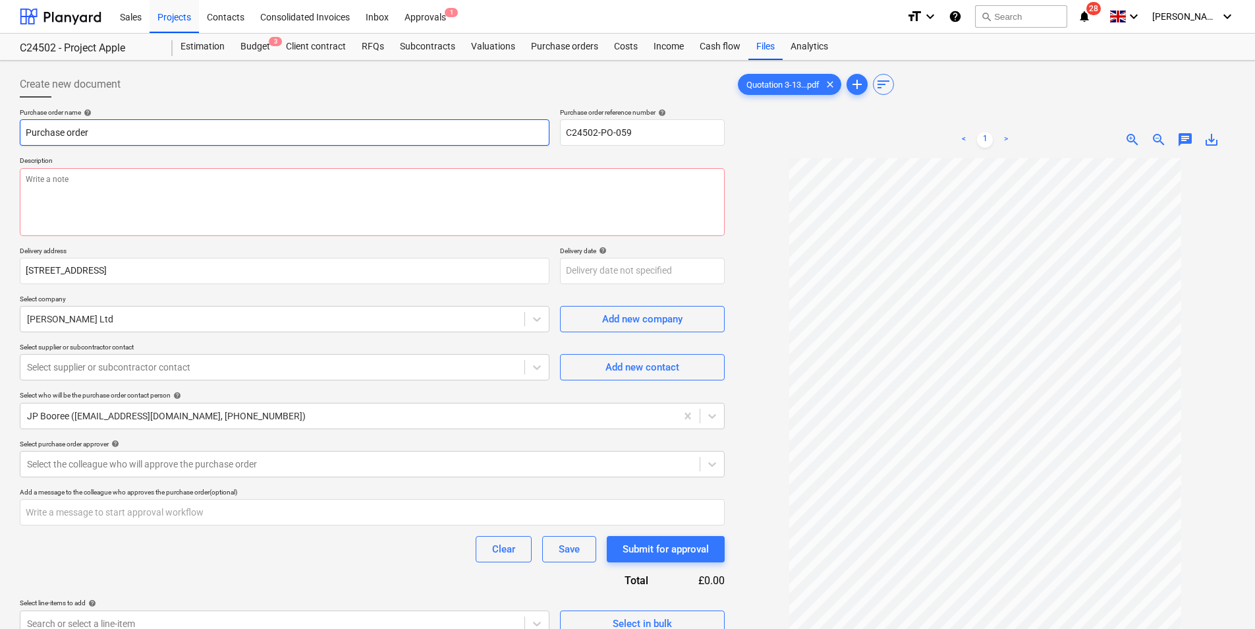
type input "I"
type textarea "x"
type input "In"
type textarea "x"
type input "Ins"
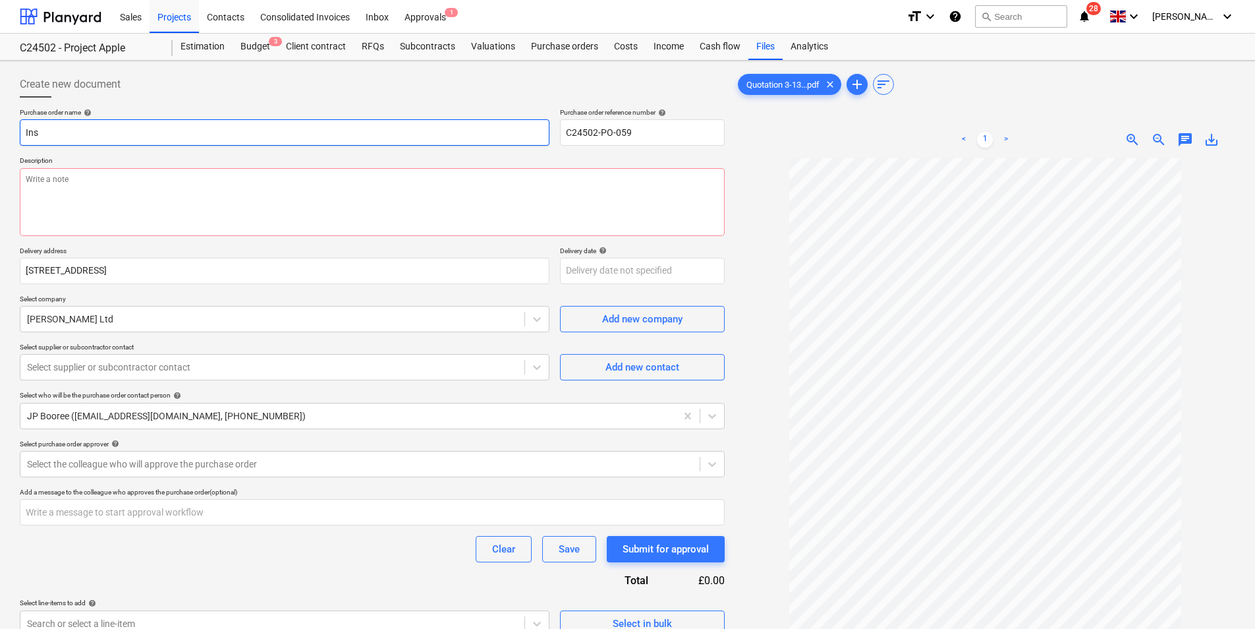
type textarea "x"
type input "Inst"
type textarea "x"
type input "Insta"
type textarea "x"
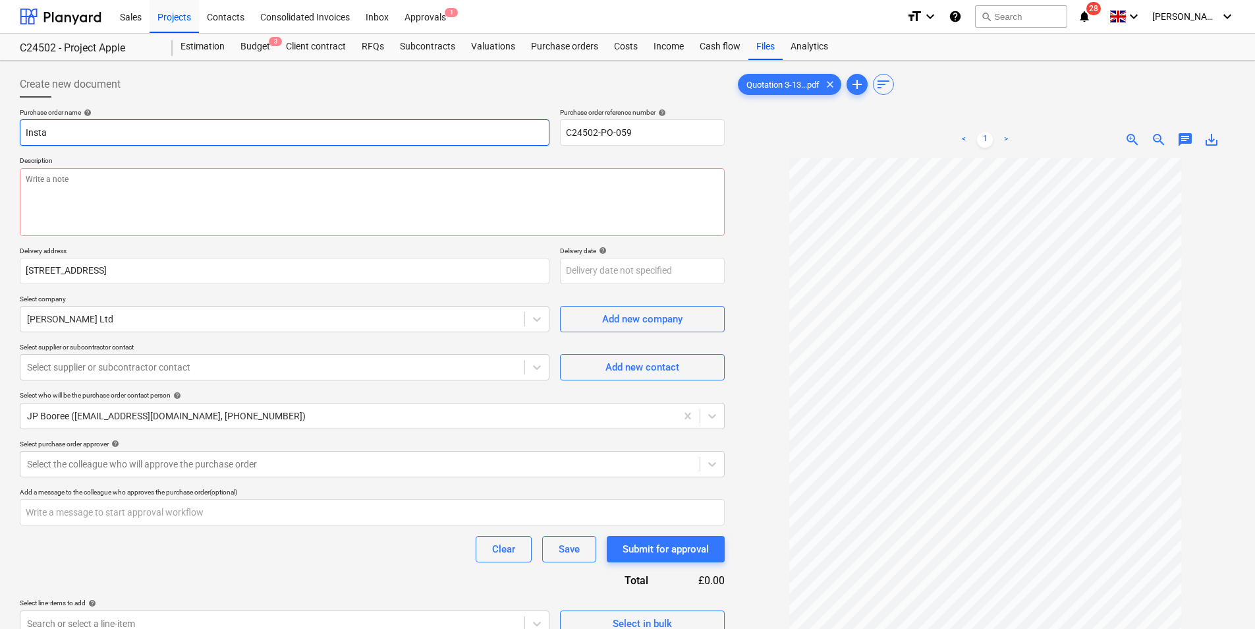
type input "Instal"
type textarea "x"
type input "Install"
type textarea "x"
type input "Installt"
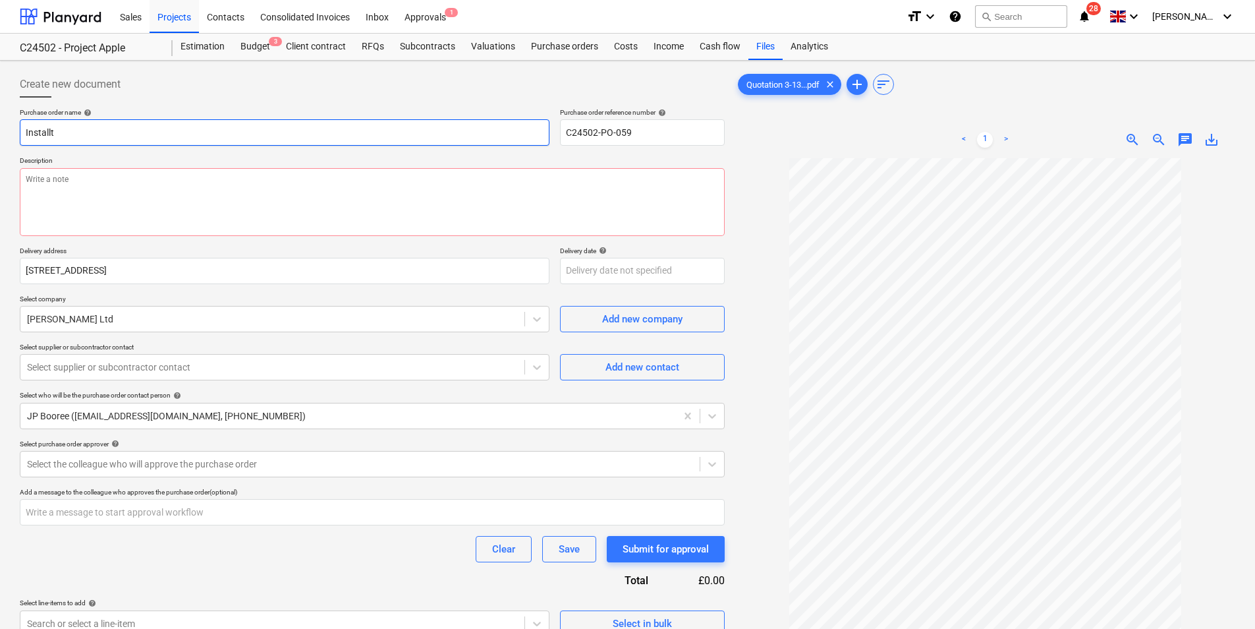
type textarea "x"
type input "Installti"
type textarea "x"
type input "Installtio"
type textarea "x"
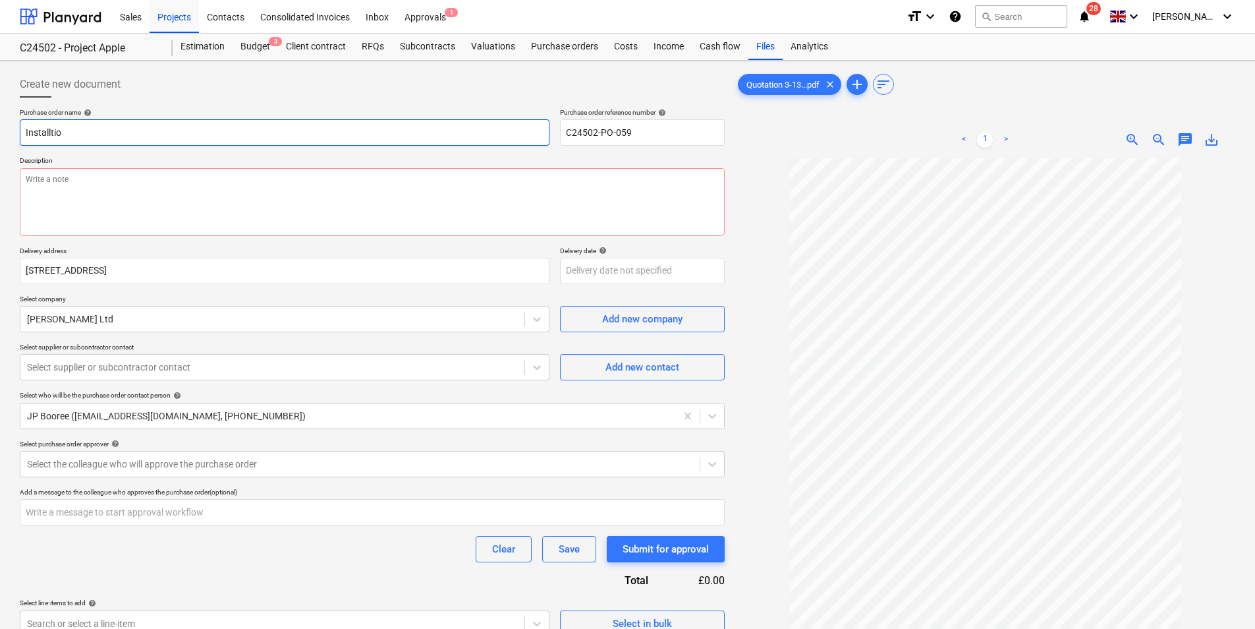
type input "Installtion"
type textarea "x"
type input "Installtion"
type textarea "x"
type input "Installtion R"
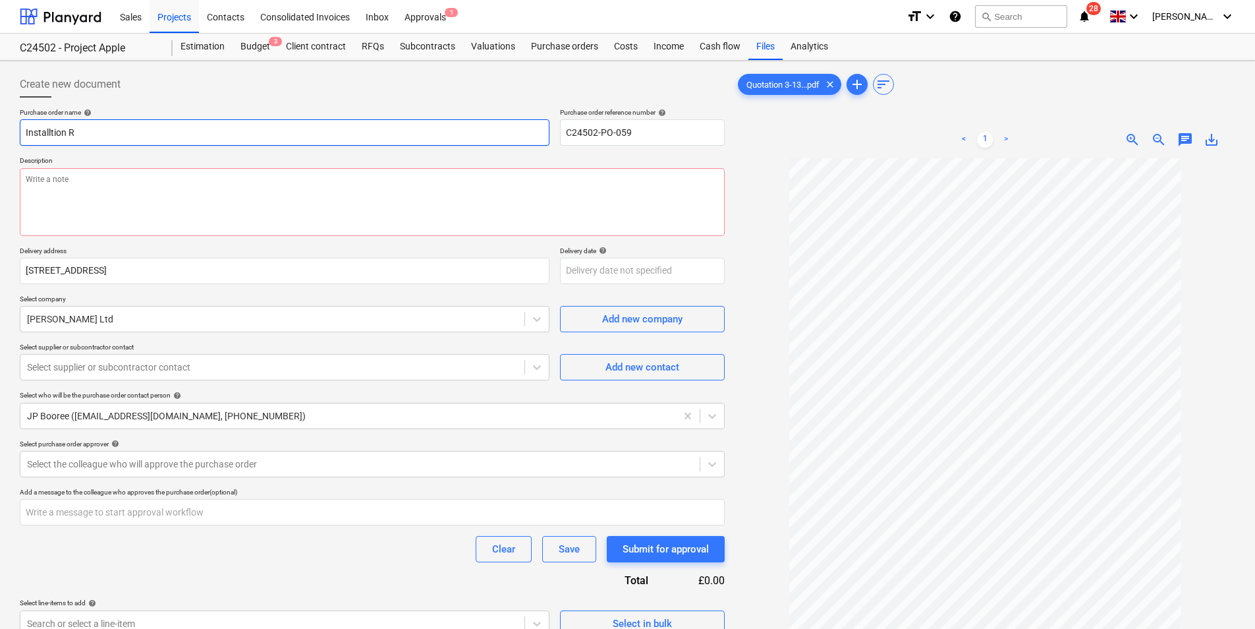
type textarea "x"
type input "Installtion Ro"
type textarea "x"
type input "Installtion Rob"
type textarea "x"
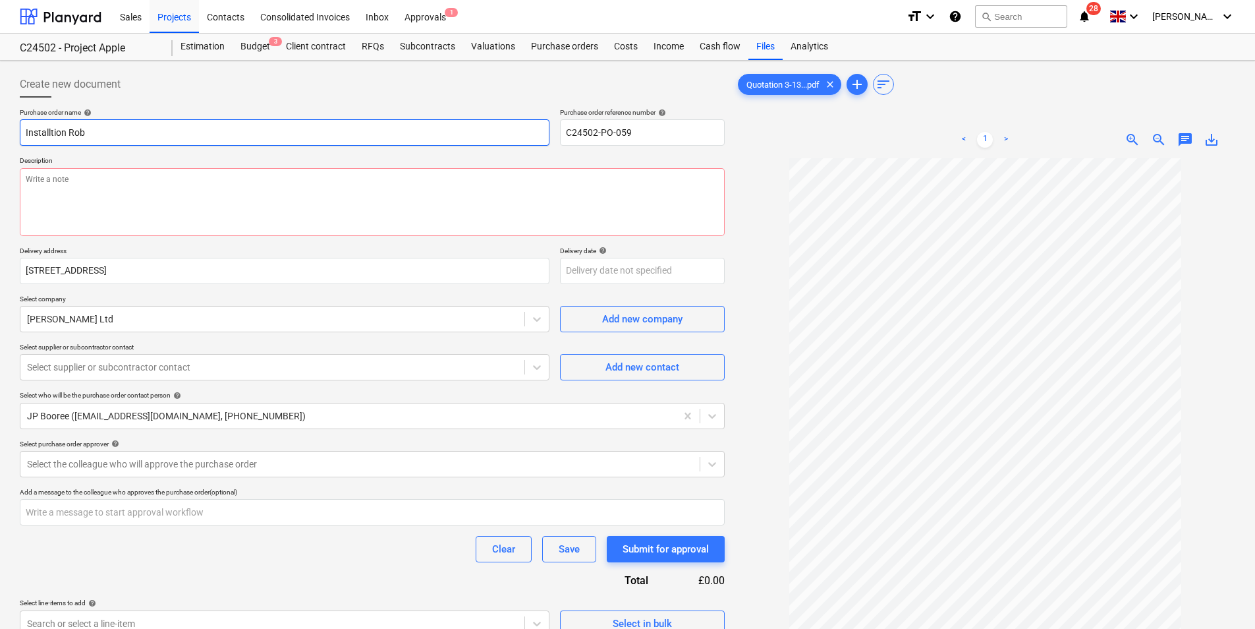
type input "Installtion Robo"
type textarea "x"
type input "Installtion Robot"
click at [26, 133] on input "Installtion Robot" at bounding box center [285, 132] width 530 height 26
type textarea "x"
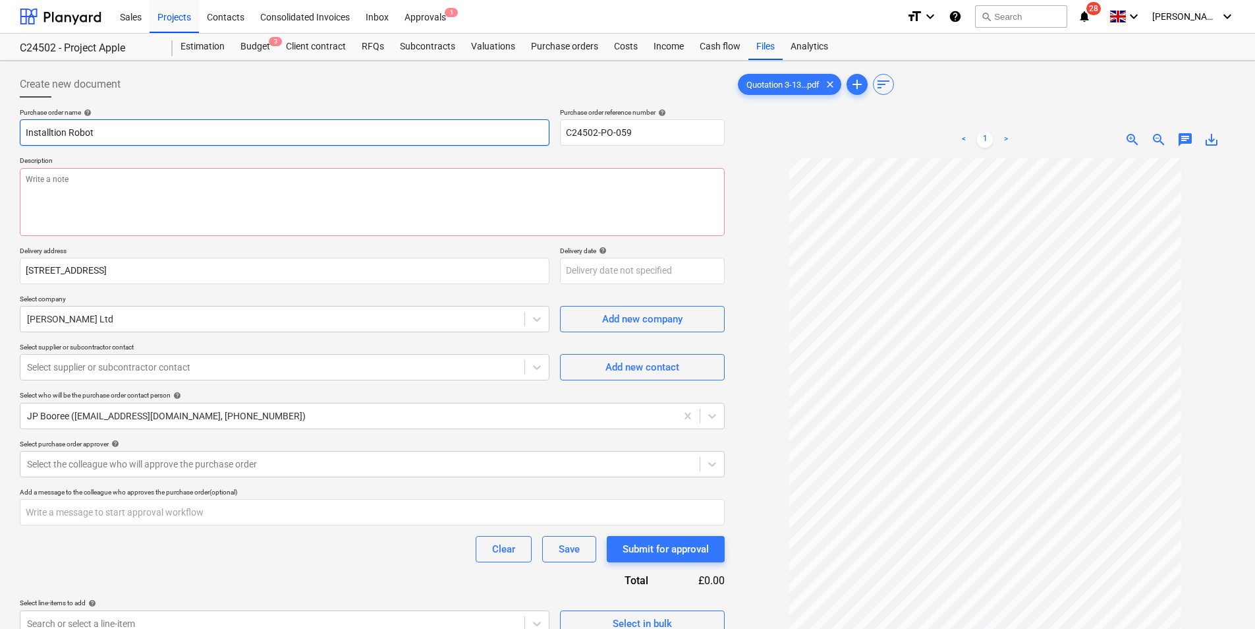
type input "GInstalltion Robot"
type textarea "x"
type input "GlInstalltion Robot"
type textarea "x"
type input "GlaInstalltion Robot"
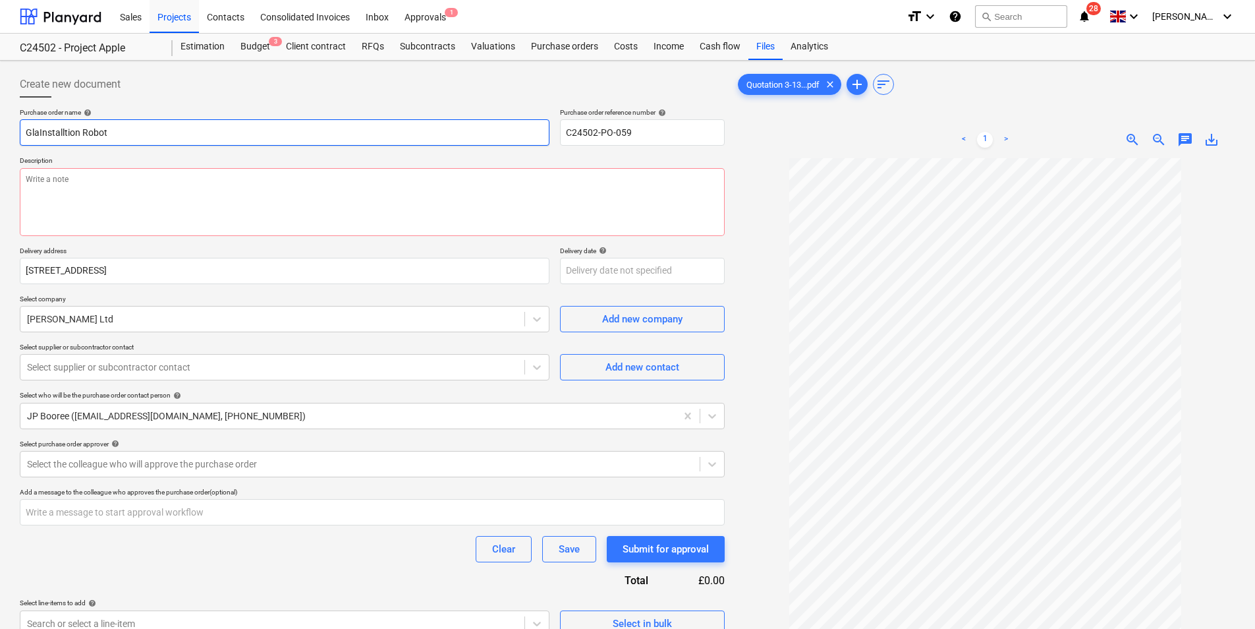
type textarea "x"
type input "GlasInstalltion Robot"
type textarea "x"
type input "GlassInstalltion Robot"
type textarea "x"
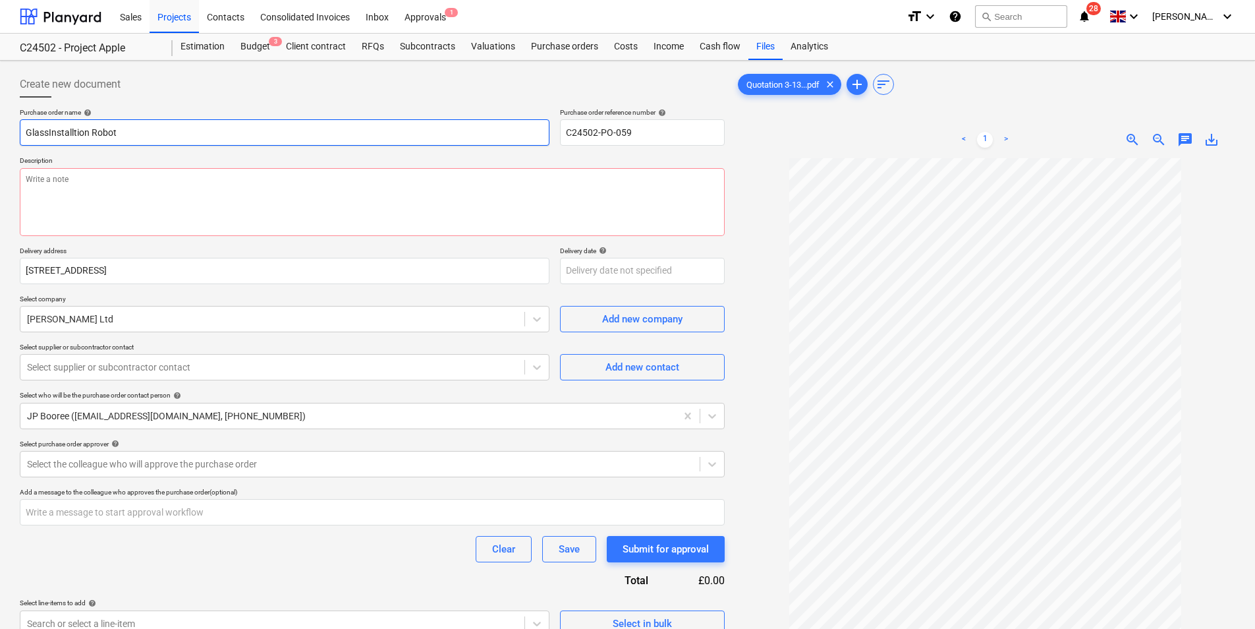
type input "Glass Installtion Robot"
type textarea "x"
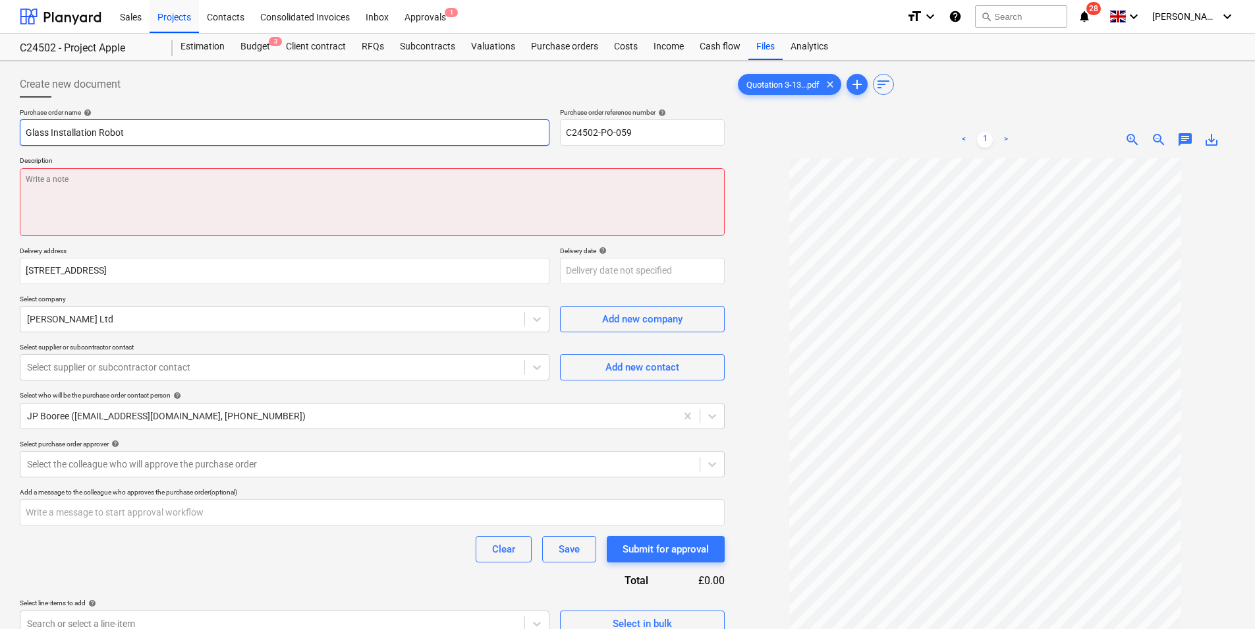
type input "Glass Installation Robot"
click at [88, 179] on textarea at bounding box center [372, 202] width 705 height 68
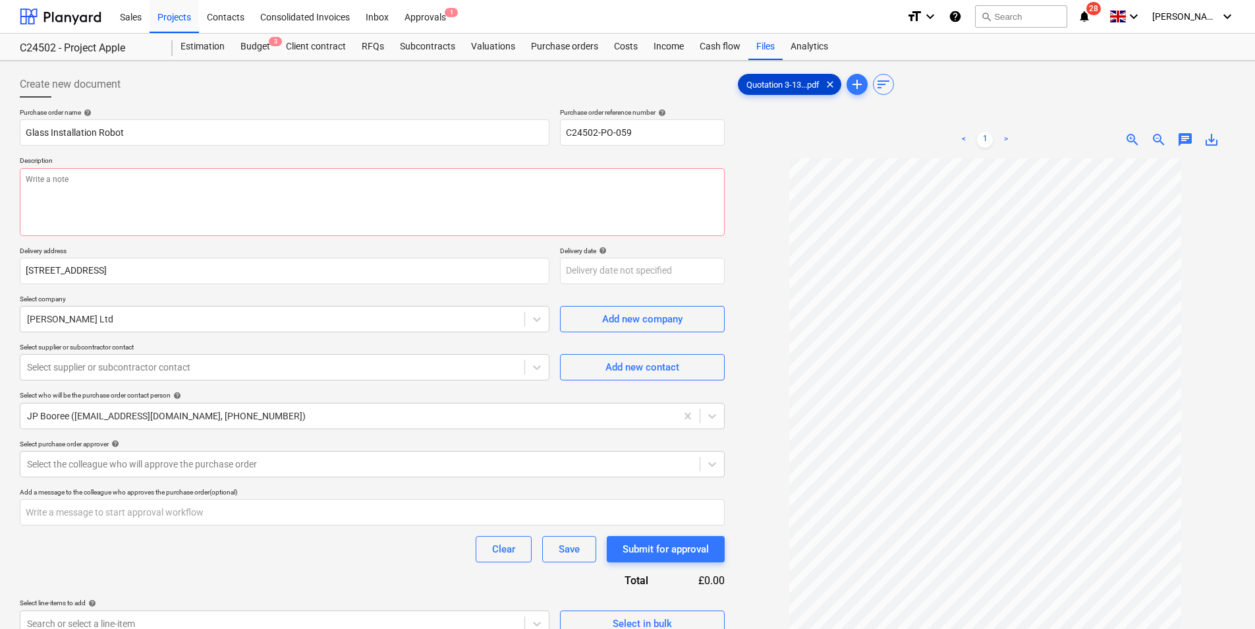
click at [783, 85] on span "Quotation 3-13...pdf" at bounding box center [783, 85] width 89 height 10
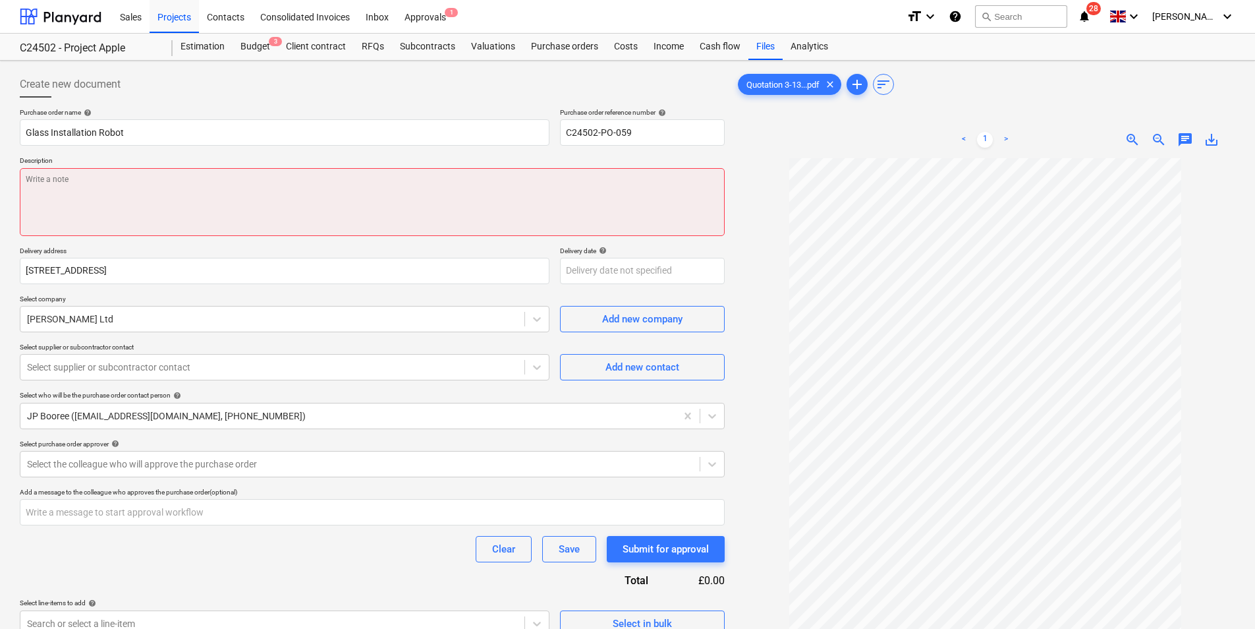
click at [43, 185] on textarea at bounding box center [372, 202] width 705 height 68
paste textarea "Hire Equipment WinLet 575 Glazing Manipulator 10 X Chapter 8 Road Barriers @ £8…"
type textarea "x"
type textarea "Hire Equipment WinLet 575 Glazing Manipulator 10 X Chapter 8 Road Barriers @ £8…"
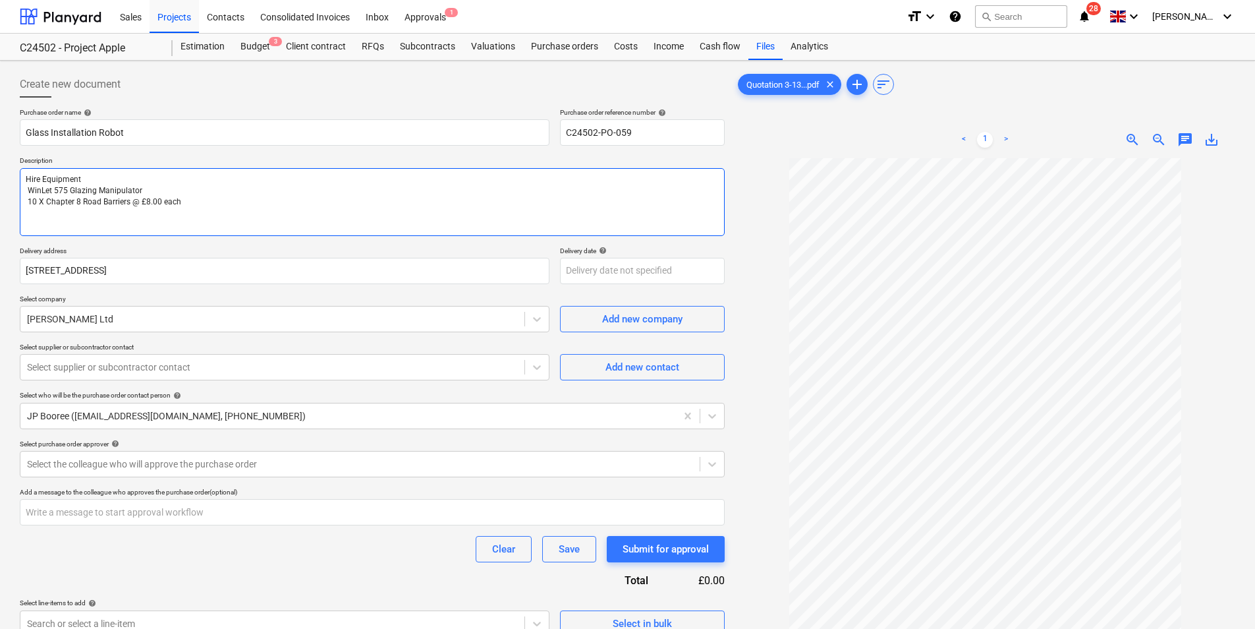
type textarea "x"
type textarea "Hire Equipment WinLet 575 Glazing Manipulator 10 X Chapter 8 Road Barriers @ £8…"
type textarea "x"
type textarea "Hire Equipment WinLet 575 Glazing Manipulator 10 X Chapter 8 Road Barriers @ £8…"
type textarea "x"
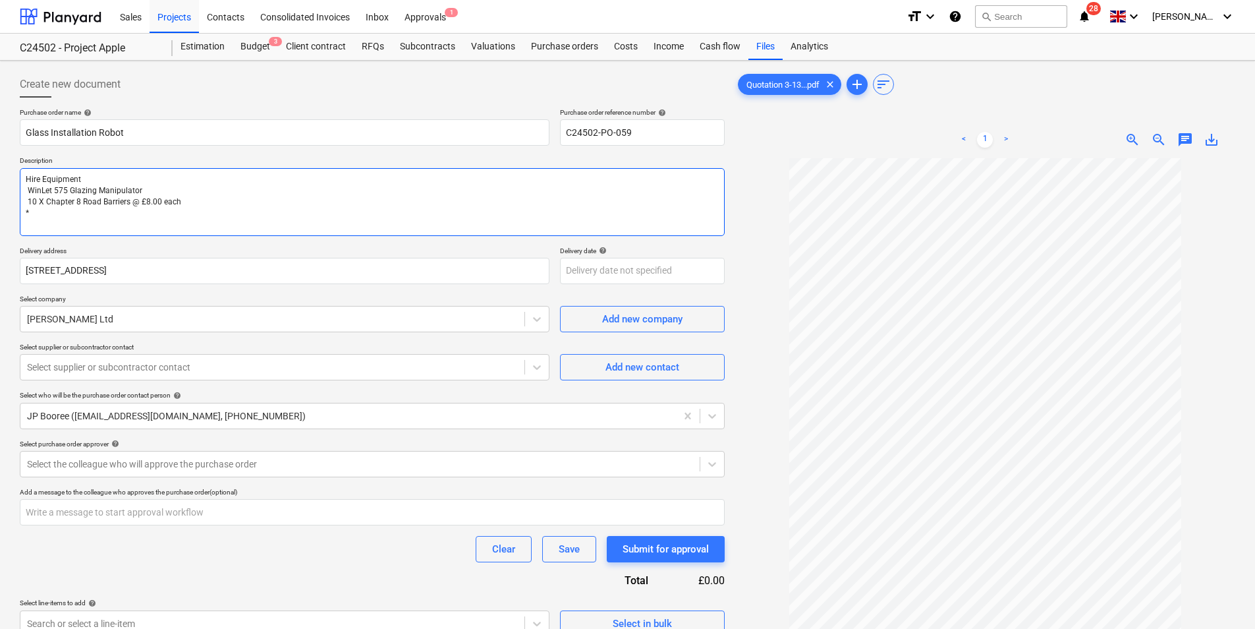
type textarea "Hire Equipment WinLet 575 Glazing Manipulator 10 X Chapter 8 Road Barriers @ £8…"
type textarea "x"
type textarea "Hire Equipment WinLet 575 Glazing Manipulator 10 X Chapter 8 Road Barriers @ £8…"
type textarea "x"
type textarea "Hire Equipment WinLet 575 Glazing Manipulator 10 X Chapter 8 Road Barriers @ £8…"
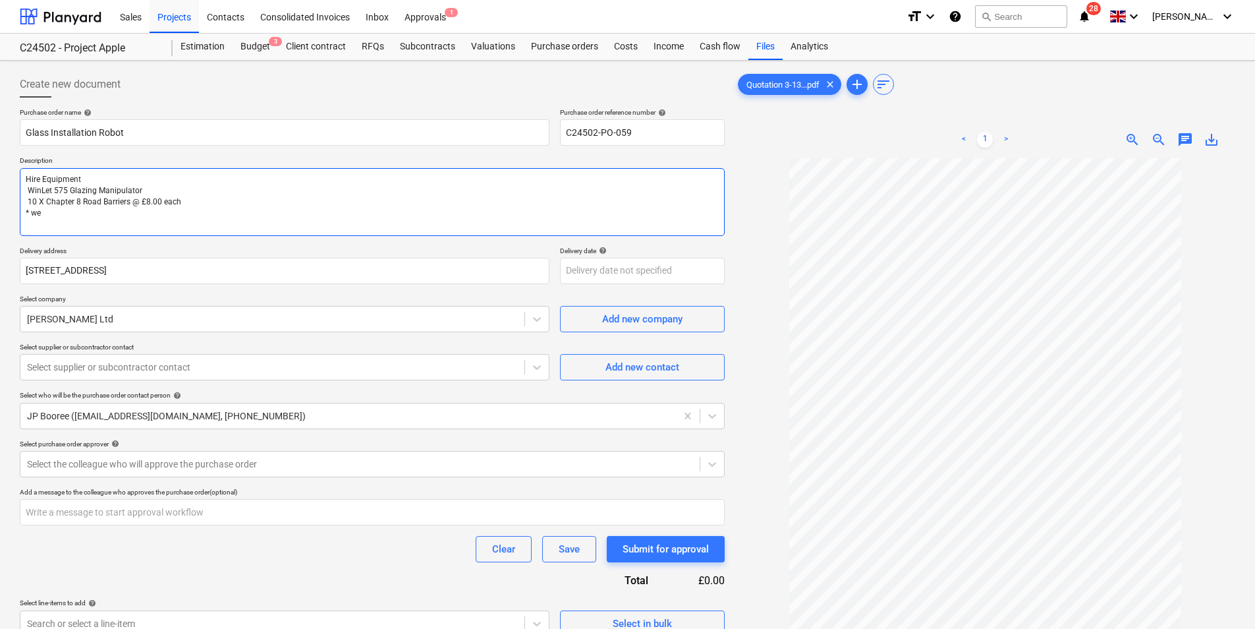
type textarea "x"
type textarea "Hire Equipment WinLet 575 Glazing Manipulator 10 X Chapter 8 Road Barriers @ £8…"
type textarea "x"
type textarea "Hire Equipment WinLet 575 Glazing Manipulator 10 X Chapter 8 Road Barriers @ £8…"
type textarea "x"
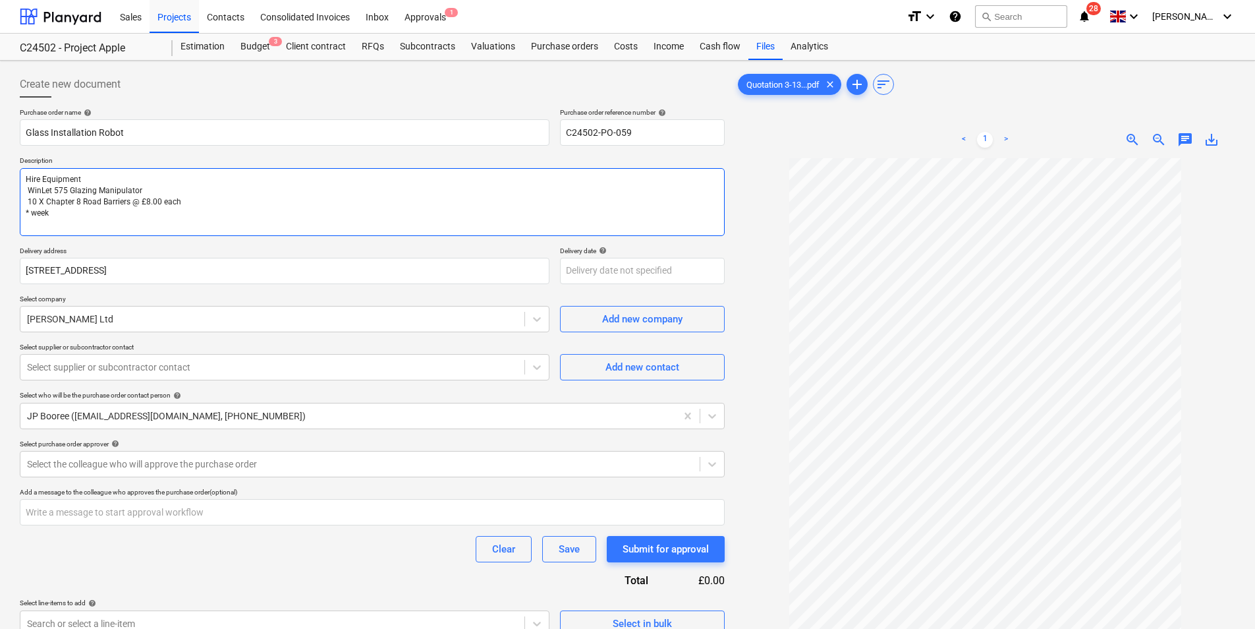
type textarea "Hire Equipment WinLet 575 Glazing Manipulator 10 X Chapter 8 Road Barriers @ £8…"
type textarea "x"
type textarea "Hire Equipment WinLet 575 Glazing Manipulator 10 X Chapter 8 Road Barriers @ £8…"
type textarea "x"
type textarea "Hire Equipment WinLet 575 Glazing Manipulator 10 X Chapter 8 Road Barriers @ £8…"
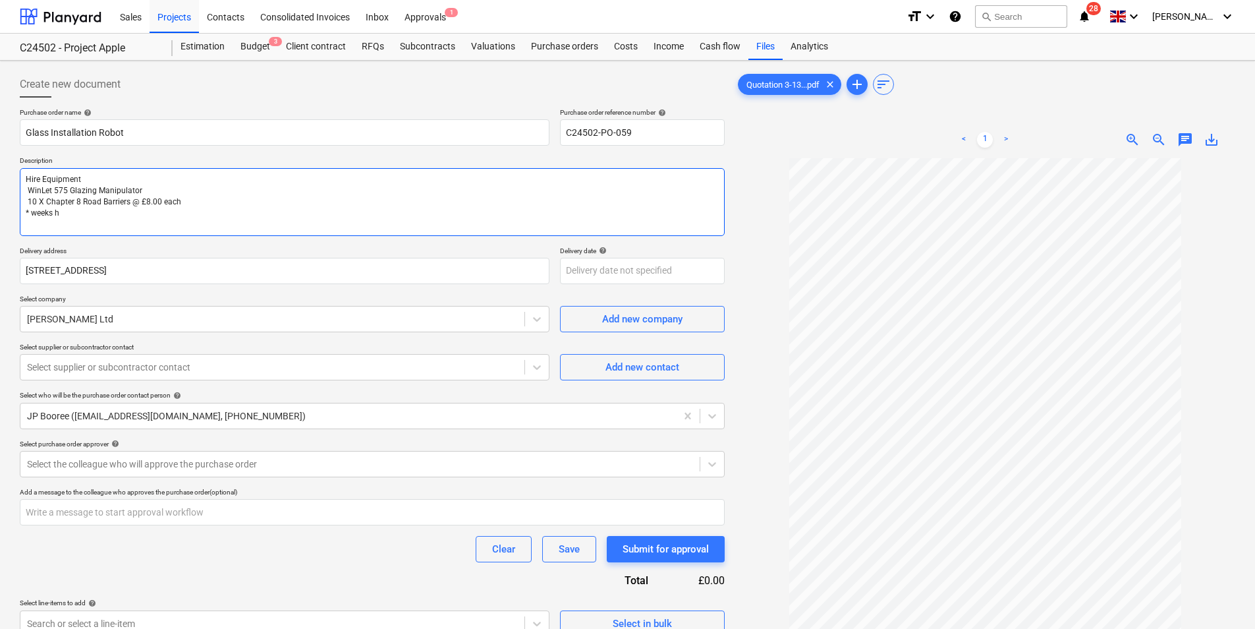
type textarea "x"
type textarea "Hire Equipment WinLet 575 Glazing Manipulator 10 X Chapter 8 Road Barriers @ £8…"
type textarea "x"
type textarea "Hire Equipment WinLet 575 Glazing Manipulator 10 X Chapter 8 Road Barriers @ £8…"
type textarea "x"
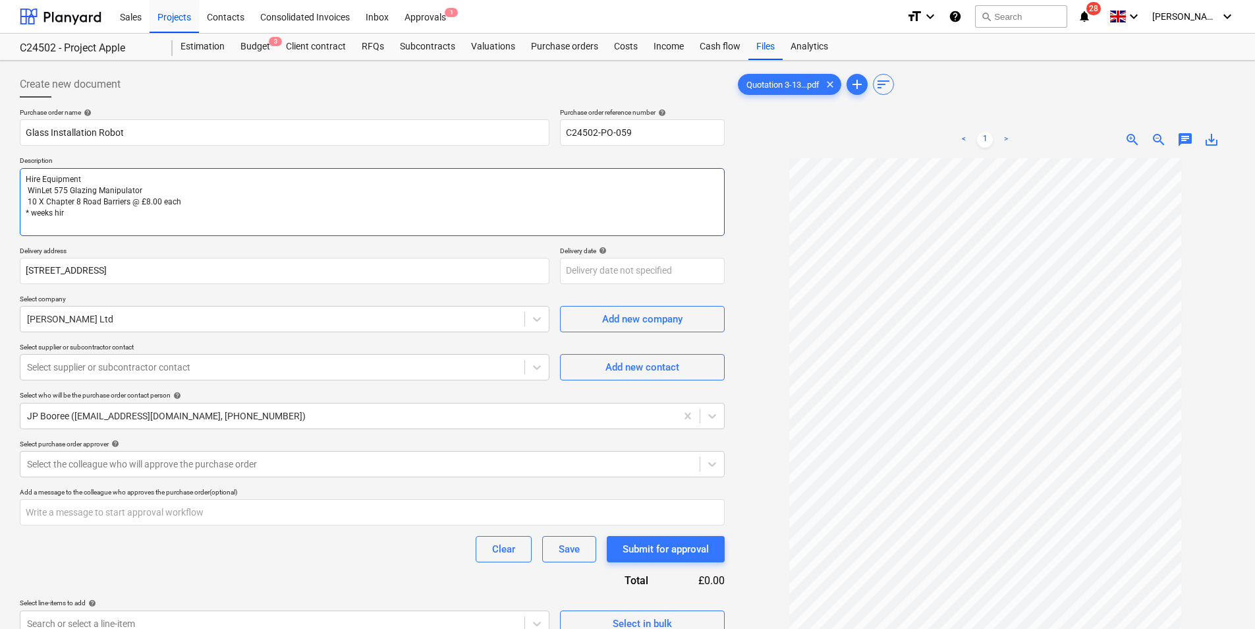
type textarea "Hire Equipment WinLet 575 Glazing Manipulator 10 X Chapter 8 Road Barriers @ £8…"
drag, startPoint x: 29, startPoint y: 209, endPoint x: 26, endPoint y: 215, distance: 7.1
click at [27, 213] on textarea "Hire Equipment WinLet 575 Glazing Manipulator 10 X Chapter 8 Road Barriers @ £8…" at bounding box center [372, 202] width 705 height 68
type textarea "x"
click at [136, 219] on textarea "Hire Equipment WinLet 575 Glazing Manipulator 10 X Chapter 8 Road Barriers @ £8…" at bounding box center [372, 202] width 705 height 68
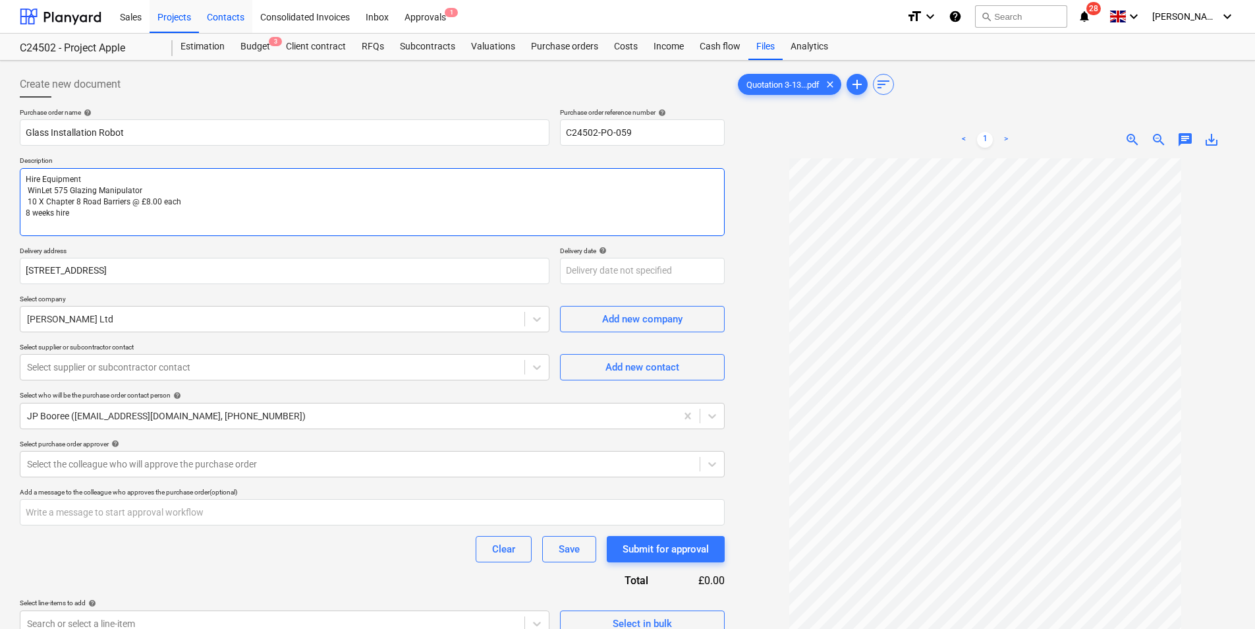
type textarea "Hire Equipment WinLet 575 Glazing Manipulator 10 X Chapter 8 Road Barriers @ £8…"
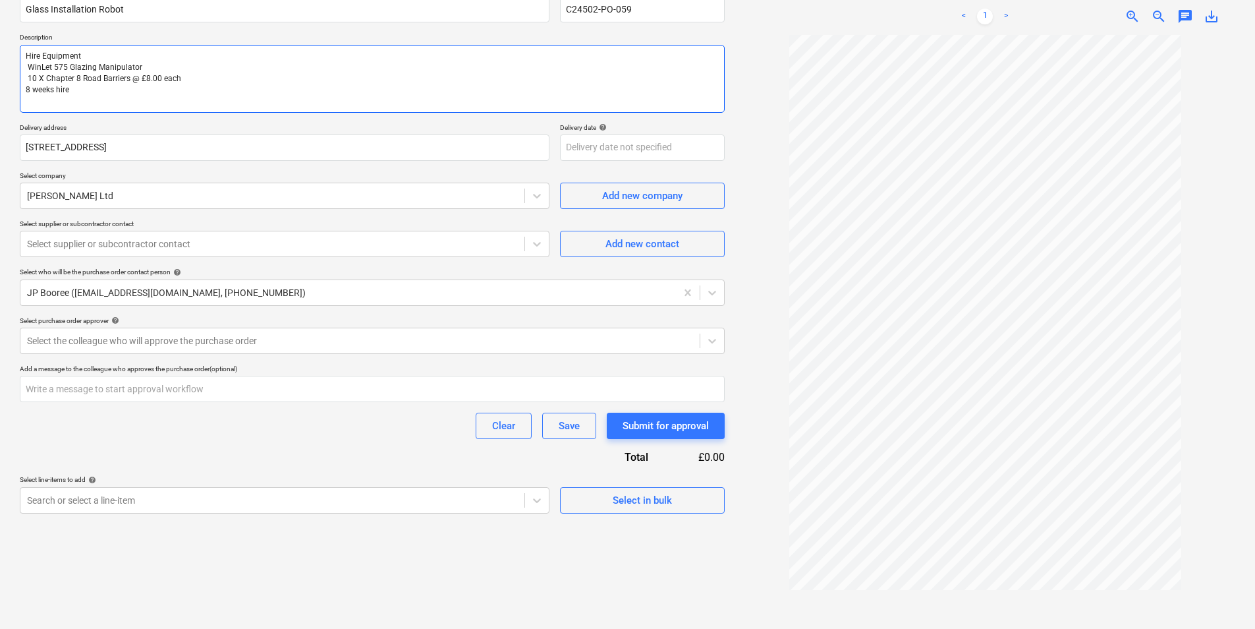
scroll to position [132, 0]
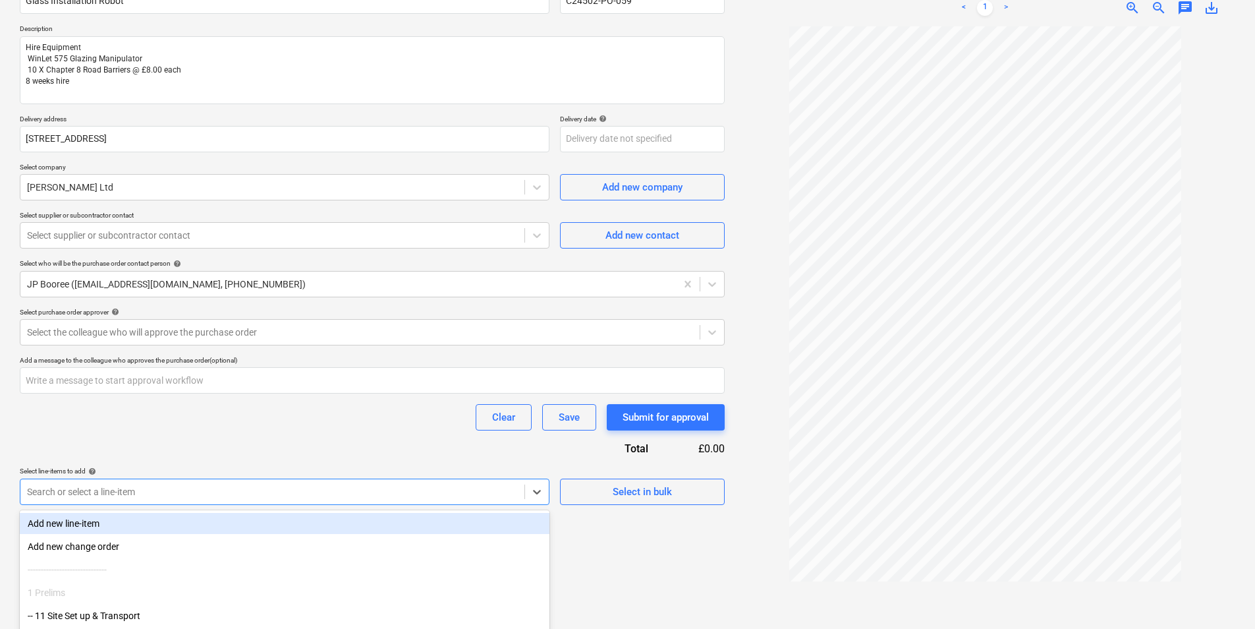
click at [80, 495] on body "Sales Projects Contacts Consolidated Invoices Inbox Approvals 1 format_size key…" at bounding box center [627, 182] width 1255 height 629
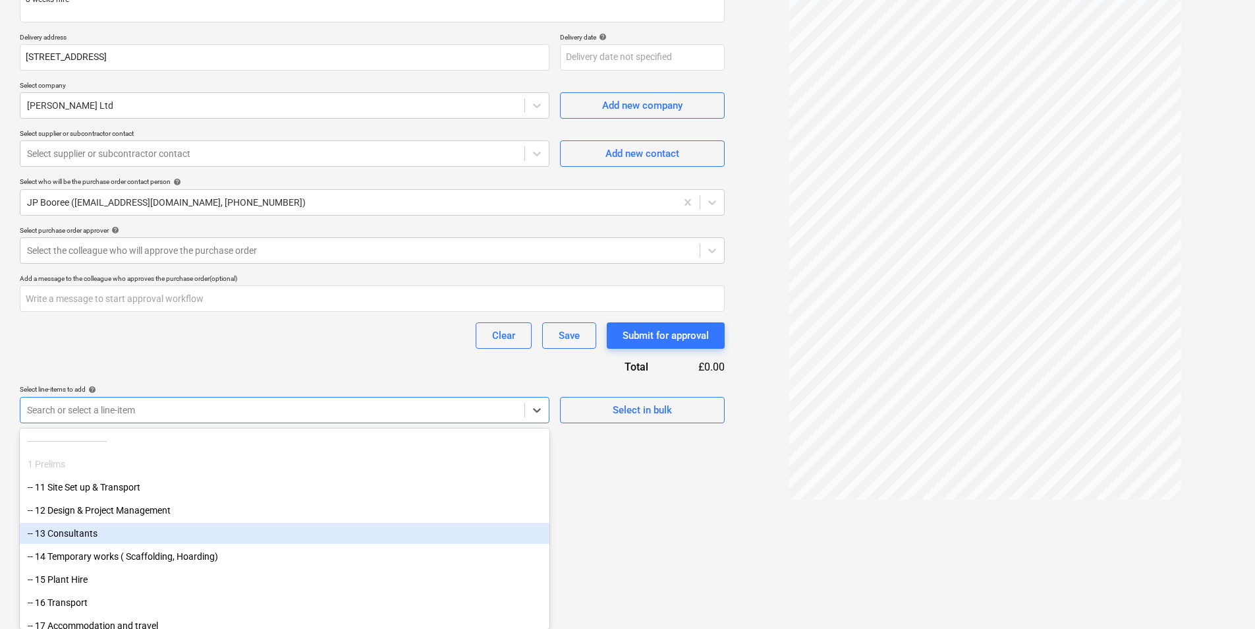
scroll to position [66, 0]
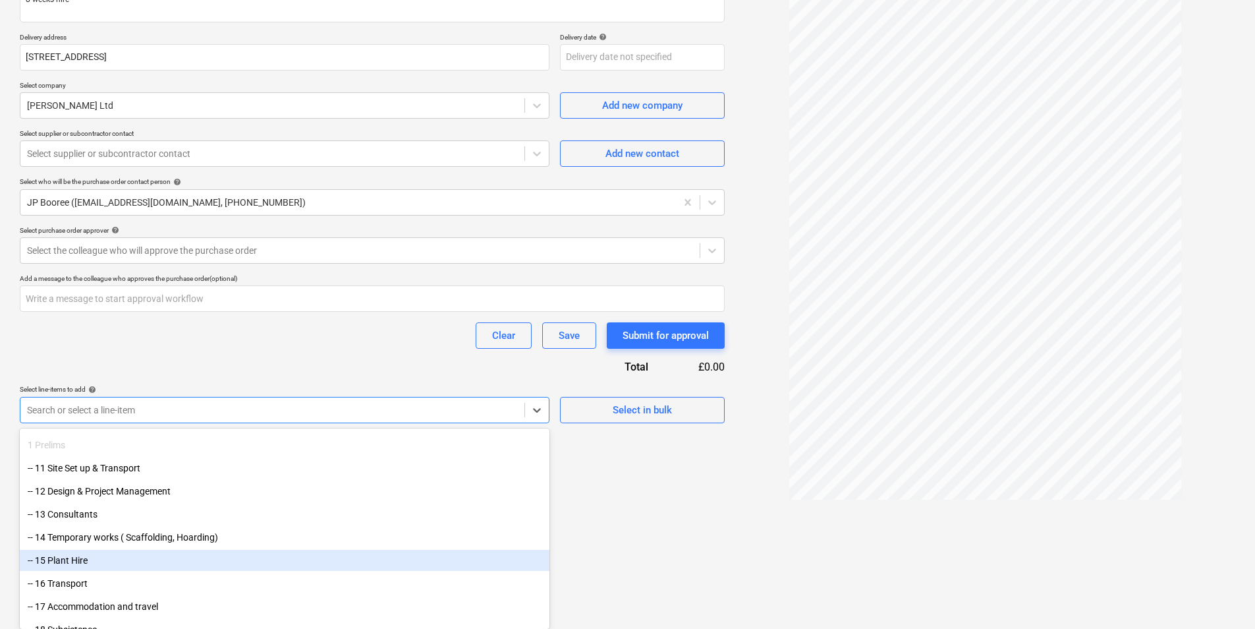
click at [59, 559] on div "-- 15 Plant Hire" at bounding box center [285, 560] width 530 height 21
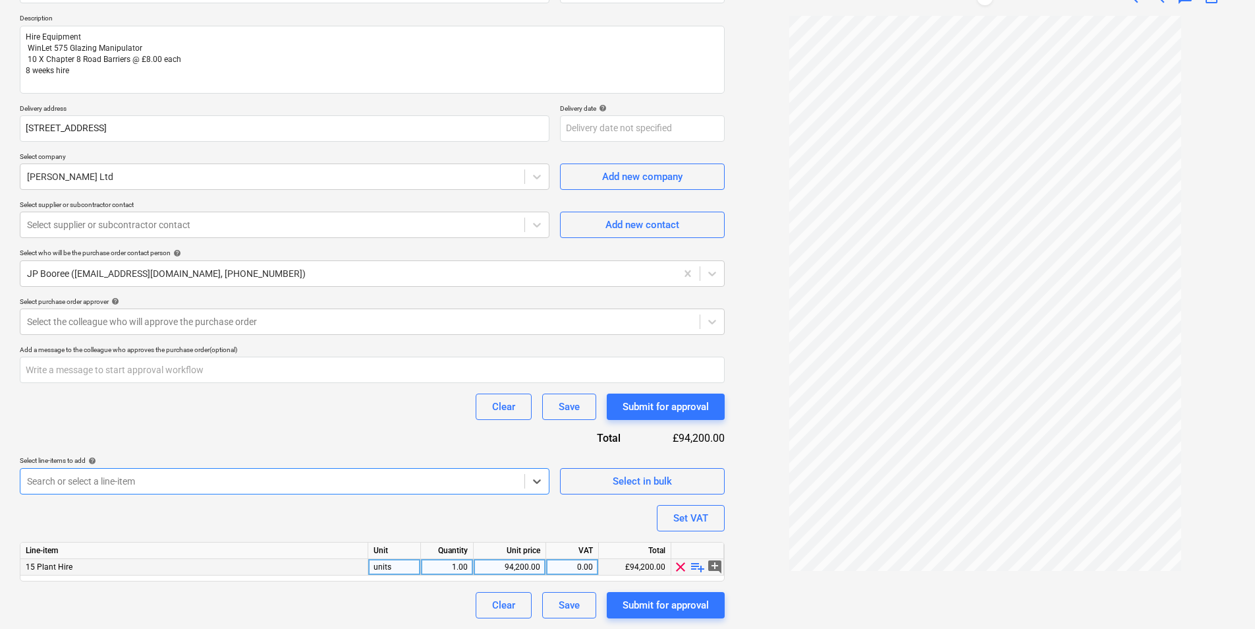
type textarea "x"
click at [539, 566] on div "94,200.00" at bounding box center [509, 567] width 61 height 16
type input "5167.62"
click at [496, 484] on div at bounding box center [272, 480] width 491 height 13
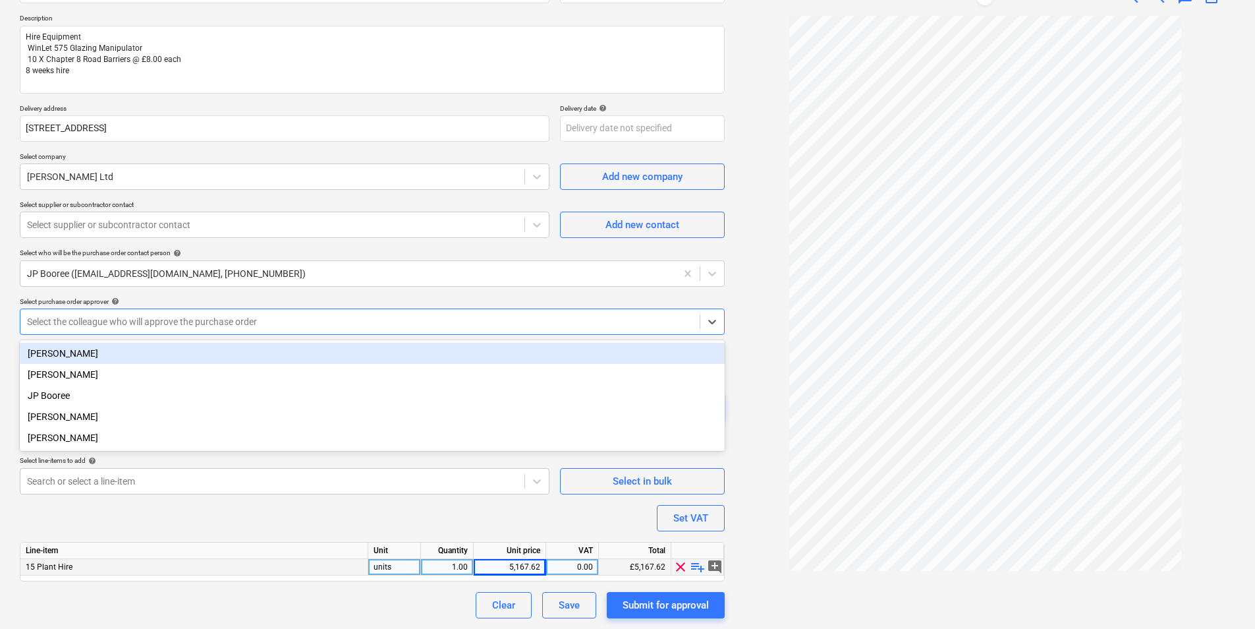
click at [64, 316] on div at bounding box center [360, 321] width 666 height 13
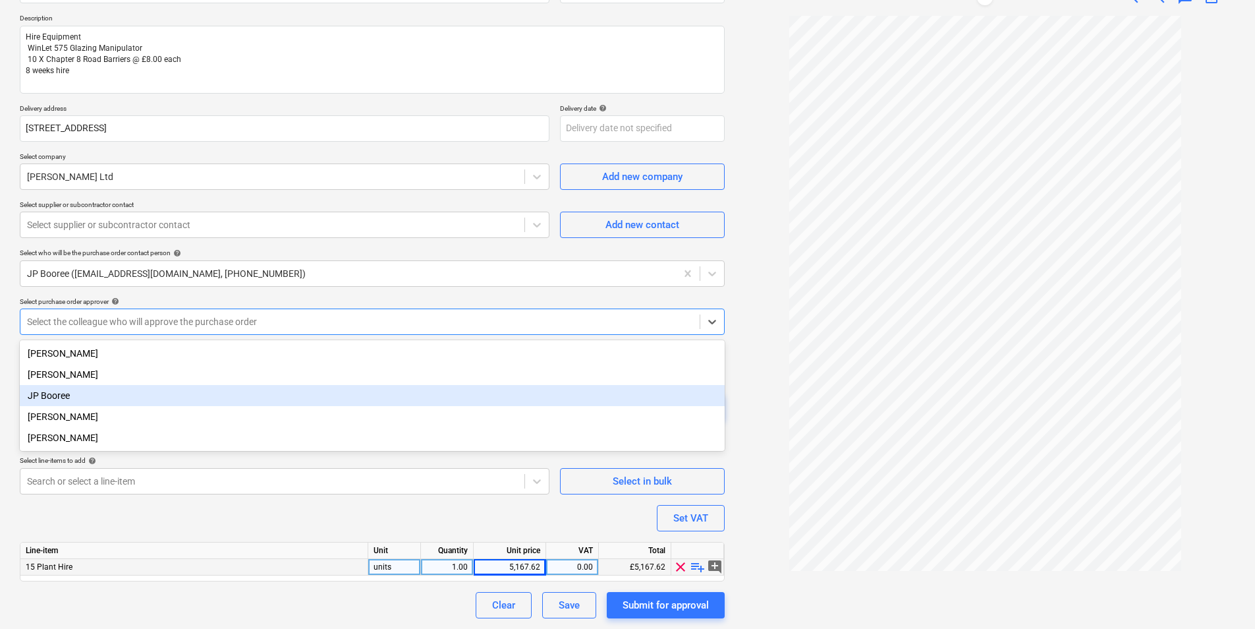
click at [67, 397] on div "JP Booree" at bounding box center [372, 395] width 705 height 21
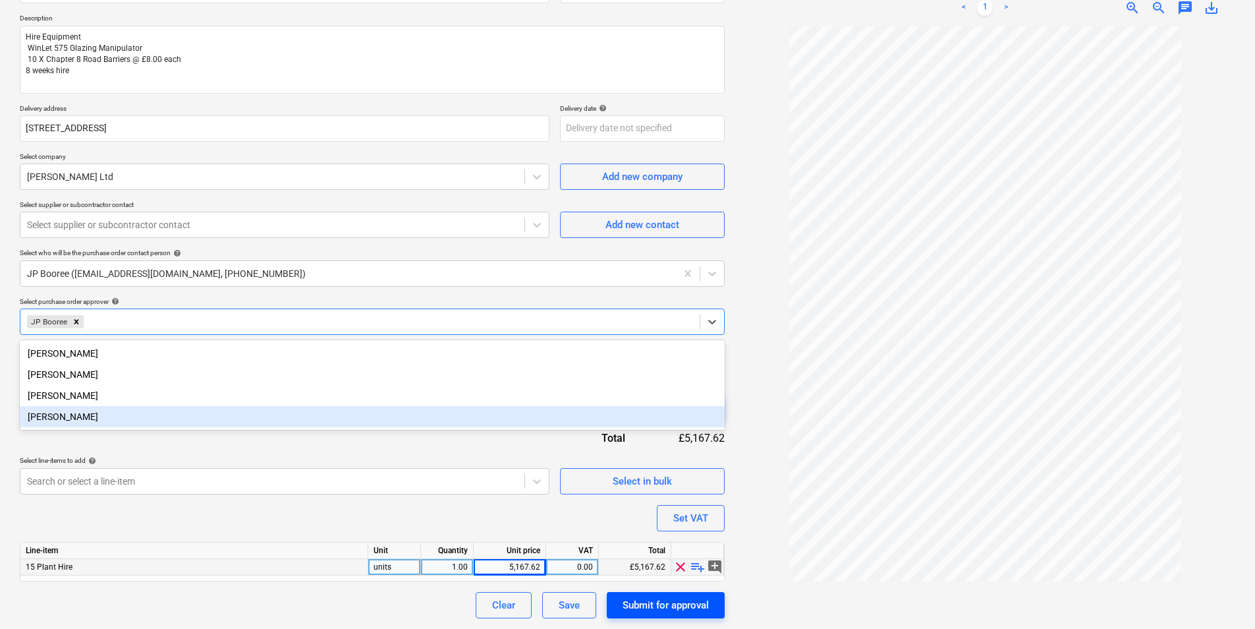
click at [675, 600] on div "Submit for approval" at bounding box center [666, 604] width 86 height 17
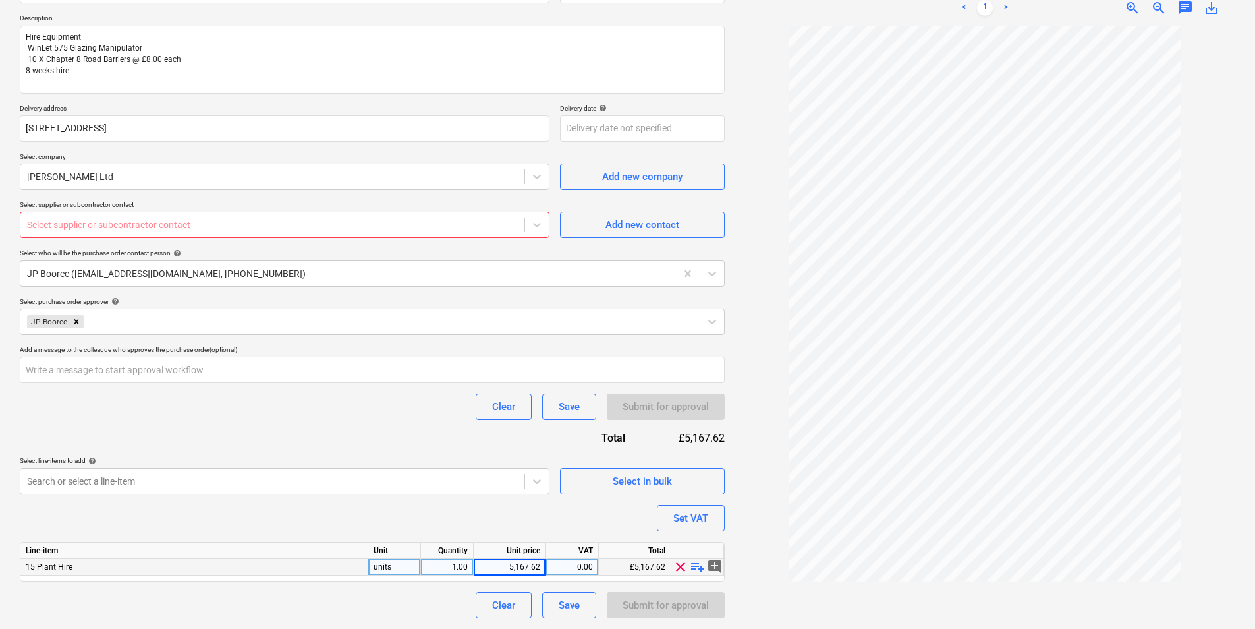
click at [98, 226] on div at bounding box center [272, 224] width 491 height 13
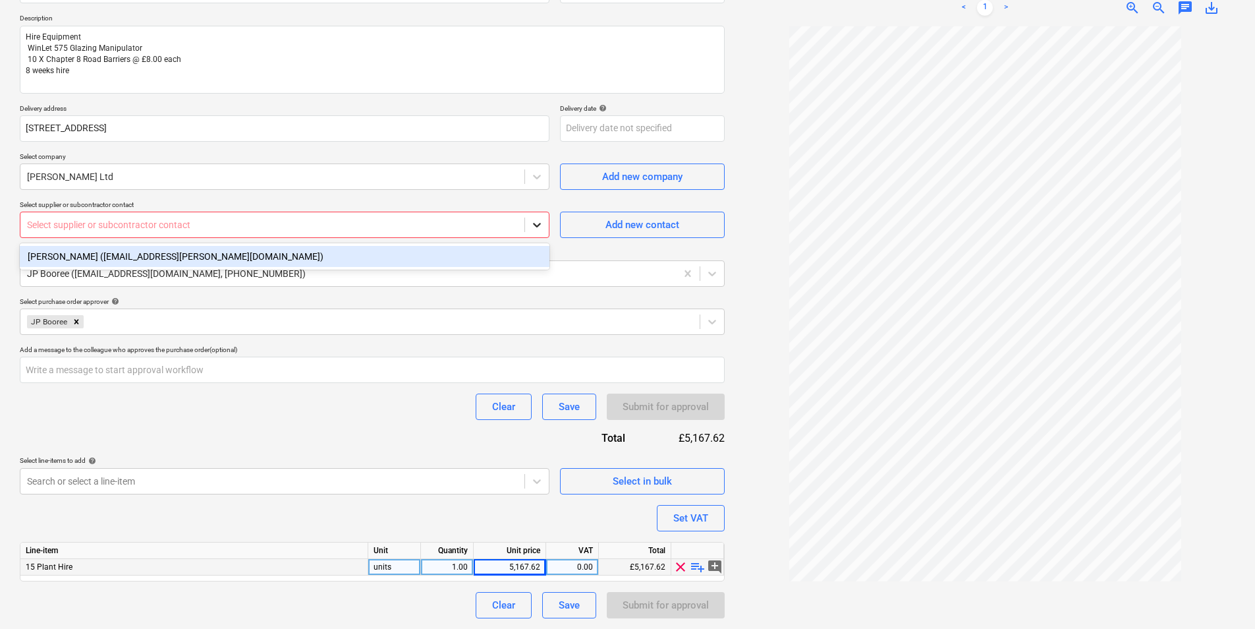
click at [538, 227] on icon at bounding box center [537, 225] width 8 height 5
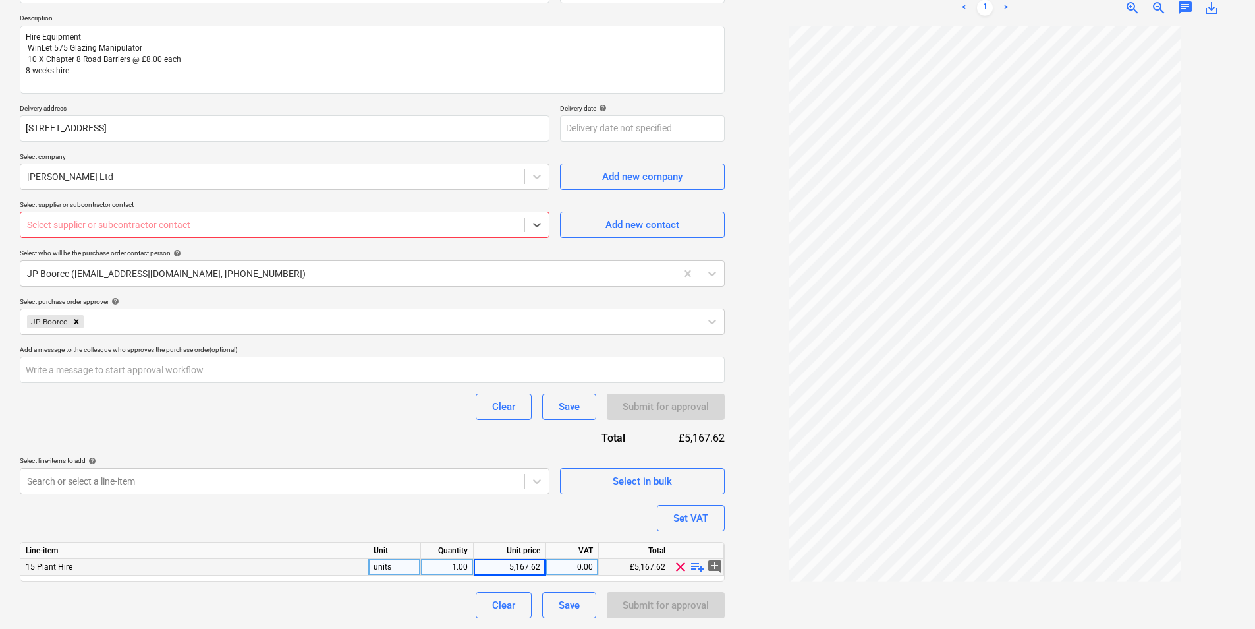
click at [281, 218] on div at bounding box center [272, 224] width 491 height 13
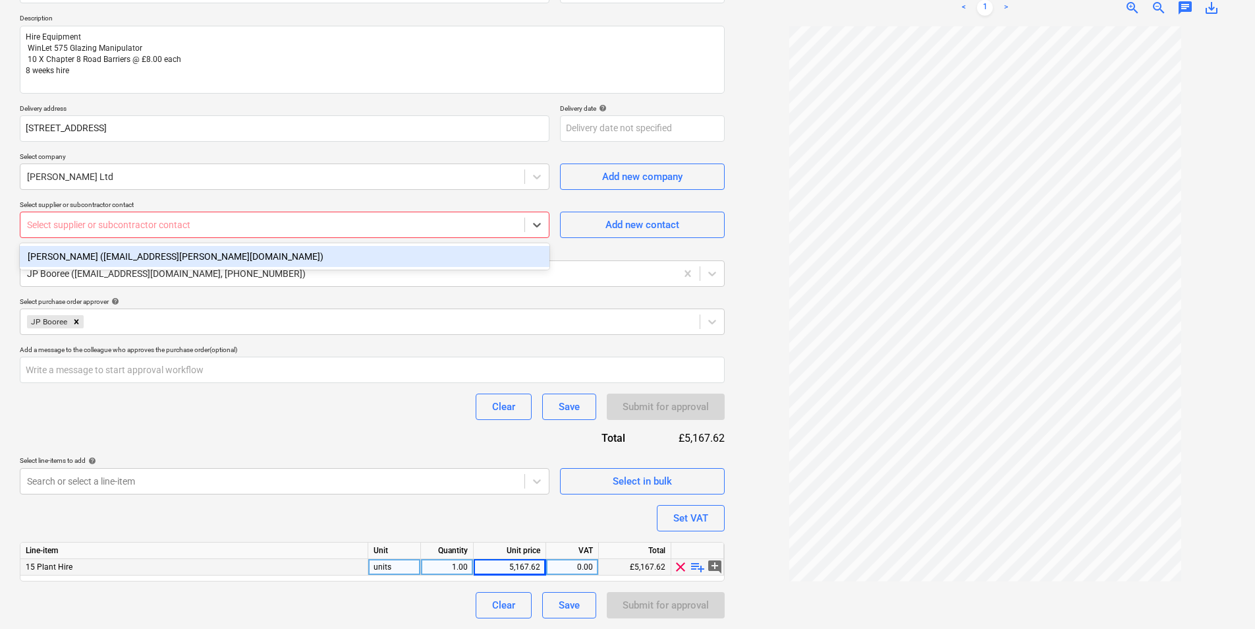
click at [148, 254] on div "John Wilding (southern@hird.co.uk)" at bounding box center [285, 256] width 530 height 21
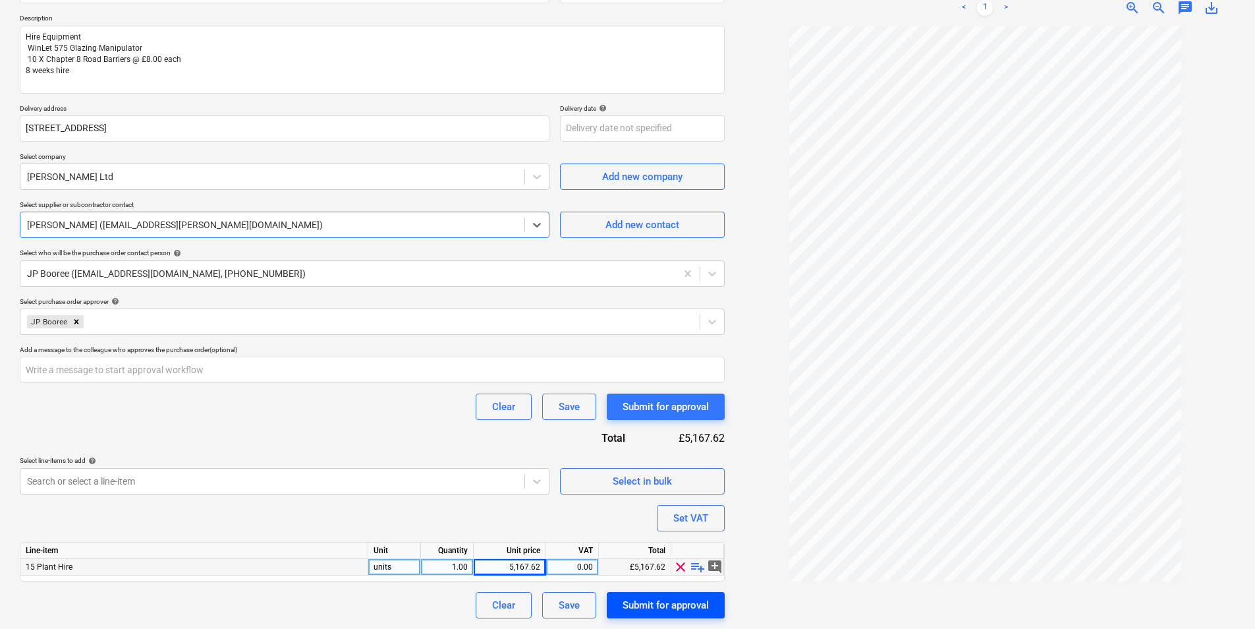
click at [675, 608] on div "Submit for approval" at bounding box center [666, 604] width 86 height 17
type textarea "x"
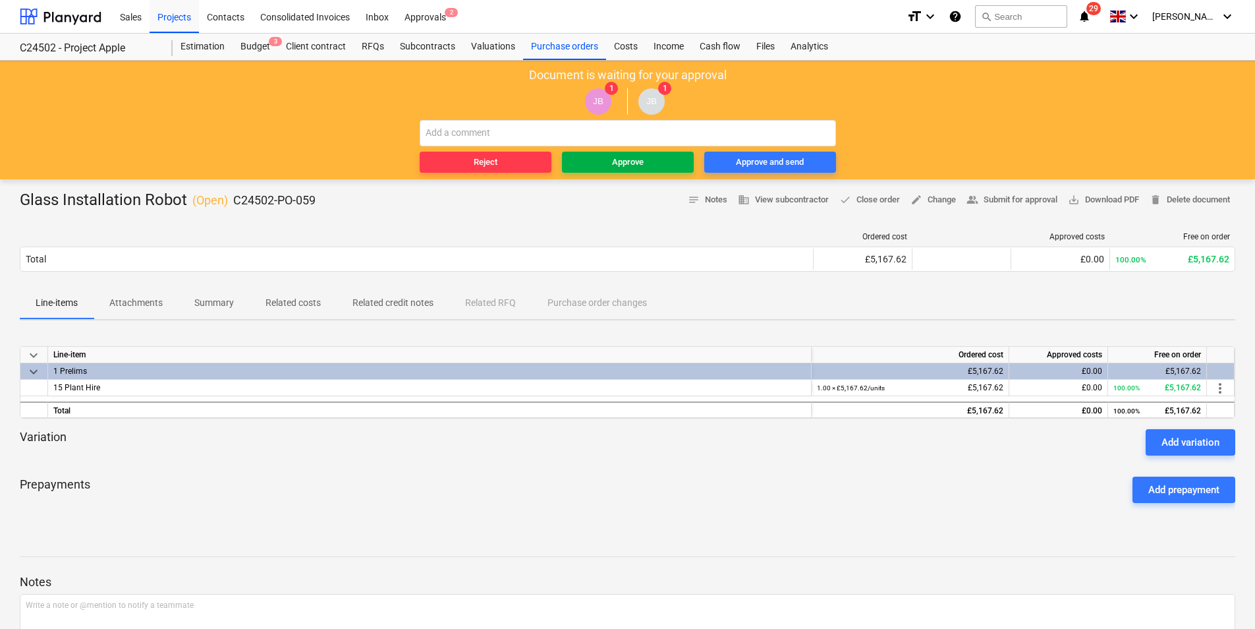
click at [642, 157] on div "Approve" at bounding box center [628, 162] width 32 height 15
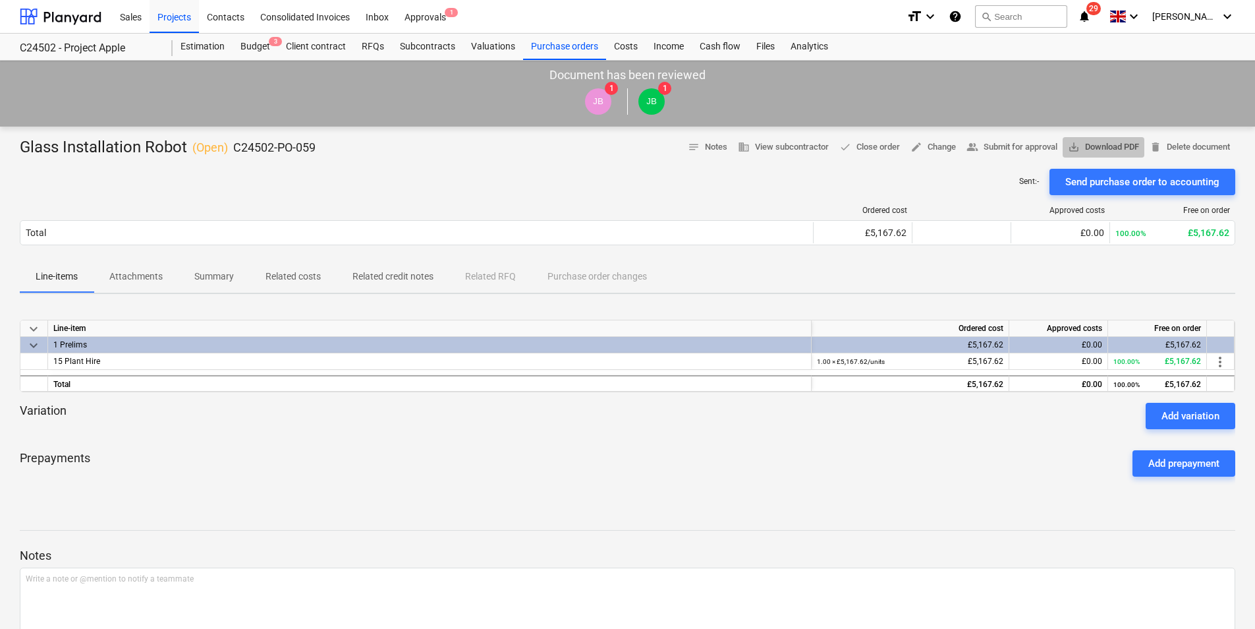
click at [1098, 146] on span "save_alt Download PDF" at bounding box center [1103, 147] width 71 height 15
